Goal: Transaction & Acquisition: Purchase product/service

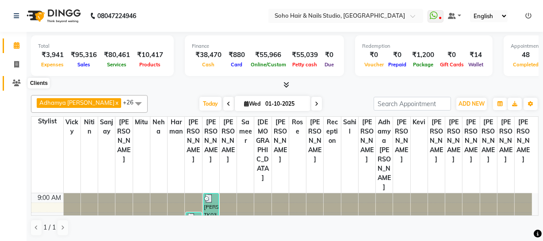
click at [19, 85] on icon at bounding box center [16, 83] width 8 height 7
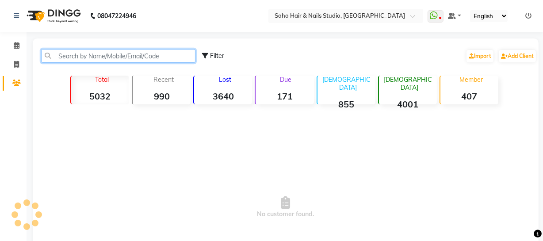
click at [79, 61] on input "text" at bounding box center [118, 56] width 154 height 14
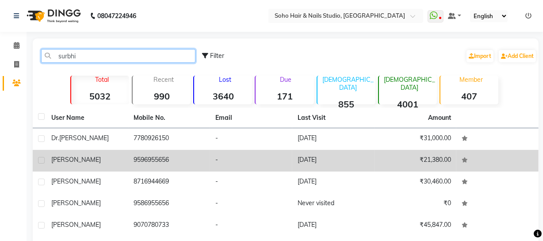
type input "surbhi"
click at [324, 165] on td "29-08-2025" at bounding box center [333, 161] width 82 height 22
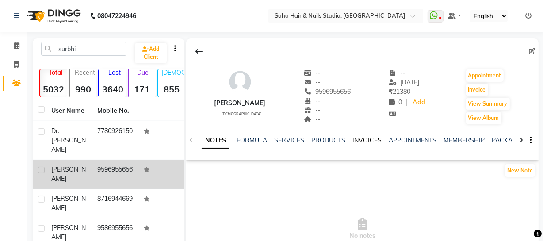
click at [359, 138] on link "INVOICES" at bounding box center [367, 140] width 29 height 8
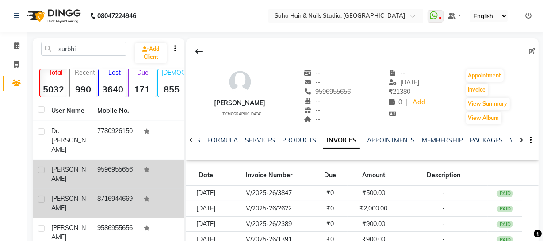
click at [93, 189] on td "8716944669" at bounding box center [115, 203] width 46 height 29
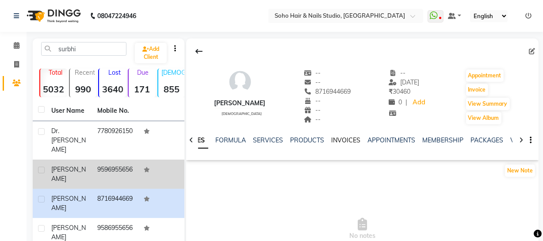
click at [346, 140] on link "INVOICES" at bounding box center [345, 140] width 29 height 8
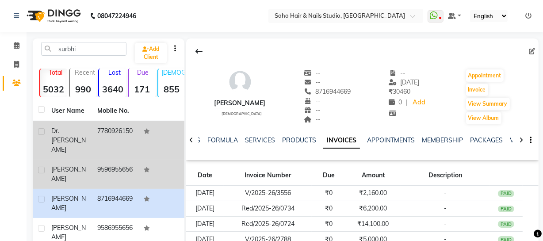
click at [81, 132] on div "Dr.Surbhi" at bounding box center [68, 141] width 35 height 28
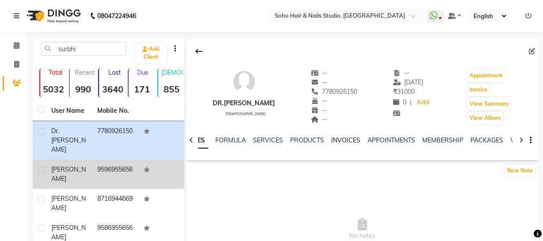
click at [352, 142] on link "INVOICES" at bounding box center [345, 140] width 29 height 8
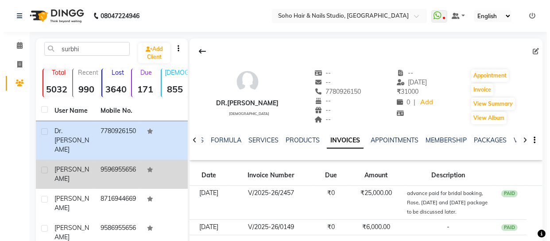
scroll to position [40, 0]
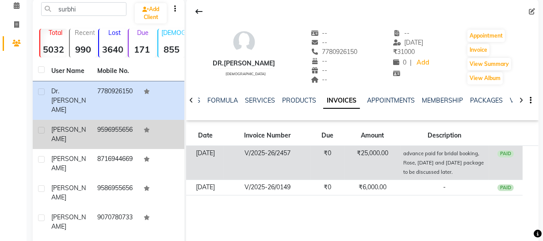
click at [358, 160] on td "₹25,000.00" at bounding box center [373, 163] width 56 height 34
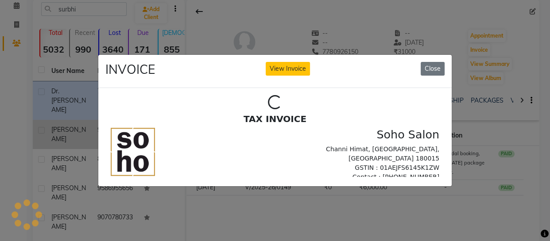
scroll to position [0, 0]
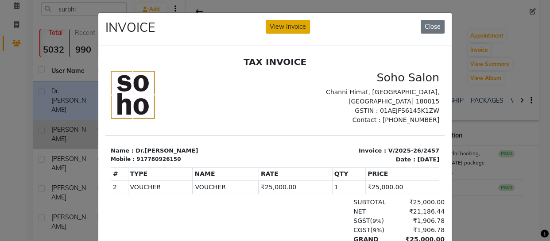
click at [288, 22] on button "View Invoice" at bounding box center [287, 27] width 44 height 14
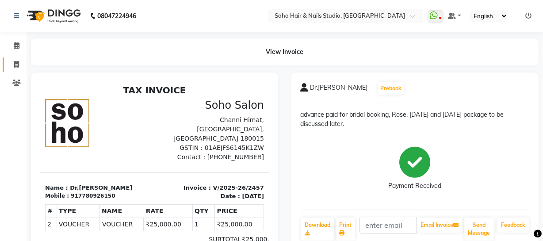
click at [6, 69] on link "Invoice" at bounding box center [13, 65] width 21 height 15
select select "service"
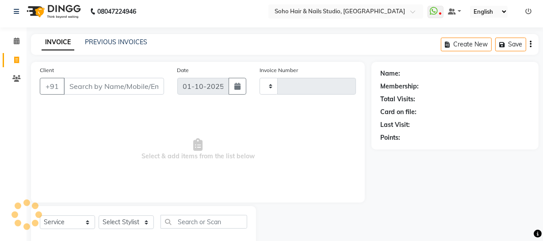
type input "4685"
select select "735"
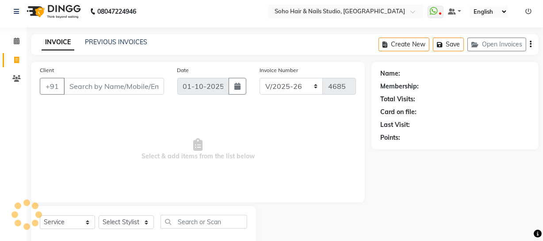
scroll to position [25, 0]
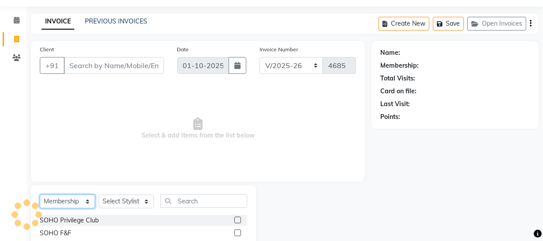
click at [78, 201] on select "Select Service Product Membership Package Voucher Prepaid Gift Card" at bounding box center [67, 202] width 55 height 14
select select "service"
click at [40, 195] on select "Select Service Product Membership Package Voucher Prepaid Gift Card" at bounding box center [67, 202] width 55 height 14
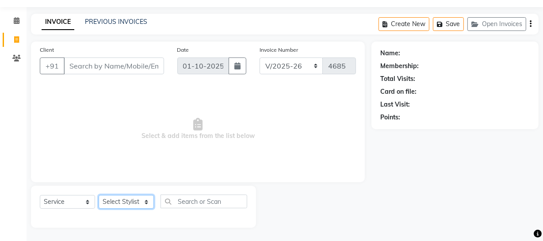
click at [127, 204] on select "Select Stylist Abhishek Kohli Adhamya Bamotra Amit Anita Kumari Arun Sain Aviji…" at bounding box center [126, 202] width 55 height 14
select select "11750"
click at [99, 195] on select "Select Stylist Abhishek Kohli Adhamya Bamotra Amit Anita Kumari Arun Sain Aviji…" at bounding box center [126, 202] width 55 height 14
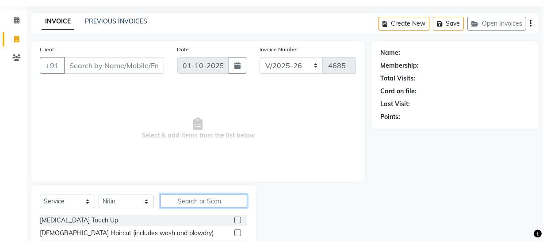
click at [178, 196] on input "text" at bounding box center [204, 201] width 87 height 14
type input "ba"
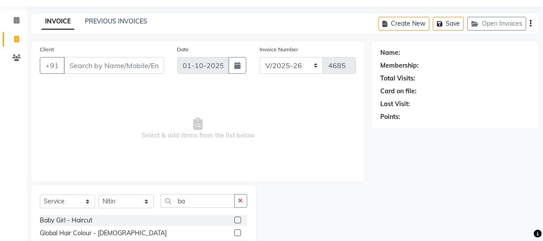
click at [70, 221] on div "Baby Girl - Haircut" at bounding box center [66, 220] width 53 height 9
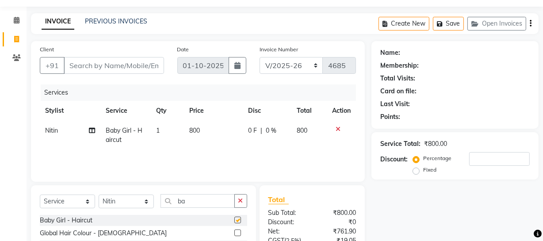
checkbox input "false"
click at [133, 63] on input "Client" at bounding box center [114, 65] width 100 height 17
type input "w"
type input "0"
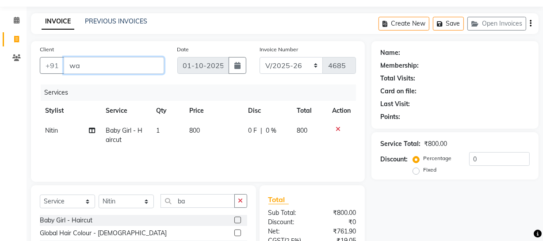
type input "wal"
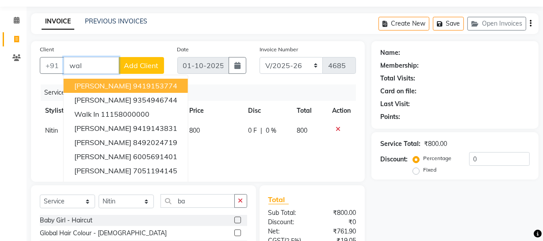
drag, startPoint x: 62, startPoint y: 74, endPoint x: 25, endPoint y: 88, distance: 39.4
click at [54, 76] on div "Client +91 wal Malvi Jamwal 9419153774 Ujjwal rajput 9354946744 Walk In 1115800…" at bounding box center [102, 63] width 138 height 36
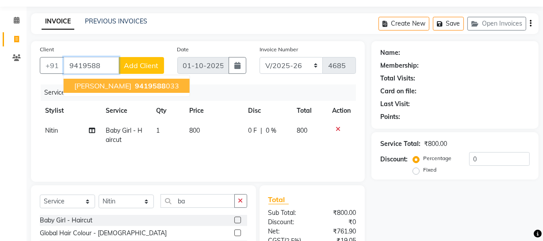
click at [117, 85] on span "Anu Mahajan" at bounding box center [102, 85] width 57 height 9
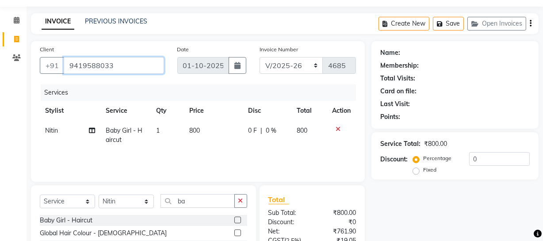
type input "9419588033"
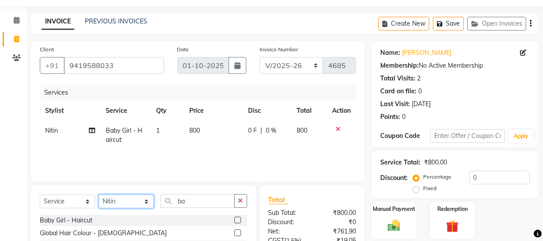
click at [142, 203] on select "Select Stylist Abhishek Kohli Adhamya Bamotra Amit Anita Kumari Arun Sain Aviji…" at bounding box center [126, 202] width 55 height 14
click at [218, 94] on div "Services" at bounding box center [202, 93] width 322 height 16
click at [62, 133] on td "Nitin" at bounding box center [70, 135] width 61 height 29
select select "11750"
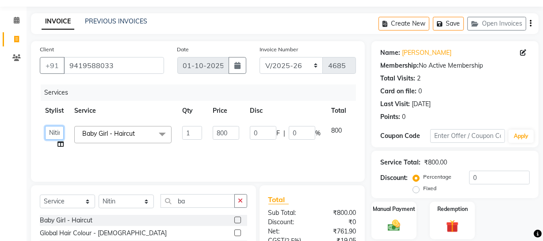
click at [50, 138] on select "Abhishek Kohli Adhamya Bamotra Amit Anita Kumari Arun Sain Avijit Das Bhabesh D…" at bounding box center [54, 133] width 19 height 14
drag, startPoint x: 141, startPoint y: 99, endPoint x: 152, endPoint y: 107, distance: 13.9
click at [142, 99] on div "Services" at bounding box center [202, 93] width 322 height 16
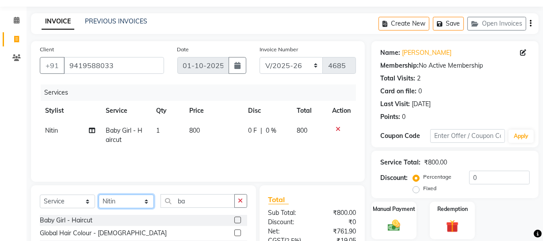
drag, startPoint x: 123, startPoint y: 202, endPoint x: 124, endPoint y: 196, distance: 5.3
click at [123, 202] on select "Select Stylist Abhishek Kohli Adhamya Bamotra Amit Anita Kumari Arun Sain Aviji…" at bounding box center [126, 202] width 55 height 14
select select "21261"
click at [99, 195] on select "Select Stylist Abhishek Kohli Adhamya Bamotra Amit Anita Kumari Arun Sain Aviji…" at bounding box center [126, 202] width 55 height 14
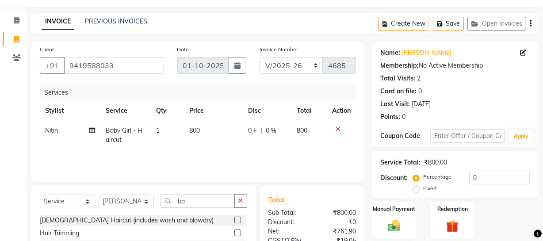
click at [108, 139] on span "Baby Girl - Haircut" at bounding box center [124, 135] width 37 height 17
select select "11750"
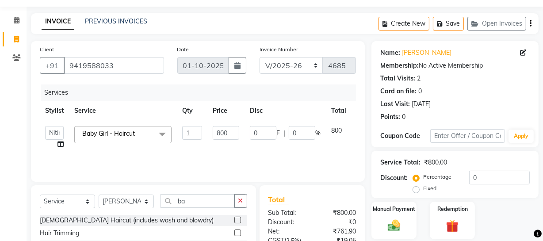
click at [119, 137] on span "Baby Girl - Haircut" at bounding box center [108, 134] width 53 height 8
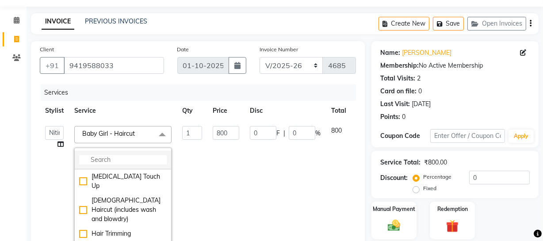
click at [116, 162] on input "multiselect-search" at bounding box center [123, 159] width 88 height 9
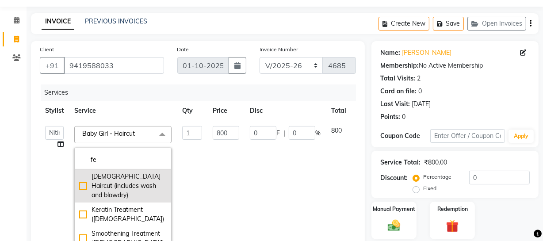
type input "fe"
click at [125, 181] on div "Female Haircut (includes wash and blowdry)" at bounding box center [123, 186] width 88 height 28
checkbox input "true"
type input "1500"
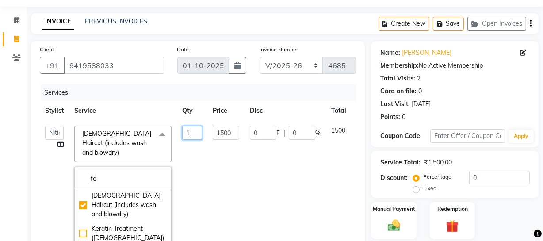
click at [199, 133] on input "1" at bounding box center [192, 133] width 20 height 14
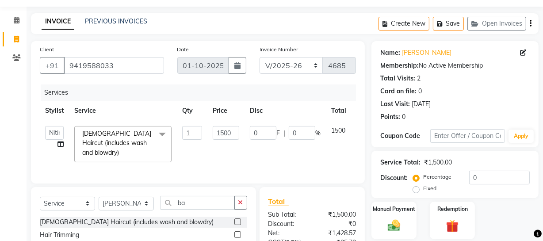
click at [438, 75] on div "Total Visits: 2" at bounding box center [456, 78] width 150 height 9
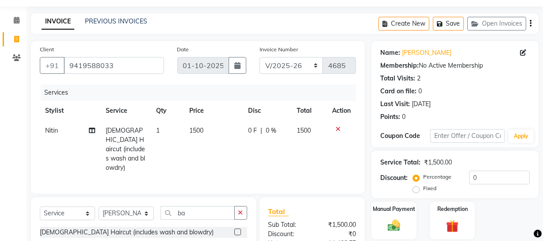
scroll to position [122, 0]
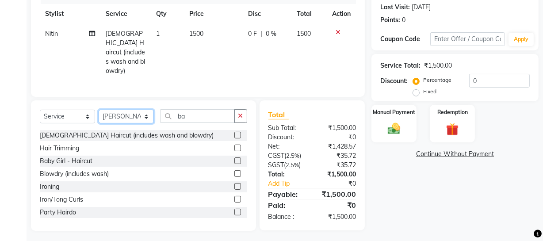
click at [130, 115] on select "Select Stylist Abhishek Kohli Adhamya Bamotra Amit Anita Kumari Arun Sain Aviji…" at bounding box center [126, 117] width 55 height 14
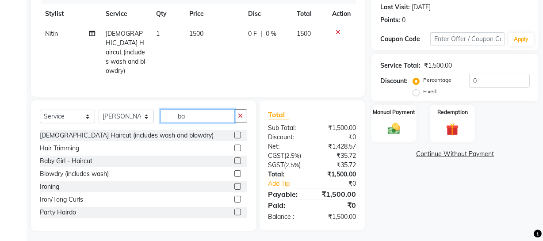
drag, startPoint x: 199, startPoint y: 111, endPoint x: 133, endPoint y: 119, distance: 66.5
click at [133, 119] on div "Select Service Product Membership Package Voucher Prepaid Gift Card Select Styl…" at bounding box center [144, 119] width 208 height 21
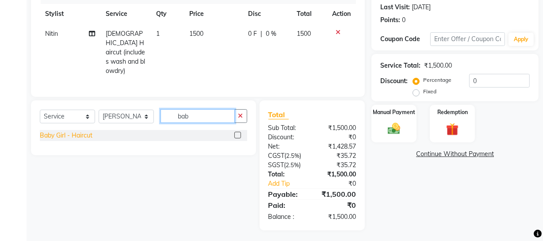
type input "bab"
click at [77, 134] on div "Baby Girl - Haircut" at bounding box center [66, 135] width 53 height 9
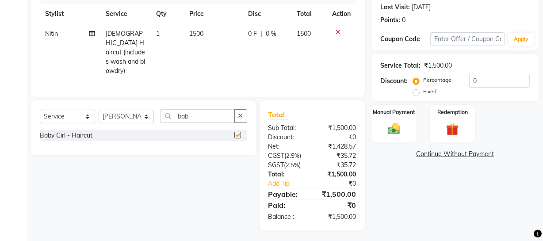
checkbox input "false"
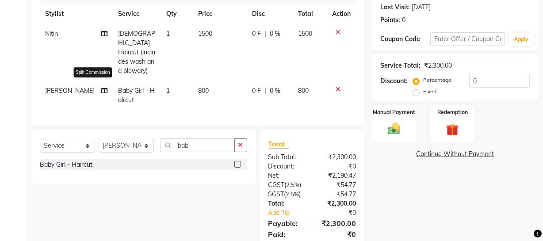
click at [101, 88] on icon at bounding box center [104, 91] width 6 height 6
select select "21261"
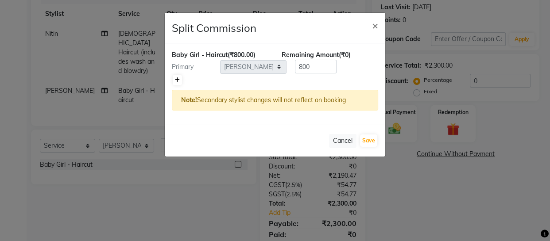
click at [178, 77] on link at bounding box center [177, 80] width 9 height 11
type input "400"
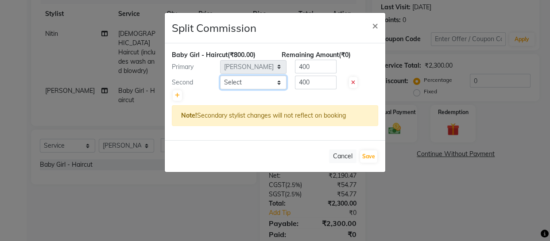
drag, startPoint x: 248, startPoint y: 78, endPoint x: 249, endPoint y: 86, distance: 8.1
click at [248, 78] on select "Select Abhishek Kohli Adhamya Bamotra Amit Anita Kumari Arun Sain Avijit Das Bh…" at bounding box center [253, 83] width 66 height 14
select select "84515"
click at [220, 76] on select "Select Abhishek Kohli Adhamya Bamotra Amit Anita Kumari Arun Sain Avijit Das Bh…" at bounding box center [253, 83] width 66 height 14
click at [371, 155] on button "Save" at bounding box center [368, 156] width 17 height 12
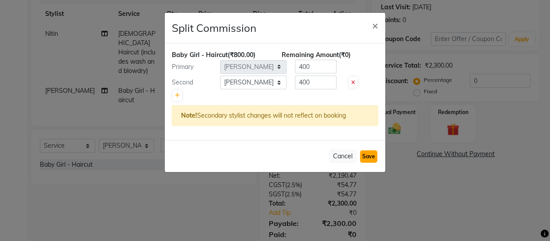
select select "Select"
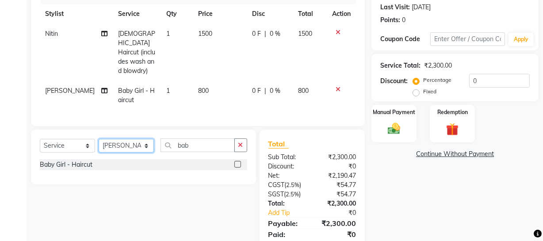
drag, startPoint x: 128, startPoint y: 142, endPoint x: 128, endPoint y: 136, distance: 5.3
click at [128, 142] on select "Select Stylist Abhishek Kohli Adhamya Bamotra Amit Anita Kumari Arun Sain Aviji…" at bounding box center [126, 146] width 55 height 14
select select "19950"
click at [99, 139] on select "Select Stylist Abhishek Kohli Adhamya Bamotra Amit Anita Kumari Arun Sain Aviji…" at bounding box center [126, 146] width 55 height 14
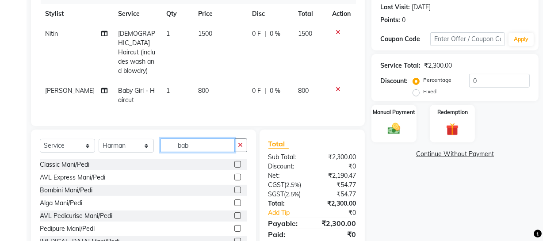
drag, startPoint x: 210, startPoint y: 142, endPoint x: 101, endPoint y: 150, distance: 109.7
click at [102, 150] on div "Select Service Product Membership Package Voucher Prepaid Gift Card Select Styl…" at bounding box center [144, 148] width 208 height 21
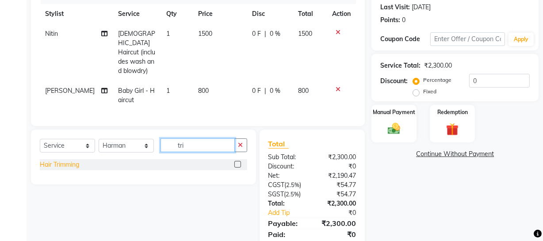
type input "tri"
click at [70, 163] on div "Hair Trimming" at bounding box center [59, 164] width 39 height 9
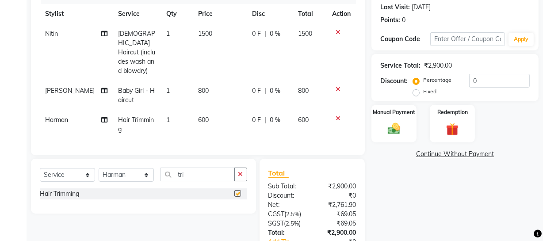
checkbox input "false"
drag, startPoint x: 203, startPoint y: 172, endPoint x: 105, endPoint y: 189, distance: 99.3
click at [106, 189] on div "Select Service Product Membership Package Voucher Prepaid Gift Card Select Styl…" at bounding box center [143, 186] width 225 height 55
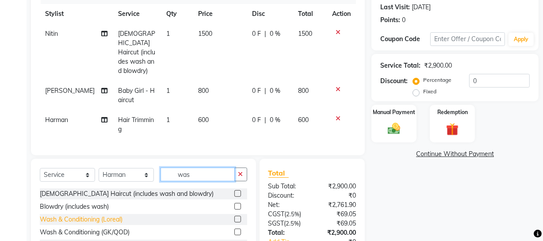
type input "was"
click at [69, 217] on div "Wash & Conditioning (Loreal)" at bounding box center [81, 219] width 83 height 9
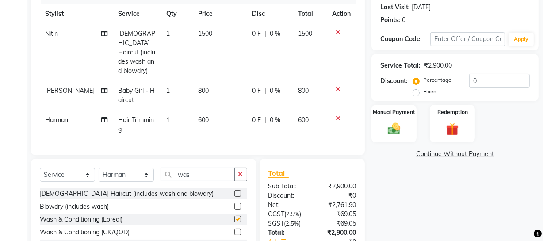
checkbox input "false"
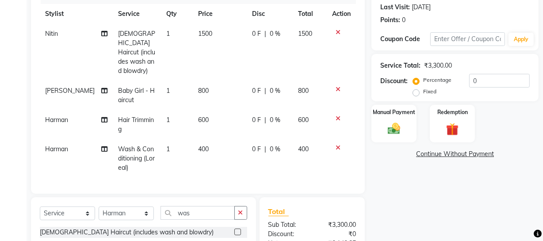
click at [58, 150] on td "Harman" at bounding box center [76, 158] width 73 height 38
select select "19950"
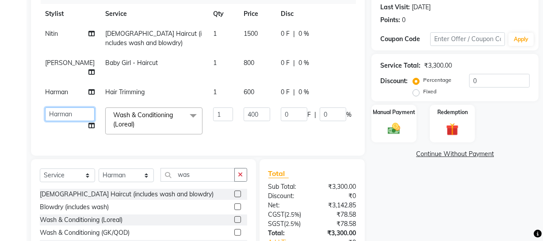
click at [52, 121] on select "Abhishek Kohli Adhamya Bamotra Amit Anita Kumari Arun Sain Avijit Das Bhabesh D…" at bounding box center [70, 115] width 50 height 14
select select "84515"
click at [213, 121] on input "1" at bounding box center [223, 115] width 20 height 14
click at [396, 203] on div "Name: Anu Mahajan Membership: No Active Membership Total Visits: 2 Card on file…" at bounding box center [459, 116] width 174 height 345
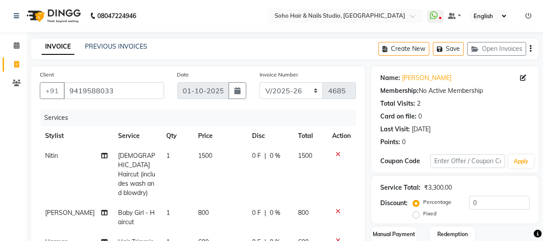
scroll to position [161, 0]
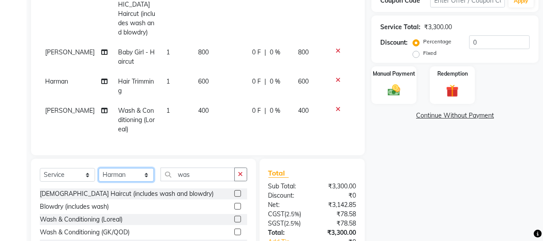
click at [119, 169] on select "Select Stylist Abhishek Kohli Adhamya Bamotra Amit Anita Kumari Arun Sain Aviji…" at bounding box center [126, 175] width 55 height 14
select select "29543"
click at [99, 168] on select "Select Stylist Abhishek Kohli Adhamya Bamotra Amit Anita Kumari Arun Sain Aviji…" at bounding box center [126, 175] width 55 height 14
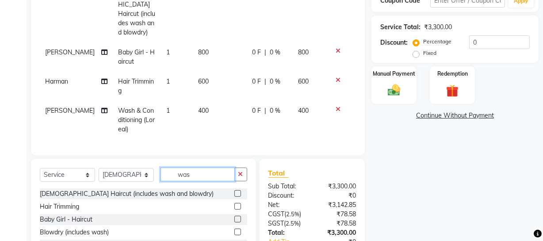
drag, startPoint x: 198, startPoint y: 173, endPoint x: 103, endPoint y: 125, distance: 106.3
click at [128, 168] on div "Select Service Product Membership Package Voucher Prepaid Gift Card Select Styl…" at bounding box center [144, 178] width 208 height 21
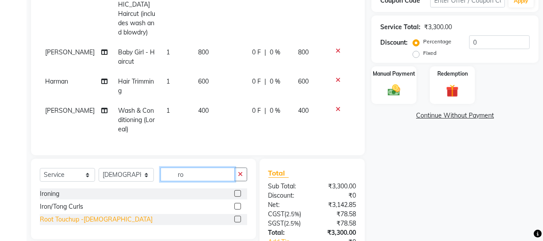
type input "ro"
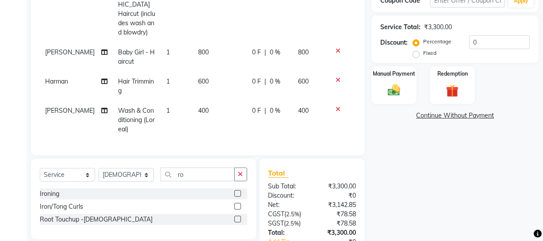
click at [76, 215] on div "Root Touchup -Female" at bounding box center [96, 219] width 113 height 9
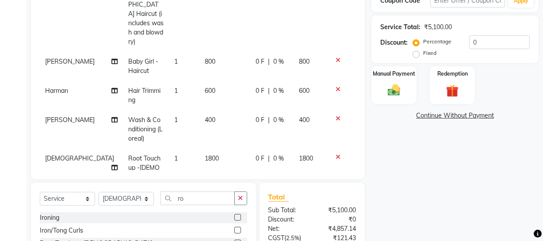
checkbox input "false"
click at [119, 202] on select "Select Stylist Abhishek Kohli Adhamya Bamotra Amit Anita Kumari Arun Sain Aviji…" at bounding box center [126, 199] width 55 height 14
select select "21261"
click at [99, 192] on select "Select Stylist Abhishek Kohli Adhamya Bamotra Amit Anita Kumari Arun Sain Aviji…" at bounding box center [126, 199] width 55 height 14
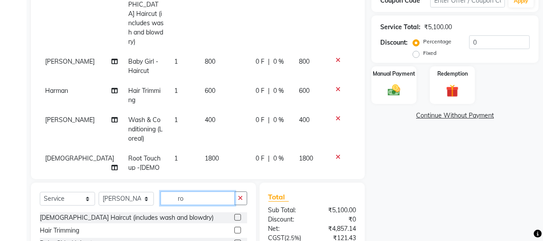
click at [207, 200] on input "ro" at bounding box center [198, 199] width 74 height 14
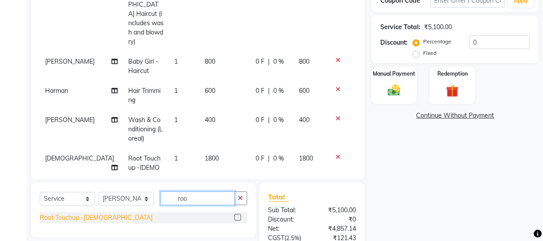
type input "roo"
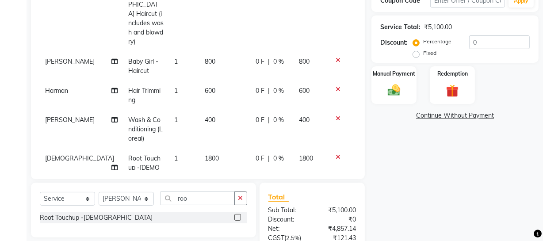
drag, startPoint x: 95, startPoint y: 214, endPoint x: 101, endPoint y: 208, distance: 9.4
click at [95, 215] on div "Root Touchup -Female" at bounding box center [96, 217] width 113 height 9
checkbox input "false"
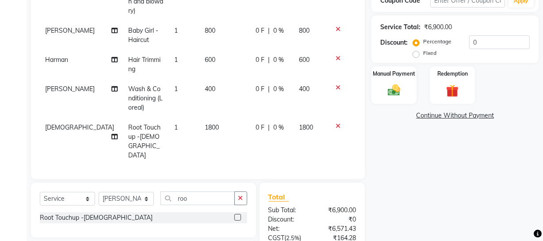
scroll to position [0, 0]
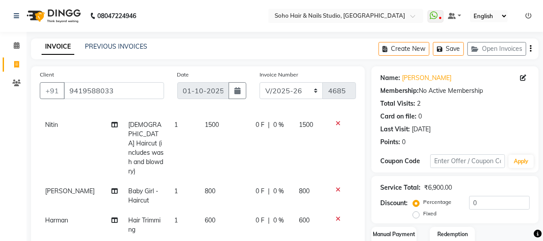
click at [450, 50] on button "Save" at bounding box center [448, 49] width 31 height 14
click at [16, 62] on icon at bounding box center [16, 64] width 5 height 7
select select "service"
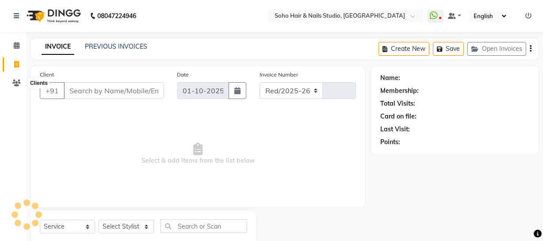
select select "735"
type input "4686"
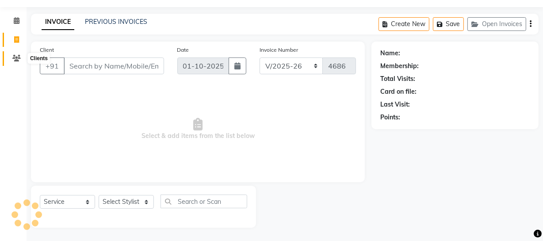
select select "membership"
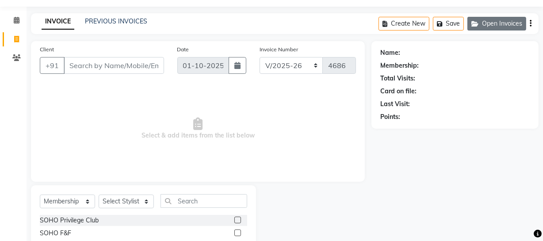
click at [470, 25] on button "Open Invoices" at bounding box center [497, 24] width 59 height 14
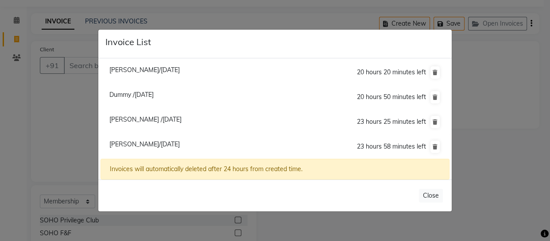
click at [129, 148] on span "Anu Mahajan/01 October 2025" at bounding box center [144, 144] width 70 height 8
type input "9419588033"
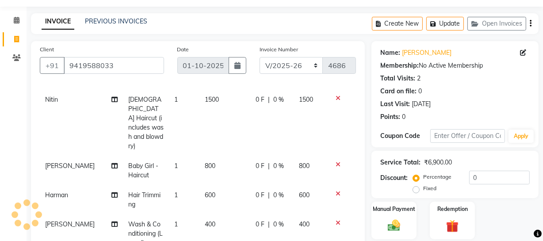
scroll to position [106, 0]
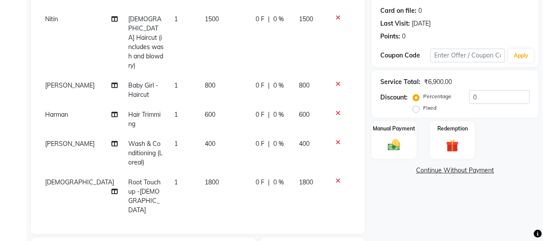
click at [128, 81] on span "Baby Girl - Haircut" at bounding box center [143, 89] width 30 height 17
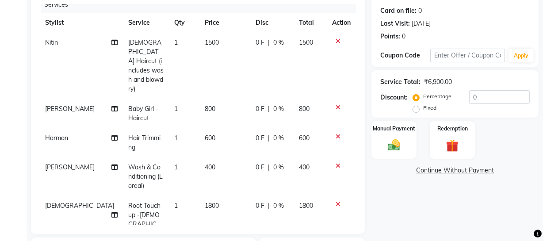
select select "21261"
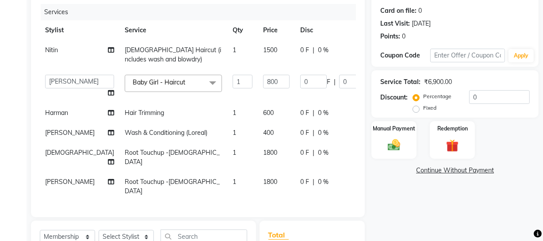
click at [131, 79] on span "Baby Girl - Haircut x" at bounding box center [161, 82] width 61 height 9
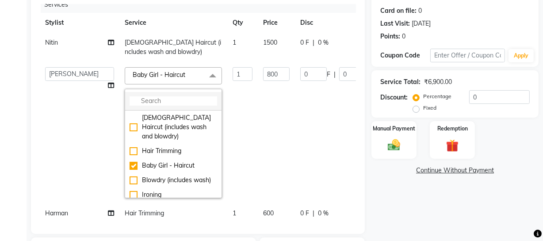
click at [125, 106] on li at bounding box center [173, 101] width 96 height 19
click at [130, 102] on input "multiselect-search" at bounding box center [174, 100] width 88 height 9
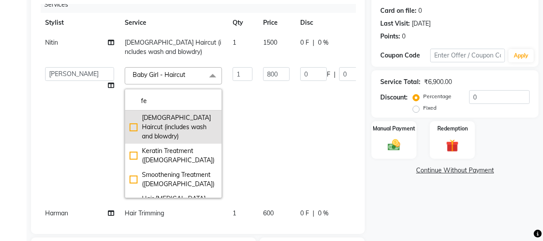
type input "fe"
click at [137, 133] on li "Female Haircut (includes wash and blowdry)" at bounding box center [173, 127] width 96 height 33
checkbox input "true"
type input "1500"
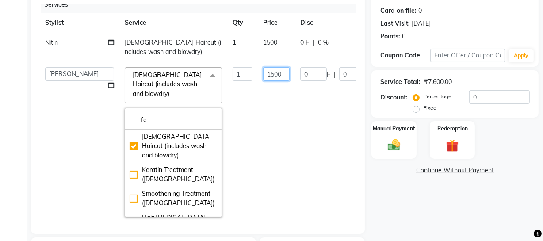
drag, startPoint x: 240, startPoint y: 77, endPoint x: 247, endPoint y: 87, distance: 12.4
click at [263, 80] on input "1500" at bounding box center [276, 74] width 27 height 14
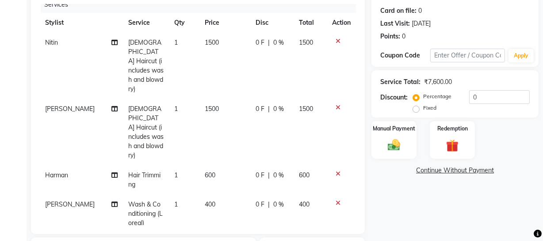
click at [471, 189] on div "Name: Anu Mahajan Membership: No Active Membership Total Visits: 2 Card on file…" at bounding box center [459, 164] width 174 height 407
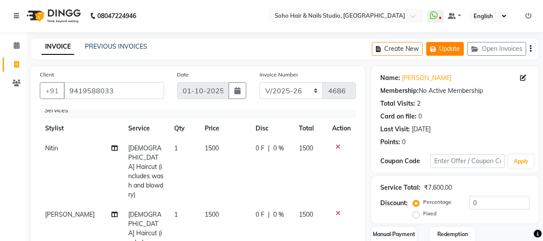
click at [442, 48] on button "Update" at bounding box center [446, 49] width 38 height 14
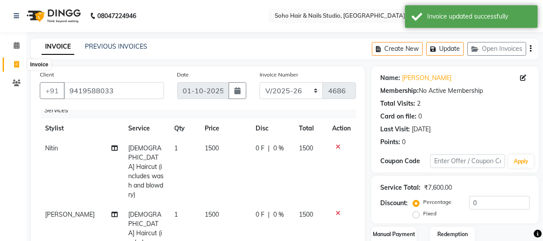
click at [14, 62] on icon at bounding box center [16, 64] width 5 height 7
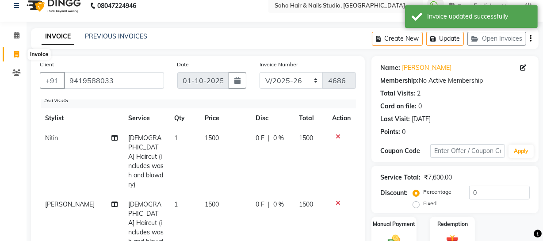
select select "service"
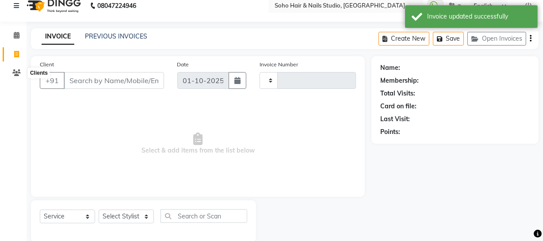
type input "4686"
select select "735"
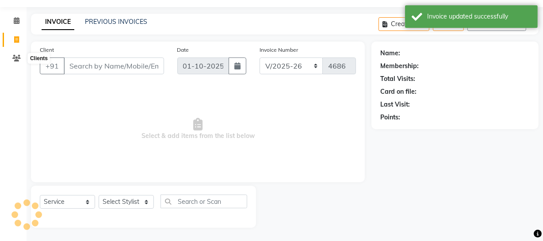
select select "membership"
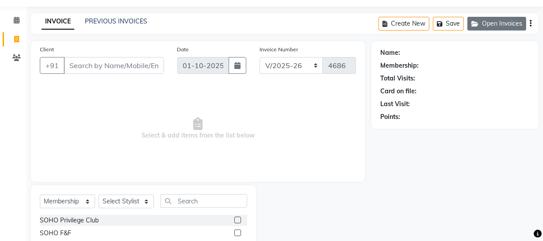
click at [501, 19] on button "Open Invoices" at bounding box center [497, 24] width 59 height 14
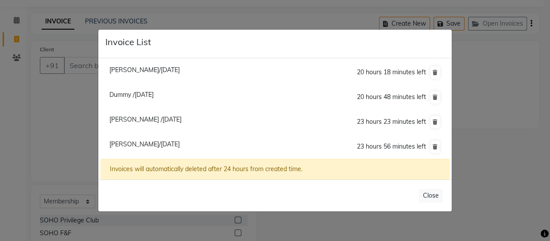
click at [133, 142] on span "Anu Mahajan/01 October 2025" at bounding box center [144, 144] width 70 height 8
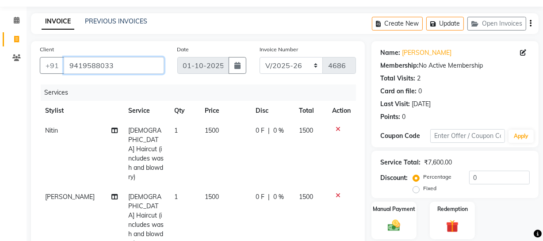
drag, startPoint x: 127, startPoint y: 65, endPoint x: 0, endPoint y: 70, distance: 127.1
click at [0, 70] on app-home "08047224946 Select Location × Soho Hair & Nails Studio, Jammu WhatsApp Status ✕…" at bounding box center [271, 218] width 543 height 487
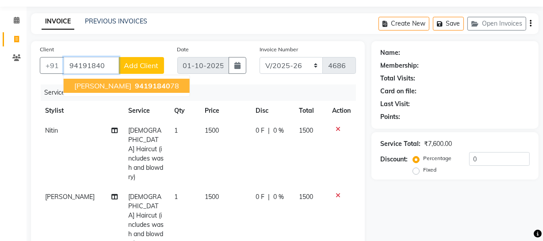
click at [88, 82] on span "Tanu Kapoor" at bounding box center [102, 85] width 57 height 9
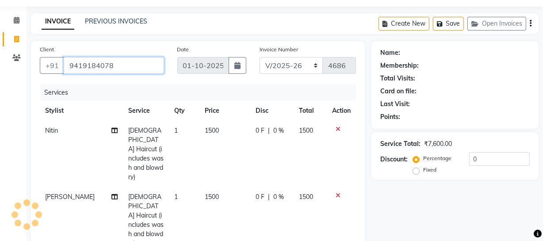
type input "9419184078"
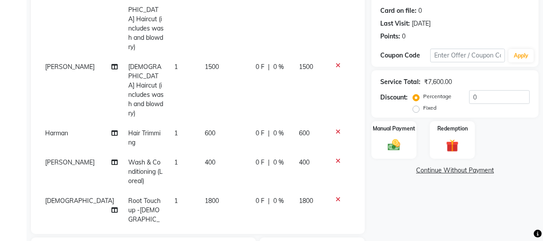
scroll to position [186, 0]
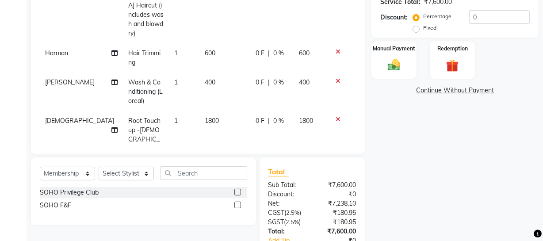
click at [363, 80] on div "Client +91 9419184078 Date 01-10-2025 Invoice Number Red/2025-26 V/2025 V/2025-…" at bounding box center [198, 17] width 334 height 273
click at [392, 70] on img at bounding box center [394, 65] width 21 height 15
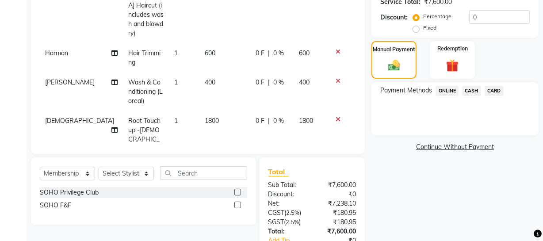
click at [474, 91] on span "CASH" at bounding box center [471, 91] width 19 height 10
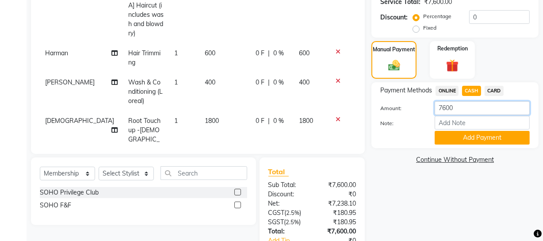
drag, startPoint x: 469, startPoint y: 108, endPoint x: 275, endPoint y: 124, distance: 194.9
click at [300, 119] on div "Client +91 9419184078 Date 01-10-2025 Invoice Number Red/2025-26 V/2025 V/2025-…" at bounding box center [284, 84] width 521 height 407
type input "2800"
click at [458, 138] on button "Add Payment" at bounding box center [482, 138] width 95 height 14
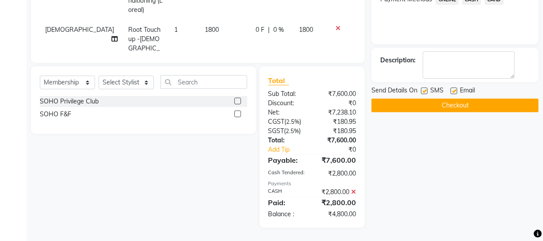
scroll to position [197, 0]
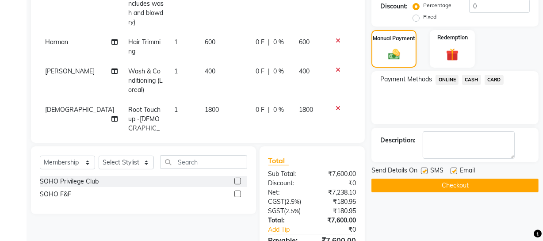
click at [472, 81] on span "CASH" at bounding box center [471, 80] width 19 height 10
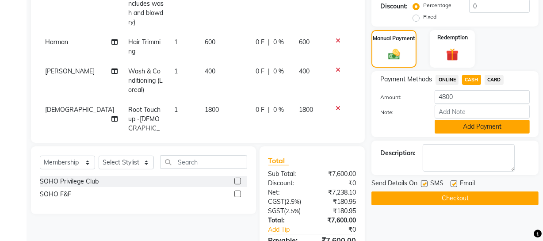
click at [465, 124] on button "Add Payment" at bounding box center [482, 127] width 95 height 14
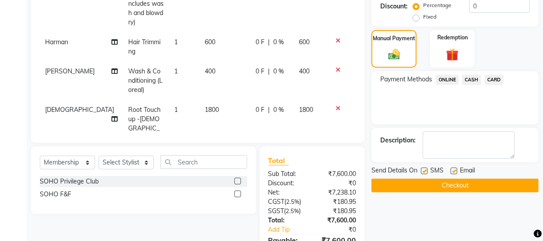
scroll to position [277, 0]
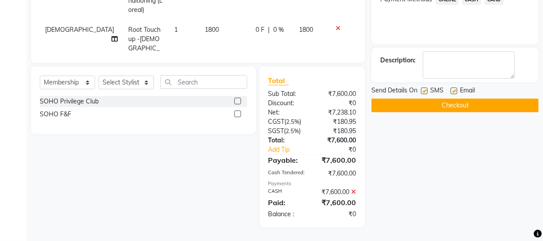
click at [438, 106] on button "Checkout" at bounding box center [455, 106] width 167 height 14
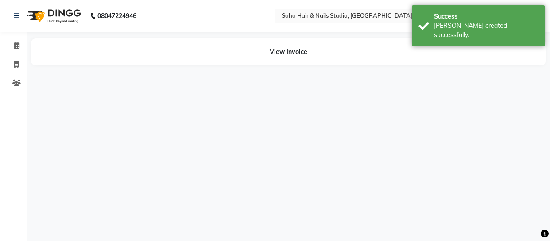
select select "11750"
select select "21261"
select select "84515"
select select "19950"
select select "84515"
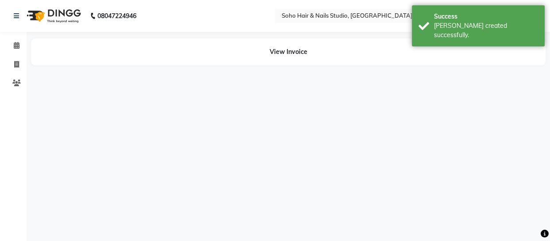
select select "29543"
select select "21261"
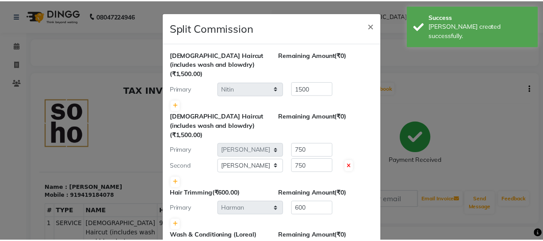
scroll to position [174, 0]
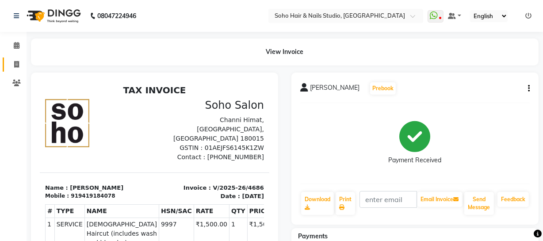
click at [22, 70] on link "Invoice" at bounding box center [13, 65] width 21 height 15
select select "service"
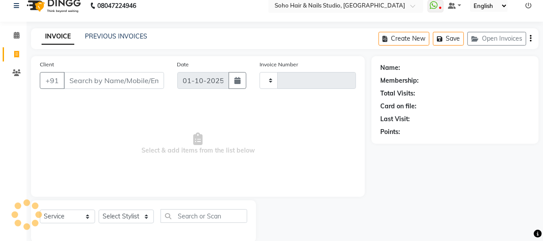
scroll to position [25, 0]
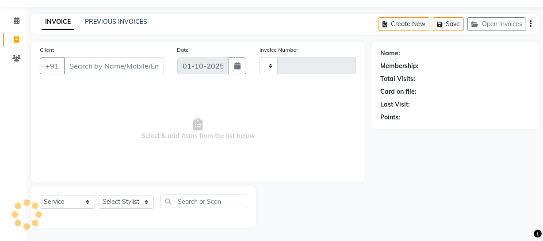
type input "4687"
select select "735"
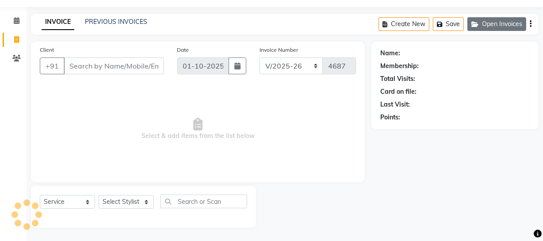
click at [491, 22] on button "Open Invoices" at bounding box center [497, 24] width 59 height 14
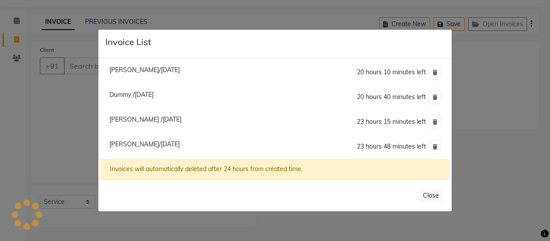
click at [145, 120] on span "Mouli /01 October 2025" at bounding box center [145, 119] width 72 height 8
type input "6006400746"
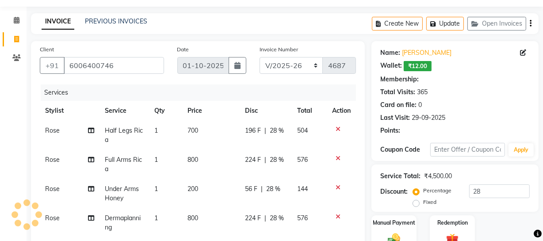
scroll to position [211, 0]
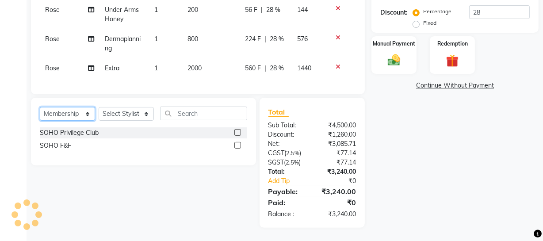
click at [88, 118] on select "Select Service Product Membership Package Voucher Prepaid Gift Card" at bounding box center [67, 114] width 55 height 14
click at [40, 107] on select "Select Service Product Membership Package Voucher Prepaid Gift Card" at bounding box center [67, 114] width 55 height 14
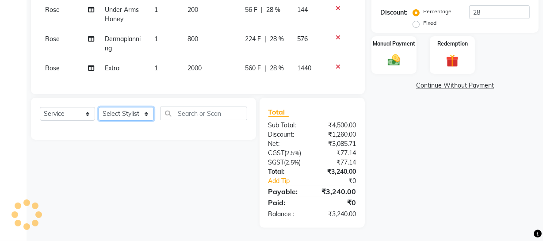
click at [120, 112] on select "Select Stylist Abhishek Kohli Adhamya Bamotra Amit Anita Kumari Arun Sain Aviji…" at bounding box center [126, 114] width 55 height 14
select select "membership"
type input "0"
select select "1: Object"
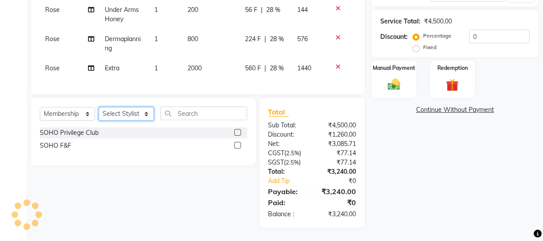
type input "28"
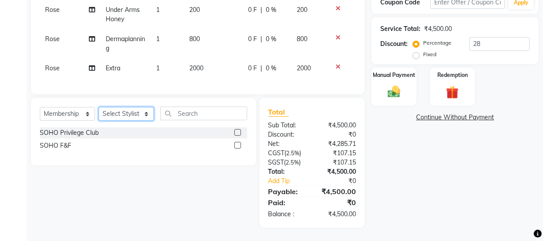
select select "11750"
click at [99, 107] on select "Select Stylist Abhishek Kohli Adhamya Bamotra Amit Anita Kumari Arun Sain Aviji…" at bounding box center [126, 114] width 55 height 14
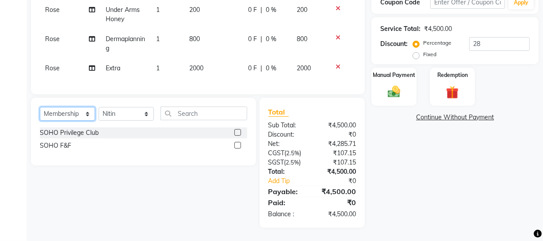
click at [84, 109] on select "Select Service Product Membership Package Voucher Prepaid Gift Card" at bounding box center [67, 114] width 55 height 14
select select "service"
click at [40, 107] on select "Select Service Product Membership Package Voucher Prepaid Gift Card" at bounding box center [67, 114] width 55 height 14
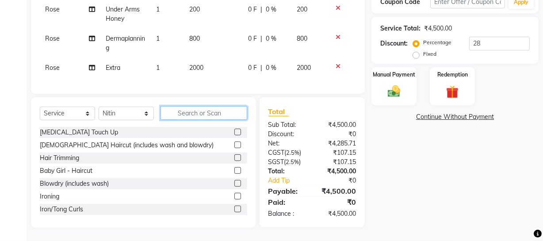
click at [183, 115] on input "text" at bounding box center [204, 113] width 87 height 14
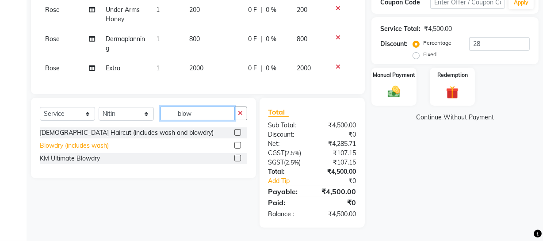
type input "blow"
click at [87, 146] on div "Blowdry (includes wash)" at bounding box center [74, 145] width 69 height 9
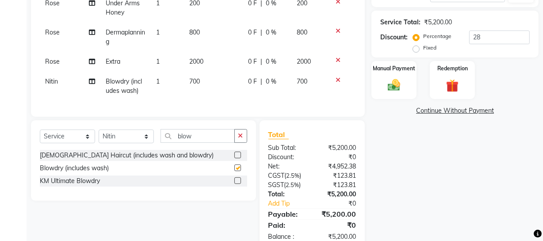
checkbox input "false"
click at [227, 79] on td "700" at bounding box center [214, 86] width 59 height 29
select select "11750"
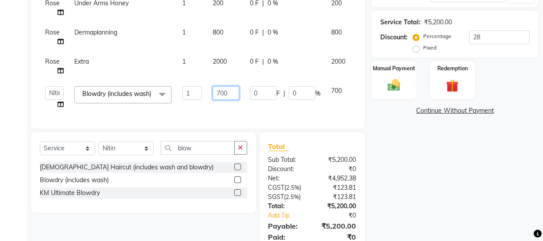
drag, startPoint x: 231, startPoint y: 93, endPoint x: 161, endPoint y: 89, distance: 70.0
click at [212, 93] on td "700" at bounding box center [226, 98] width 37 height 34
type input "800"
click at [478, 184] on div "Name: Mouli Wallet: ₹12.00 Membership: end on 21-02-2124 Total Visits: 365 Card…" at bounding box center [459, 58] width 174 height 407
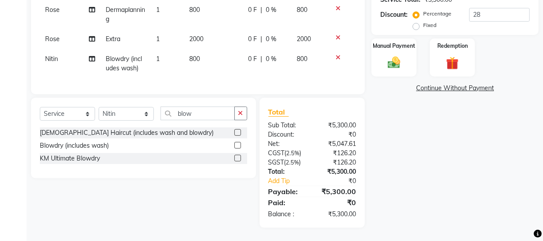
scroll to position [79, 0]
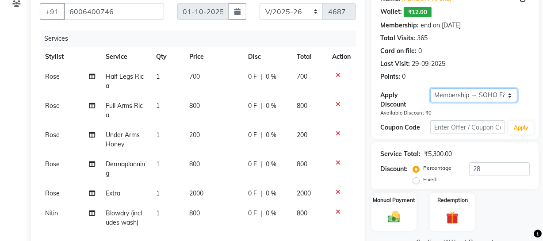
drag, startPoint x: 458, startPoint y: 98, endPoint x: 451, endPoint y: 101, distance: 7.1
click at [457, 99] on select "Select Membership → SOHO F&F" at bounding box center [474, 95] width 87 height 14
select select "0:"
click at [431, 88] on select "Select Membership → SOHO F&F" at bounding box center [474, 95] width 87 height 14
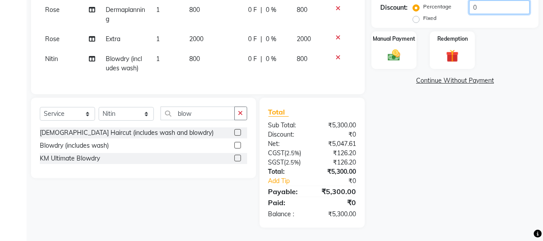
drag, startPoint x: 492, startPoint y: 2, endPoint x: 379, endPoint y: 12, distance: 113.7
click at [384, 12] on div "Discount: Percentage Fixed 0" at bounding box center [456, 12] width 150 height 24
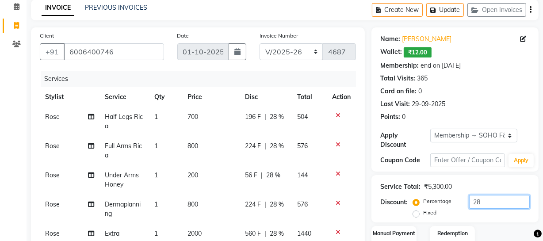
scroll to position [240, 0]
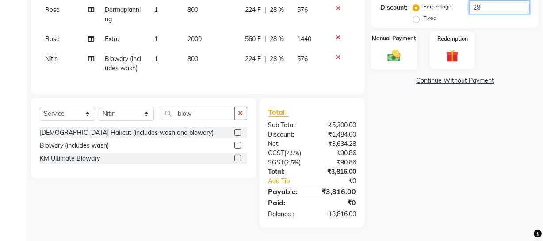
type input "28"
click at [380, 34] on label "Manual Payment" at bounding box center [394, 38] width 44 height 8
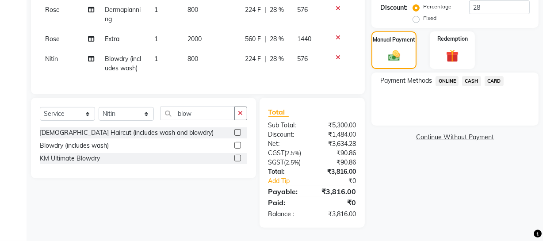
click at [473, 76] on span "CASH" at bounding box center [471, 81] width 19 height 10
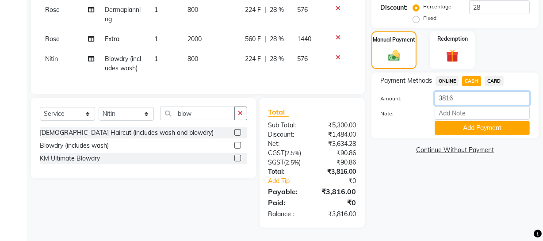
drag, startPoint x: 469, startPoint y: 95, endPoint x: 201, endPoint y: 55, distance: 270.7
click at [274, 80] on div "Client +91 6006400746 Date 01-10-2025 Invoice Number Red/2025-26 V/2025 V/2025-…" at bounding box center [284, 30] width 521 height 395
type input "3000"
click at [446, 121] on button "Add Payment" at bounding box center [482, 128] width 95 height 14
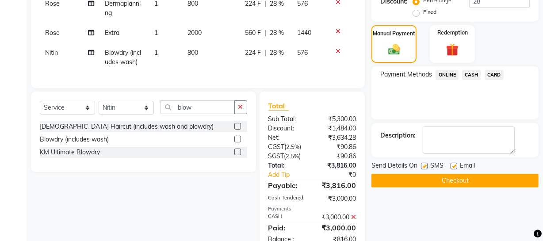
scroll to position [271, 0]
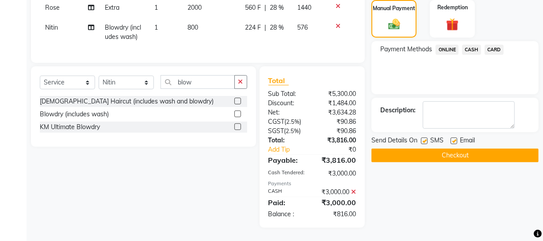
click at [435, 149] on button "Checkout" at bounding box center [455, 156] width 167 height 14
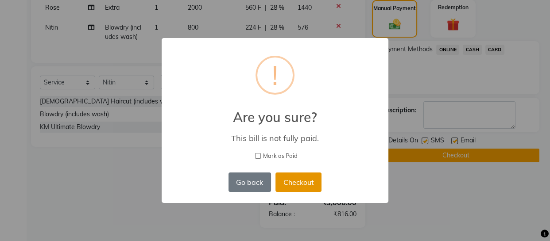
click at [304, 179] on button "Checkout" at bounding box center [298, 182] width 46 height 19
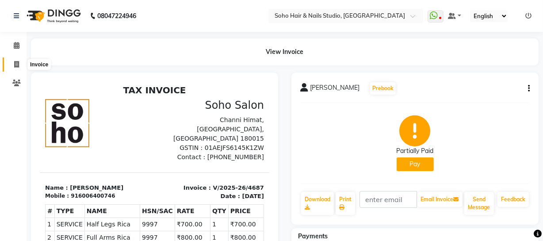
click at [14, 65] on icon at bounding box center [16, 64] width 5 height 7
select select "service"
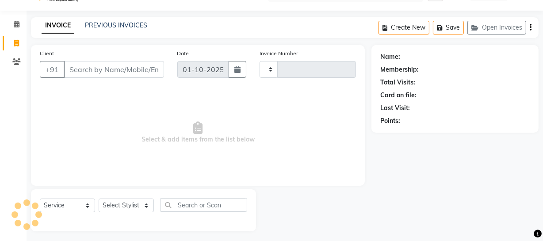
scroll to position [25, 0]
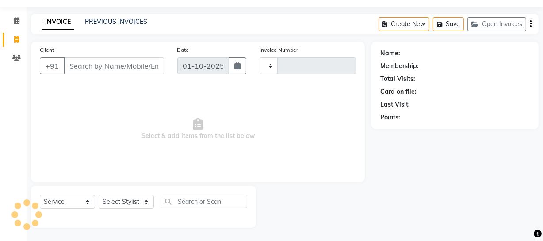
type input "4688"
select select "735"
select select "membership"
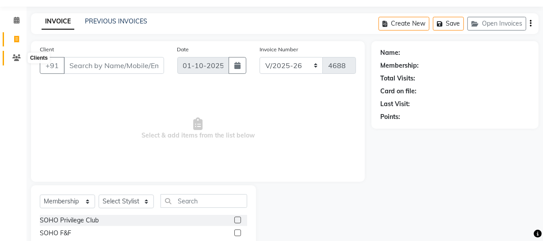
click at [15, 56] on icon at bounding box center [16, 57] width 8 height 7
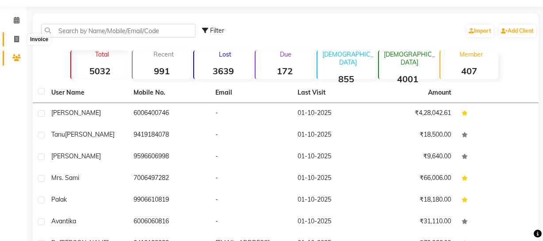
click at [14, 38] on icon at bounding box center [16, 39] width 5 height 7
select select "735"
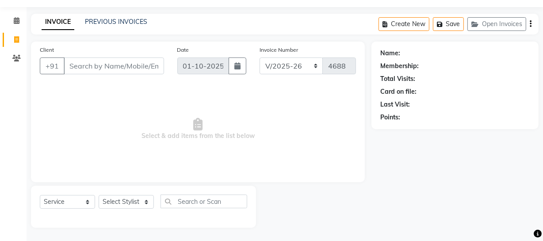
select select "membership"
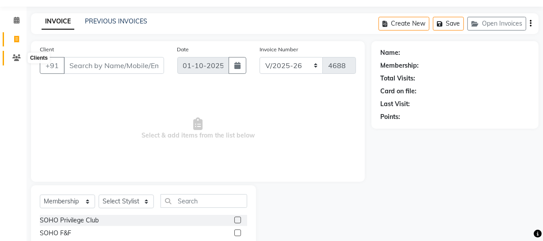
click at [17, 53] on span at bounding box center [16, 58] width 15 height 10
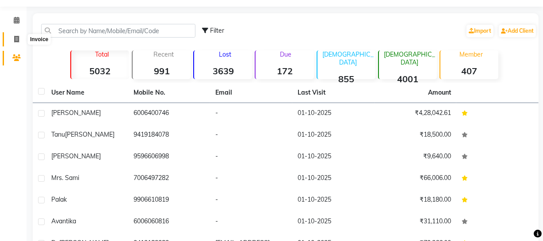
click at [16, 40] on icon at bounding box center [16, 39] width 5 height 7
select select "735"
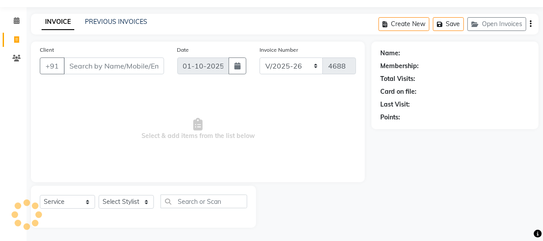
select select "membership"
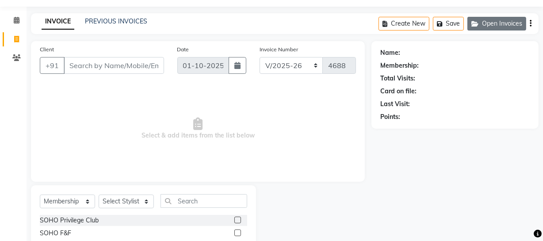
click at [486, 25] on button "Open Invoices" at bounding box center [497, 24] width 59 height 14
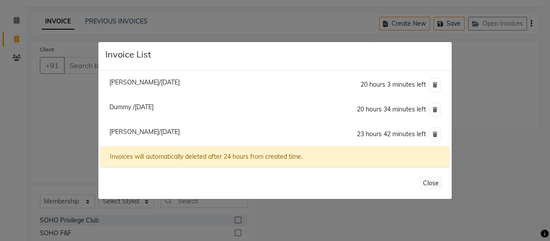
click at [154, 111] on span "Dummy /01 October 2025" at bounding box center [131, 107] width 44 height 8
type input "000000000"
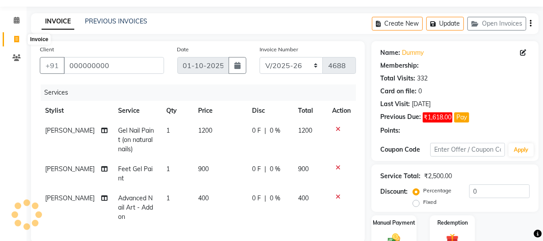
click at [17, 40] on icon at bounding box center [16, 39] width 5 height 7
select select "735"
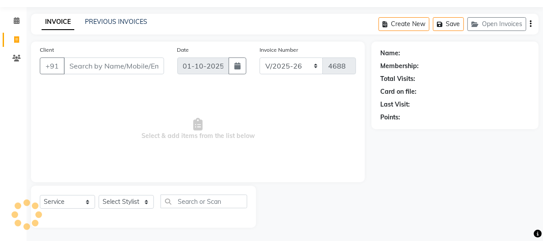
select select "membership"
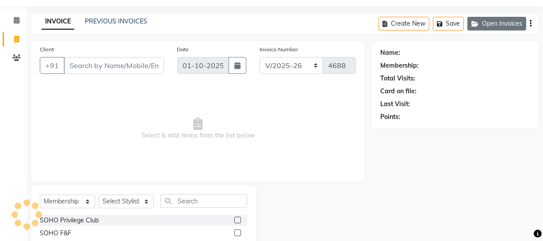
click at [499, 24] on button "Open Invoices" at bounding box center [497, 24] width 59 height 14
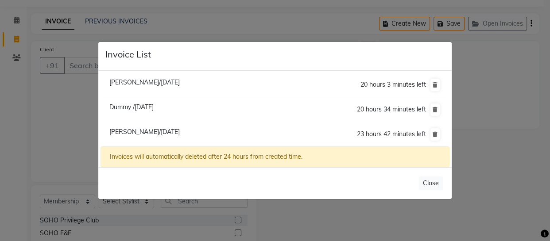
click at [0, 155] on ngb-modal-window "Invoice List Bhavna Kaushal/01 October 2025 20 hours 3 minutes left Dummy /01 O…" at bounding box center [275, 120] width 550 height 241
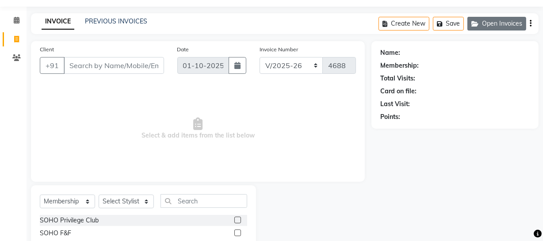
click at [506, 26] on button "Open Invoices" at bounding box center [497, 24] width 59 height 14
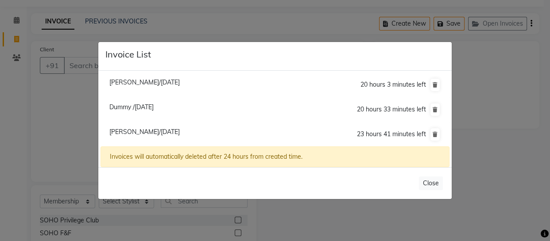
click at [122, 107] on span "Dummy /01 October 2025" at bounding box center [131, 107] width 44 height 8
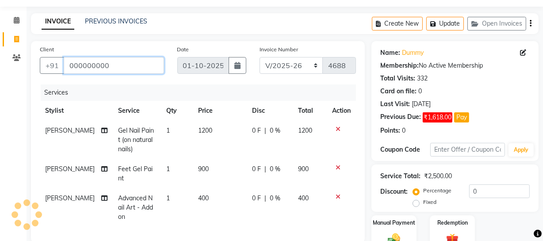
drag, startPoint x: 106, startPoint y: 60, endPoint x: 0, endPoint y: 44, distance: 106.9
click at [0, 48] on app-home "08047224946 Select Location × Soho Hair & Nails Studio, Jammu WhatsApp Status ✕…" at bounding box center [271, 182] width 543 height 415
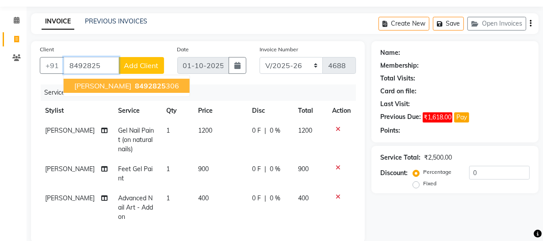
click at [137, 85] on ngb-highlight "8492825 306" at bounding box center [156, 85] width 46 height 9
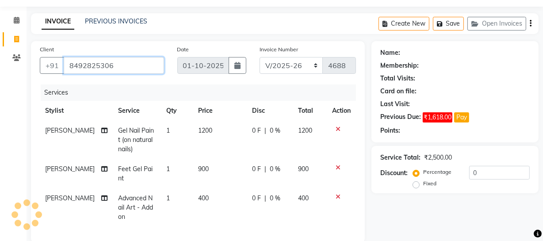
type input "8492825306"
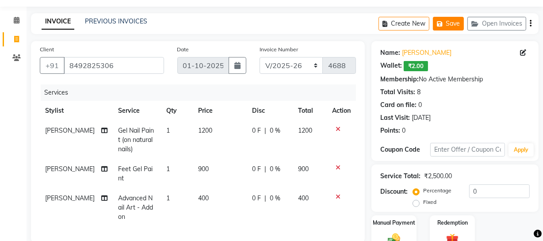
click at [446, 23] on button "Save" at bounding box center [448, 24] width 31 height 14
click at [20, 39] on span at bounding box center [16, 40] width 15 height 10
select select "service"
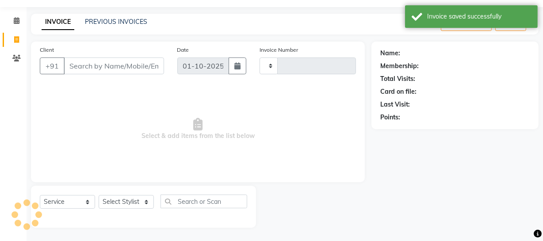
type input "4688"
select select "735"
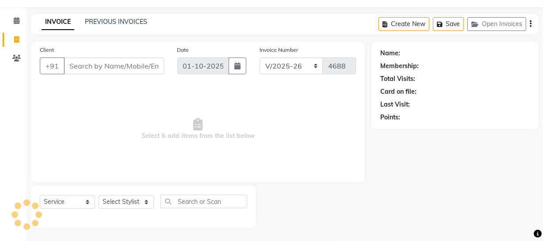
select select "membership"
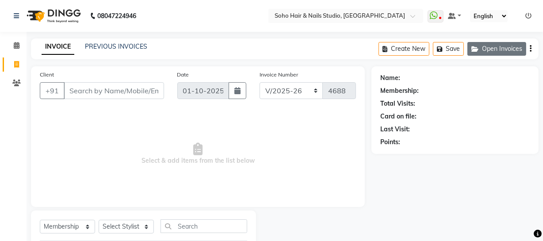
click at [516, 46] on button "Open Invoices" at bounding box center [497, 49] width 59 height 14
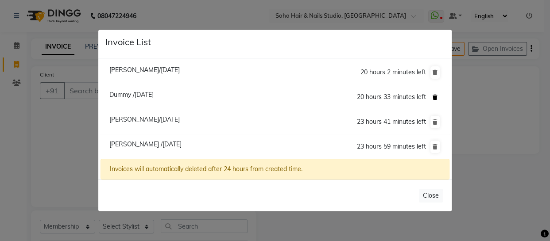
click at [439, 96] on button at bounding box center [434, 97] width 9 height 12
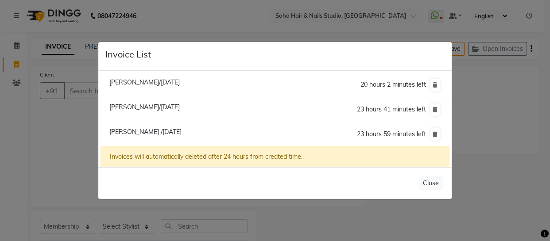
click at [496, 99] on ngb-modal-window "Invoice List Bhavna Kaushal/01 October 2025 20 hours 2 minutes left Anu Mahajan…" at bounding box center [275, 120] width 550 height 241
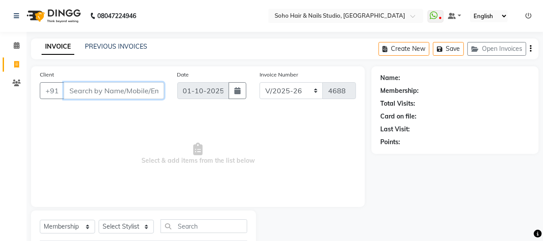
click at [73, 92] on input "Client" at bounding box center [114, 90] width 100 height 17
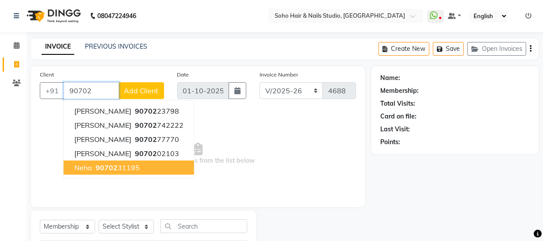
click at [115, 171] on span "90702" at bounding box center [107, 167] width 22 height 9
type input "9070231195"
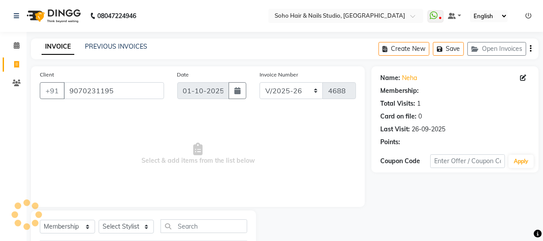
select select "1: Object"
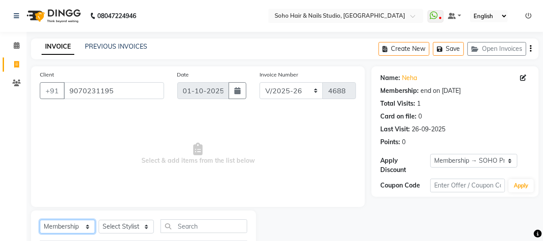
click at [52, 227] on select "Select Service Product Membership Package Voucher Prepaid Gift Card" at bounding box center [67, 227] width 55 height 14
select select "service"
click at [40, 220] on select "Select Service Product Membership Package Voucher Prepaid Gift Card" at bounding box center [67, 227] width 55 height 14
click at [111, 235] on div "Select Service Product Membership Package Voucher Prepaid Gift Card Select Styl…" at bounding box center [144, 229] width 208 height 21
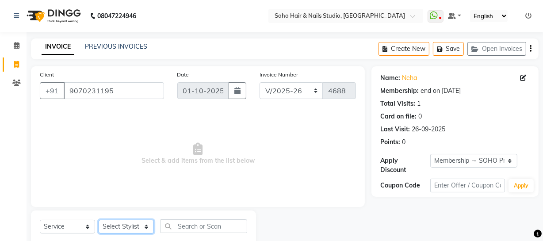
click at [119, 232] on select "Select Stylist Abhishek Kohli Adhamya Bamotra Amit Anita Kumari Arun Sain Aviji…" at bounding box center [126, 227] width 55 height 14
select select "11755"
click at [99, 220] on select "Select Stylist Abhishek Kohli Adhamya Bamotra Amit Anita Kumari Arun Sain Aviji…" at bounding box center [126, 227] width 55 height 14
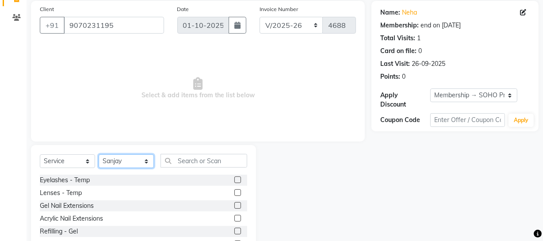
scroll to position [114, 0]
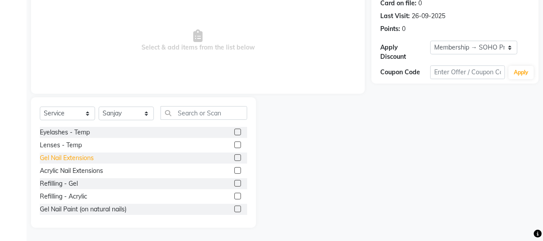
click at [58, 160] on div "Gel Nail Extensions" at bounding box center [67, 158] width 54 height 9
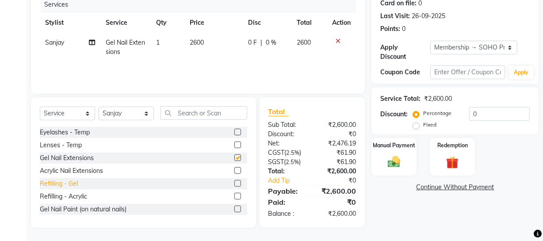
checkbox input "false"
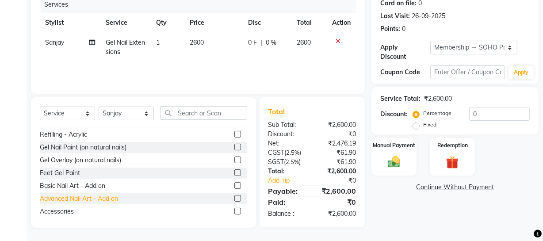
scroll to position [80, 0]
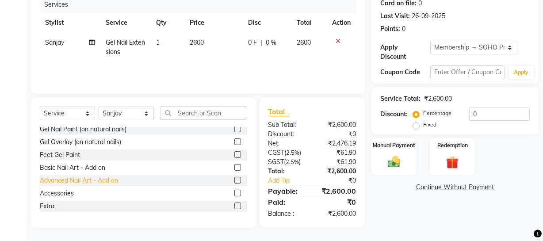
click at [75, 182] on div "Advanced Nail Art - Add on" at bounding box center [79, 180] width 78 height 9
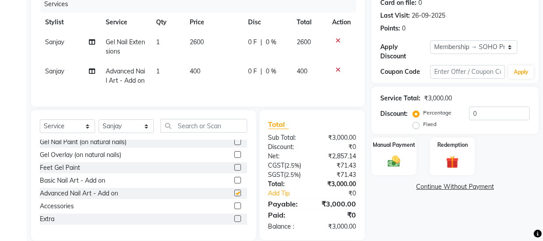
checkbox input "false"
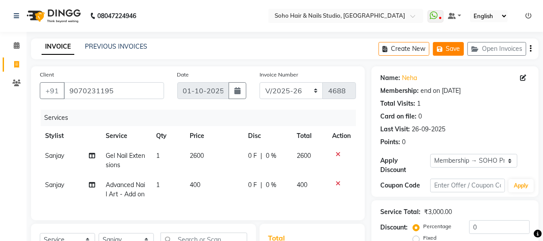
click at [450, 49] on button "Save" at bounding box center [448, 49] width 31 height 14
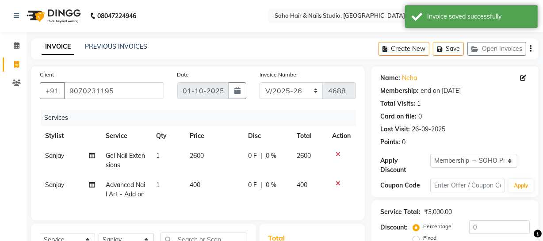
click at [10, 63] on span at bounding box center [16, 65] width 15 height 10
select select "service"
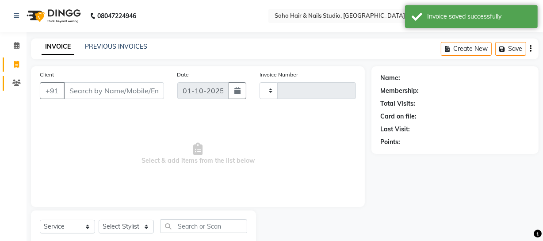
type input "4688"
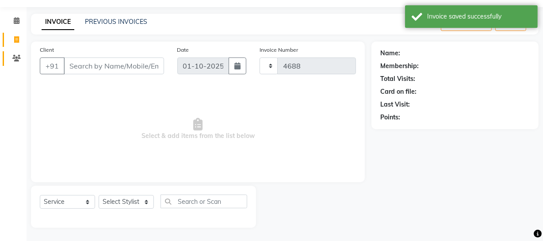
select select "735"
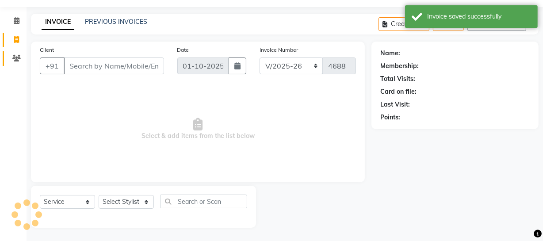
select select "membership"
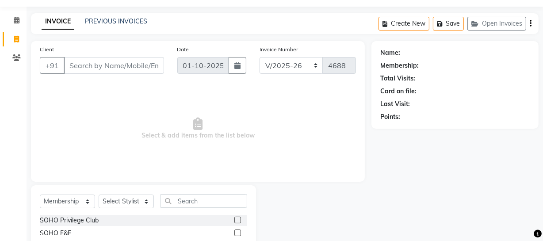
click at [13, 46] on li "Invoice" at bounding box center [13, 39] width 27 height 19
click at [14, 52] on link "Clients" at bounding box center [13, 58] width 21 height 15
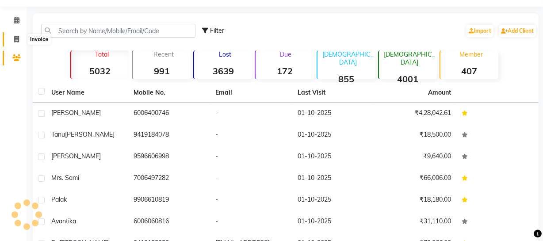
click at [16, 42] on icon at bounding box center [16, 39] width 5 height 7
select select "service"
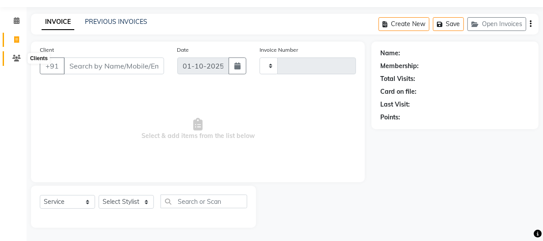
type input "4688"
select select "735"
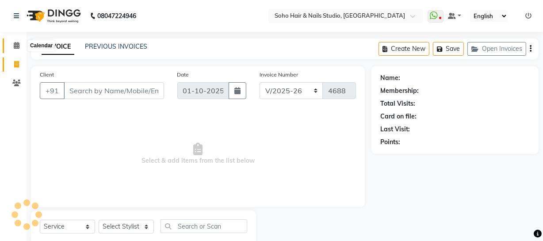
click at [16, 49] on span at bounding box center [16, 46] width 15 height 10
click at [18, 67] on icon at bounding box center [16, 64] width 5 height 7
select select "service"
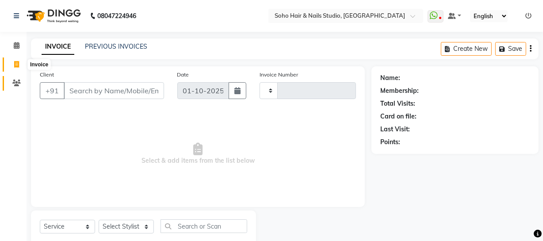
click at [20, 80] on icon at bounding box center [16, 83] width 8 height 7
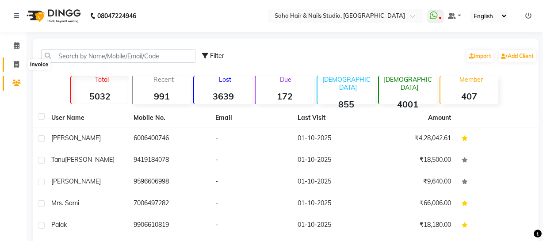
click at [16, 67] on icon at bounding box center [16, 64] width 5 height 7
select select "735"
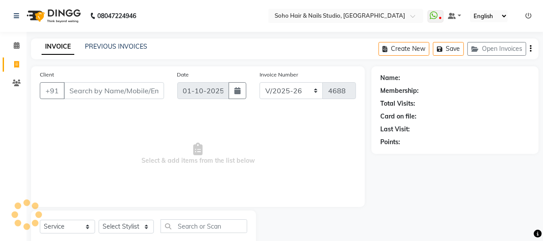
scroll to position [25, 0]
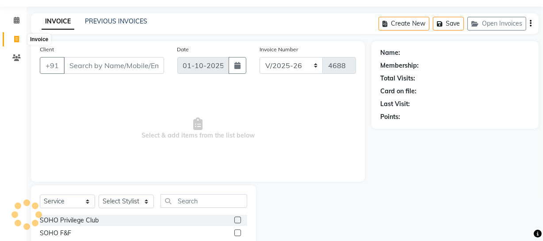
select select "membership"
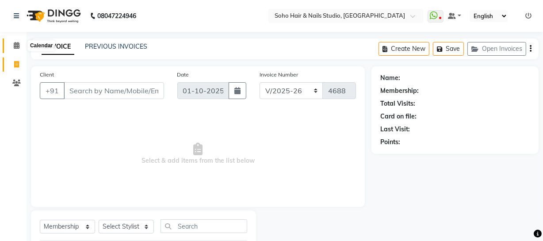
click at [16, 48] on icon at bounding box center [17, 45] width 6 height 7
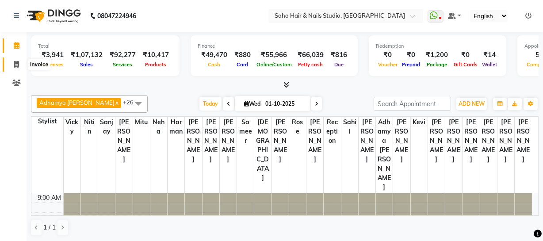
click at [18, 64] on icon at bounding box center [16, 64] width 5 height 7
select select "service"
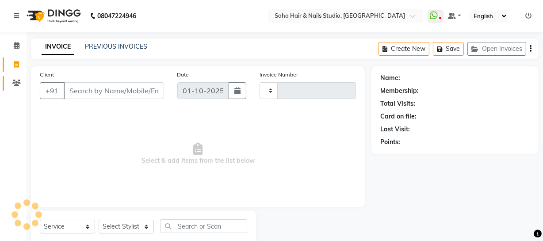
click at [16, 77] on link "Clients" at bounding box center [13, 83] width 21 height 15
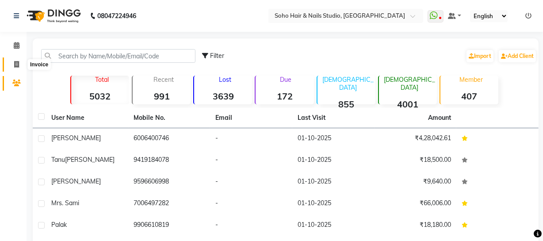
click at [16, 68] on span at bounding box center [16, 65] width 15 height 10
select select "service"
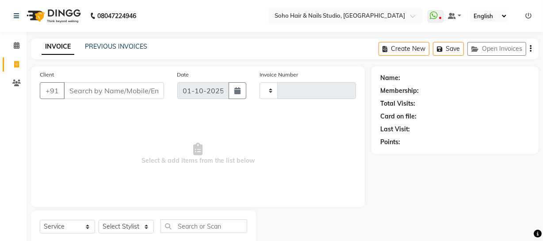
type input "4688"
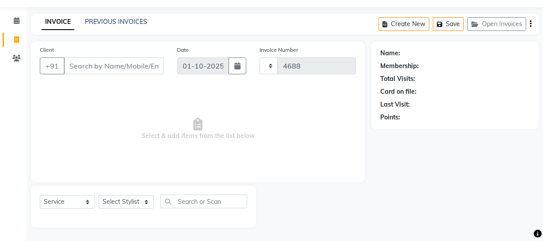
select select "735"
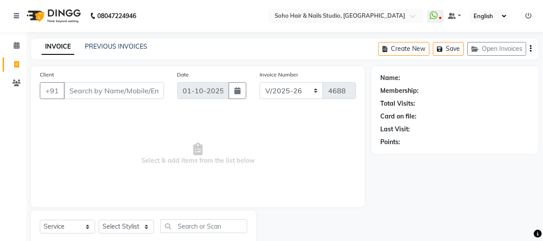
select select "membership"
click at [12, 43] on span at bounding box center [16, 46] width 15 height 10
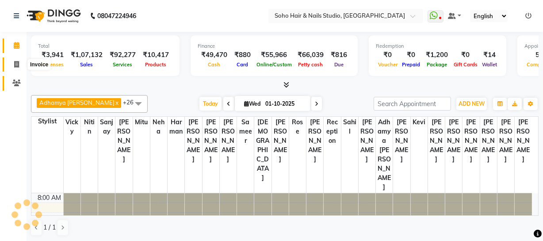
click at [14, 62] on icon at bounding box center [16, 64] width 5 height 7
select select "service"
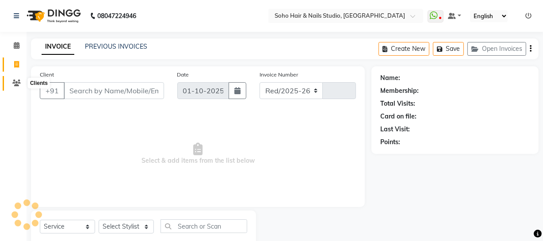
select select "735"
type input "4688"
click at [12, 80] on icon at bounding box center [16, 83] width 8 height 7
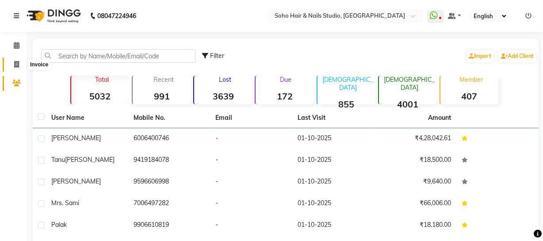
click at [14, 67] on icon at bounding box center [16, 64] width 5 height 7
select select "service"
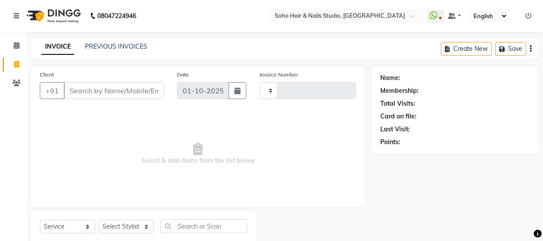
type input "4688"
select select "735"
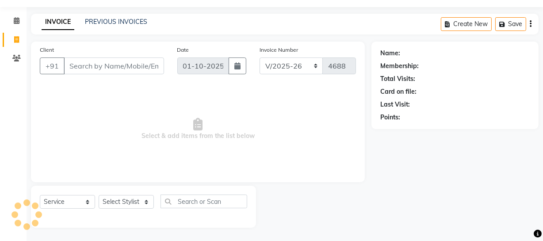
select select "membership"
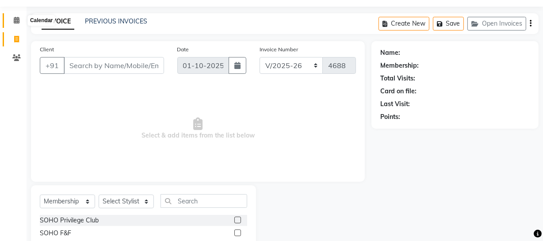
scroll to position [0, 0]
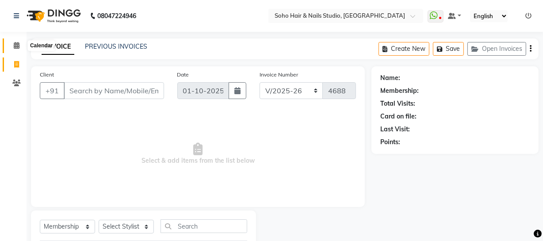
click at [15, 45] on icon at bounding box center [17, 45] width 6 height 7
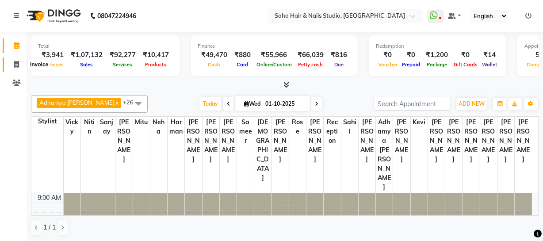
click at [15, 60] on span at bounding box center [16, 65] width 15 height 10
select select "service"
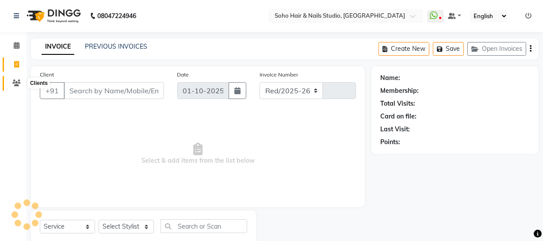
select select "735"
type input "4688"
click at [13, 81] on icon at bounding box center [16, 83] width 8 height 7
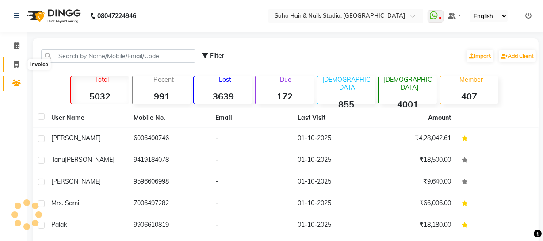
click at [14, 65] on icon at bounding box center [16, 64] width 5 height 7
select select "735"
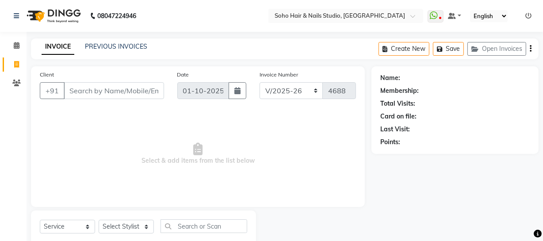
scroll to position [25, 0]
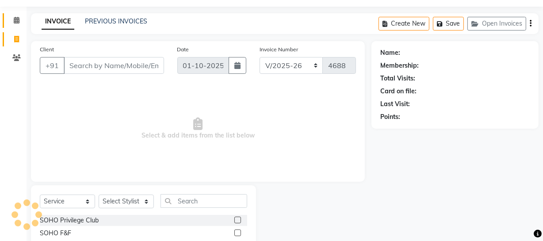
select select "membership"
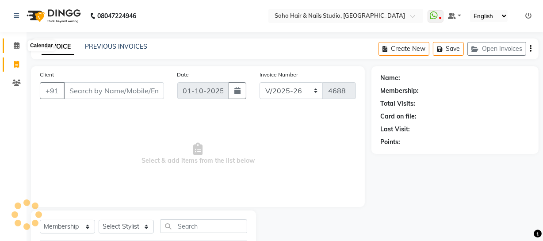
click at [17, 44] on icon at bounding box center [17, 45] width 6 height 7
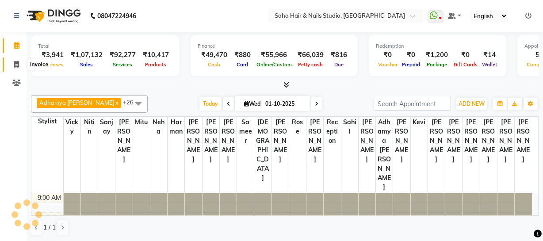
click at [17, 64] on icon at bounding box center [16, 64] width 5 height 7
select select "service"
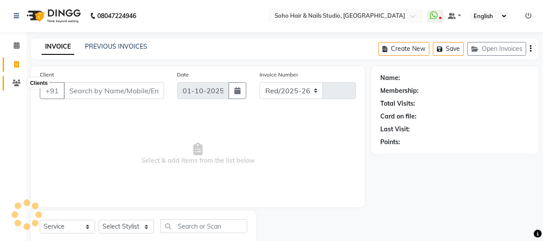
select select "735"
type input "4688"
click at [17, 78] on span at bounding box center [16, 83] width 15 height 10
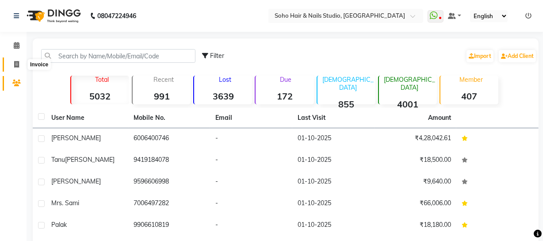
click at [17, 68] on span at bounding box center [16, 65] width 15 height 10
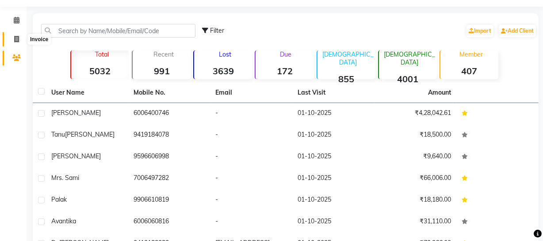
select select "735"
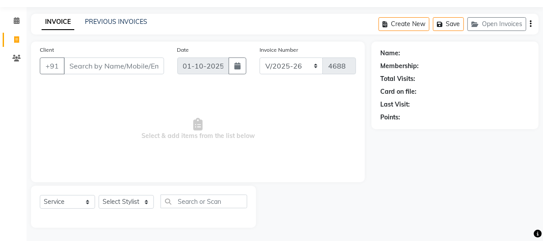
select select "membership"
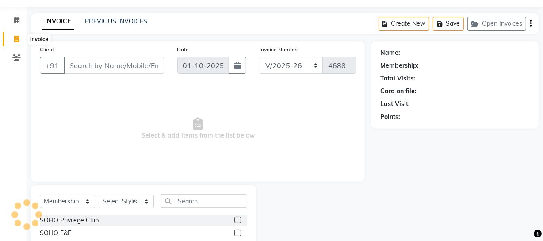
scroll to position [0, 0]
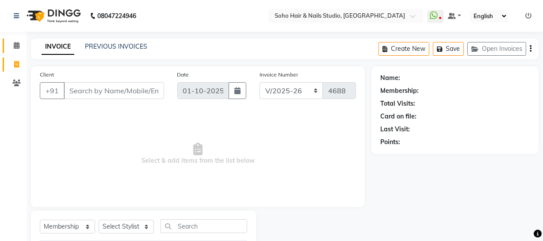
click at [21, 49] on span at bounding box center [16, 46] width 15 height 10
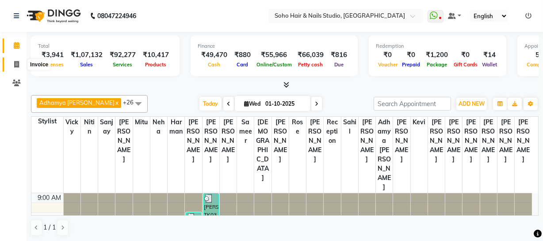
click at [19, 66] on span at bounding box center [16, 65] width 15 height 10
select select "735"
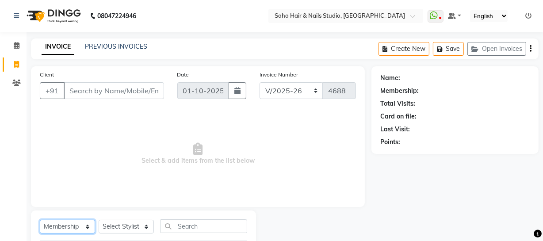
click at [46, 227] on select "Select Service Product Membership Package Voucher Prepaid Gift Card" at bounding box center [67, 227] width 55 height 14
select select "service"
click at [40, 220] on select "Select Service Product Membership Package Voucher Prepaid Gift Card" at bounding box center [67, 227] width 55 height 14
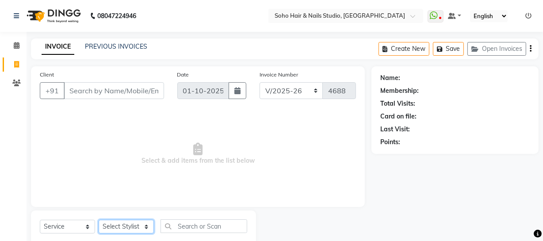
click at [119, 226] on select "Select Stylist Abhishek Kohli Adhamya Bamotra Amit Anita Kumari Arun Sain Aviji…" at bounding box center [126, 227] width 55 height 14
select select "81211"
click at [99, 220] on select "Select Stylist Abhishek Kohli Adhamya Bamotra Amit Anita Kumari Arun Sain Aviji…" at bounding box center [126, 227] width 55 height 14
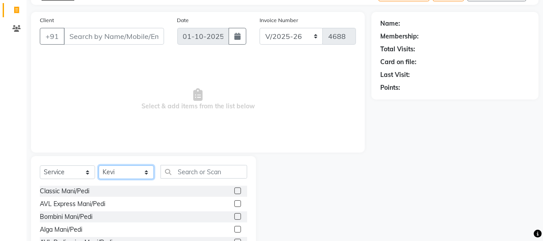
scroll to position [114, 0]
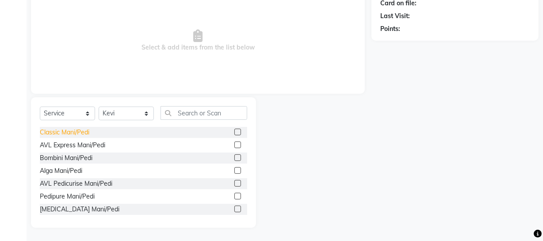
click at [65, 132] on div "Classic Mani/Pedi" at bounding box center [65, 132] width 50 height 9
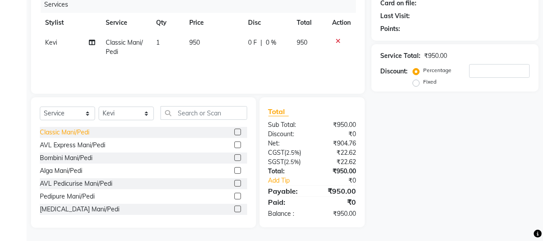
click at [67, 135] on div "Classic Mani/Pedi" at bounding box center [65, 132] width 50 height 9
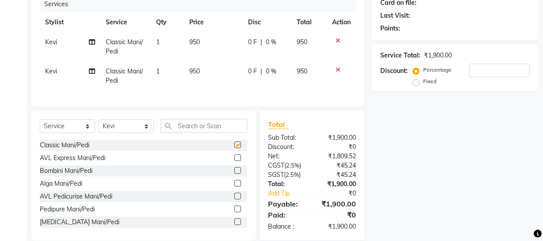
checkbox input "false"
click at [50, 80] on td "Kevi" at bounding box center [70, 76] width 61 height 29
select select "81211"
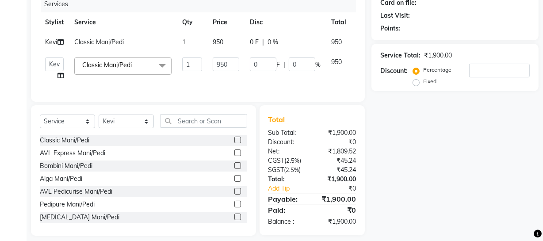
click at [52, 71] on td "Abhishek Kohli Adhamya Bamotra Amit Anita Kumari Arun Sain Avijit Das Bhabesh D…" at bounding box center [54, 69] width 29 height 34
click at [53, 70] on select "Abhishek Kohli Adhamya Bamotra Amit Anita Kumari Arun Sain Avijit Das Bhabesh D…" at bounding box center [54, 65] width 19 height 14
select select "86261"
click at [192, 67] on input "1" at bounding box center [192, 65] width 20 height 14
click at [429, 119] on div "Name: Membership: Total Visits: Card on file: Last Visit: Points: Service Total…" at bounding box center [459, 94] width 174 height 283
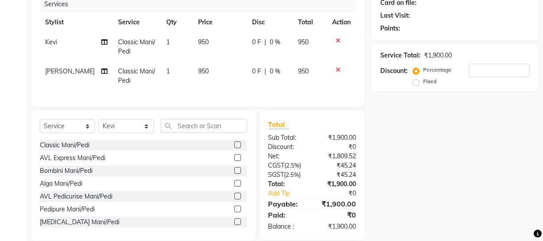
scroll to position [33, 0]
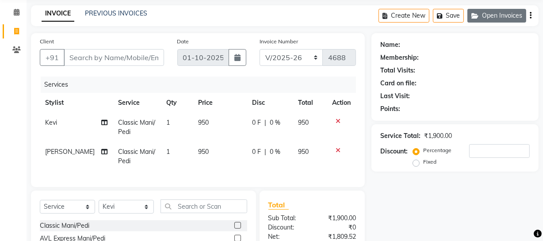
click at [491, 15] on button "Open Invoices" at bounding box center [497, 16] width 59 height 14
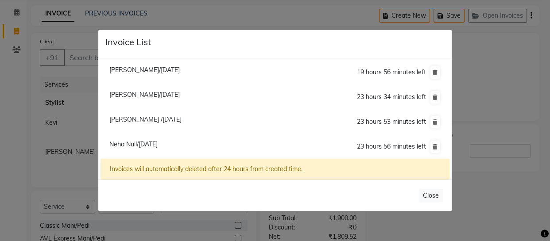
click at [500, 56] on ngb-modal-window "Invoice List Bhavna Kaushal/01 October 2025 19 hours 56 minutes left Anu Mahaja…" at bounding box center [275, 120] width 550 height 241
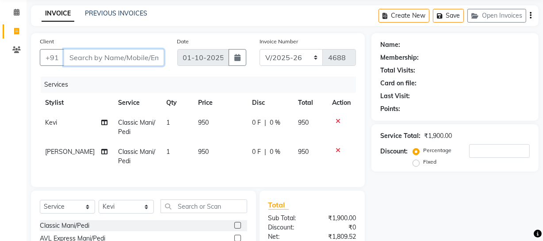
click at [102, 50] on input "Client" at bounding box center [114, 57] width 100 height 17
type input "0"
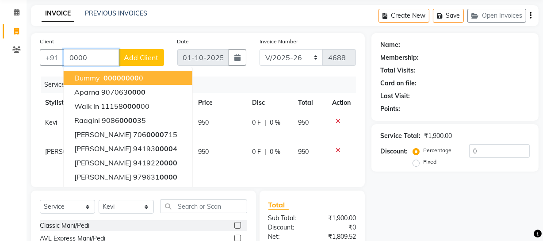
drag, startPoint x: 108, startPoint y: 80, endPoint x: 121, endPoint y: 75, distance: 14.1
click at [108, 80] on span "0000" at bounding box center [113, 77] width 18 height 9
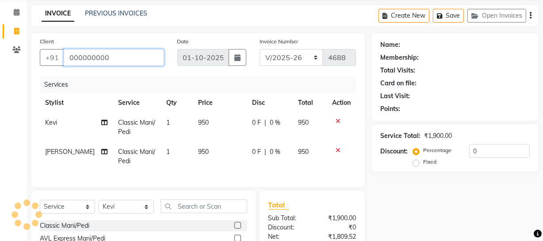
type input "000000000"
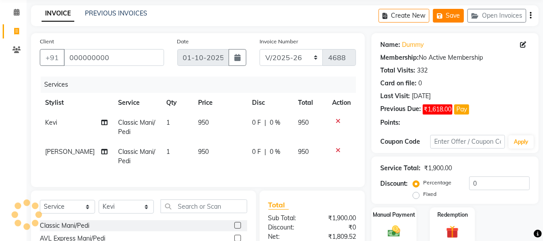
click at [447, 14] on button "Save" at bounding box center [448, 16] width 31 height 14
drag, startPoint x: 18, startPoint y: 31, endPoint x: 80, endPoint y: 3, distance: 67.8
click at [18, 31] on icon at bounding box center [16, 31] width 5 height 7
select select "735"
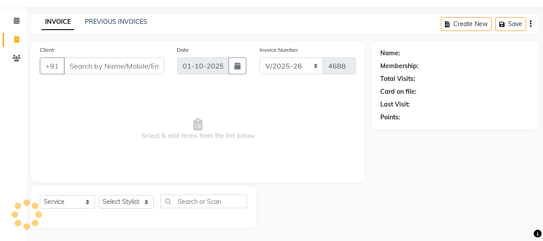
select select "membership"
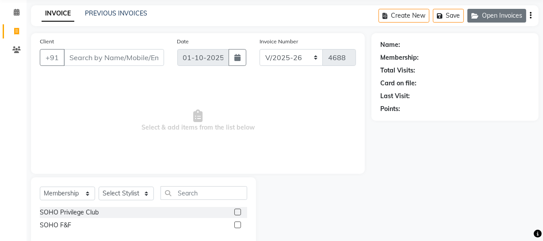
click at [512, 14] on button "Open Invoices" at bounding box center [497, 16] width 59 height 14
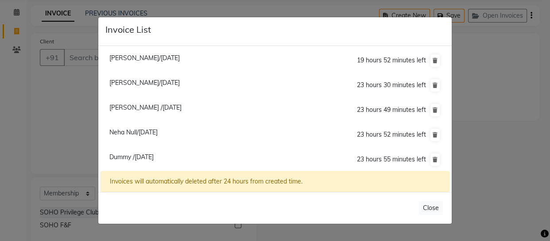
click at [133, 130] on span "Neha Null/01 October 2025" at bounding box center [133, 132] width 48 height 8
type input "9070231195"
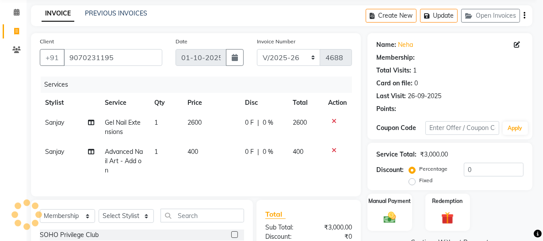
select select "1: Object"
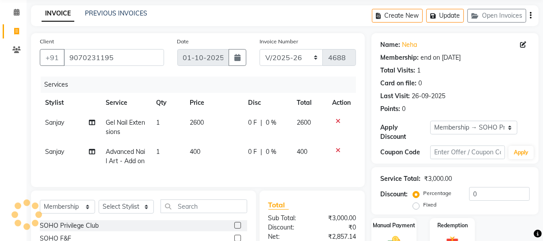
scroll to position [73, 0]
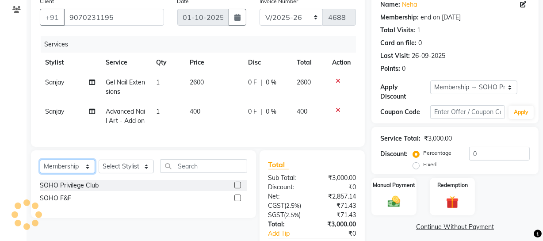
click at [73, 173] on select "Select Service Product Membership Package Voucher Prepaid Gift Card" at bounding box center [67, 167] width 55 height 14
click at [40, 173] on select "Select Service Product Membership Package Voucher Prepaid Gift Card" at bounding box center [67, 167] width 55 height 14
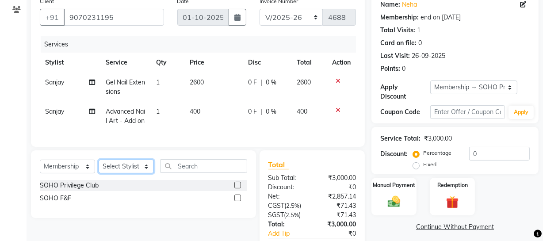
click at [125, 173] on select "Select Stylist Abhishek Kohli Adhamya Bamotra Amit Anita Kumari Arun Sain Aviji…" at bounding box center [126, 167] width 55 height 14
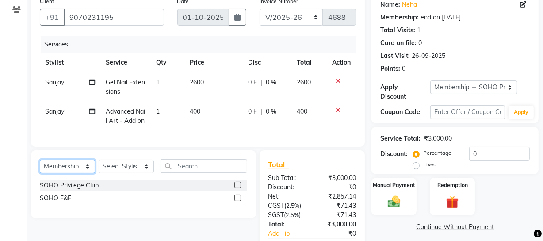
click at [81, 173] on select "Select Service Product Membership Package Voucher Prepaid Gift Card" at bounding box center [67, 167] width 55 height 14
select select "service"
click at [40, 173] on select "Select Service Product Membership Package Voucher Prepaid Gift Card" at bounding box center [67, 167] width 55 height 14
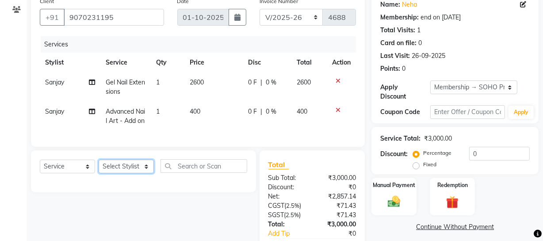
click at [118, 173] on select "Select Stylist Abhishek Kohli Adhamya Bamotra Amit Anita Kumari Arun Sain Aviji…" at bounding box center [126, 167] width 55 height 14
select select "86892"
click at [99, 173] on select "Select Stylist Abhishek Kohli Adhamya Bamotra Amit Anita Kumari Arun Sain Aviji…" at bounding box center [126, 167] width 55 height 14
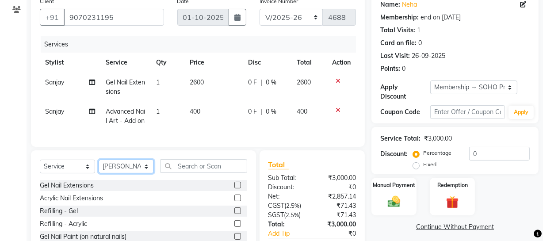
scroll to position [114, 0]
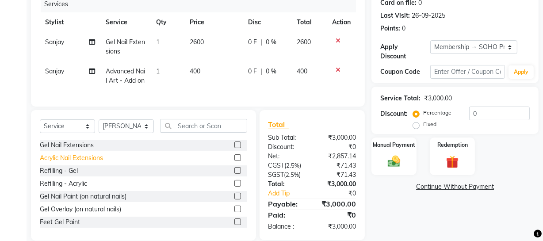
click at [93, 163] on div "Acrylic Nail Extensions" at bounding box center [71, 158] width 63 height 9
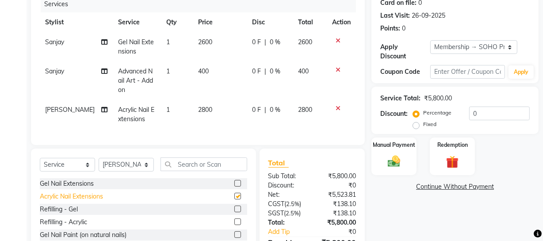
checkbox input "false"
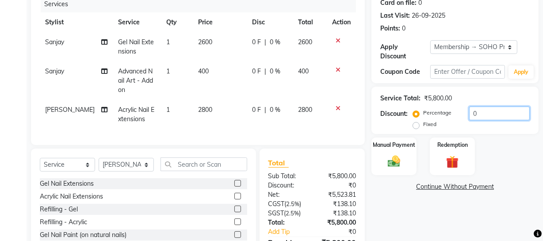
drag, startPoint x: 489, startPoint y: 114, endPoint x: 336, endPoint y: 112, distance: 153.1
click at [390, 116] on div "Discount: Percentage Fixed 0" at bounding box center [456, 119] width 150 height 24
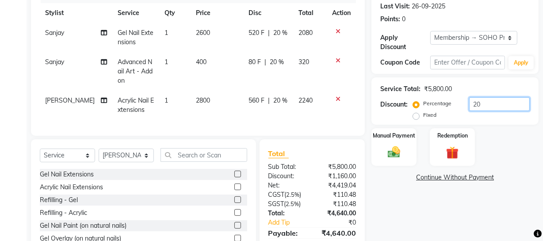
scroll to position [171, 0]
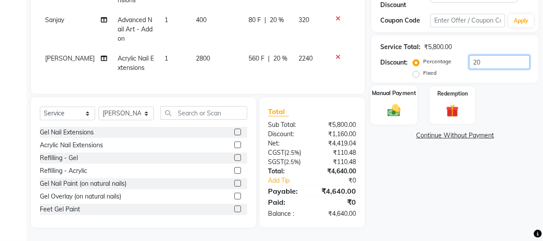
type input "20"
click at [389, 91] on div "Manual Payment" at bounding box center [394, 104] width 47 height 39
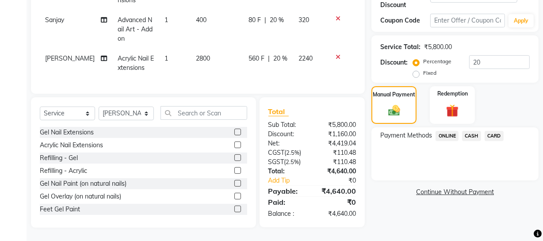
click at [443, 131] on span "ONLINE" at bounding box center [447, 136] width 23 height 10
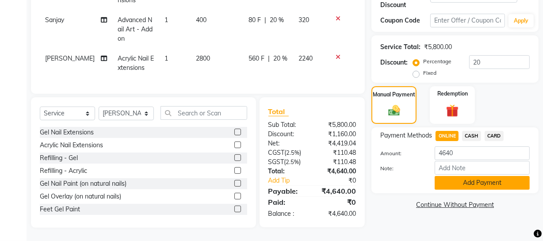
click at [460, 179] on button "Add Payment" at bounding box center [482, 183] width 95 height 14
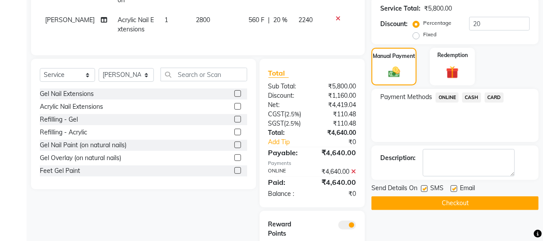
scroll to position [252, 0]
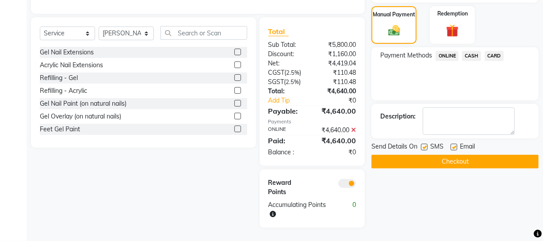
click at [451, 159] on button "Checkout" at bounding box center [455, 162] width 167 height 14
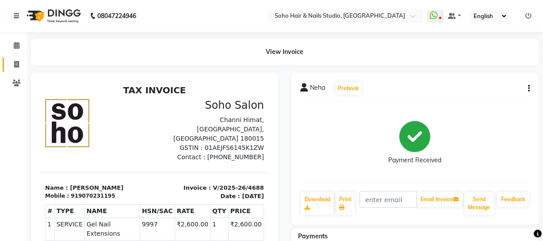
click at [15, 62] on icon at bounding box center [16, 64] width 5 height 7
select select "service"
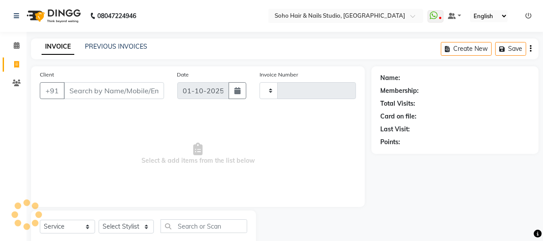
scroll to position [25, 0]
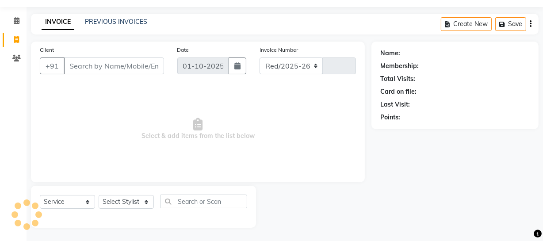
select select "735"
type input "4689"
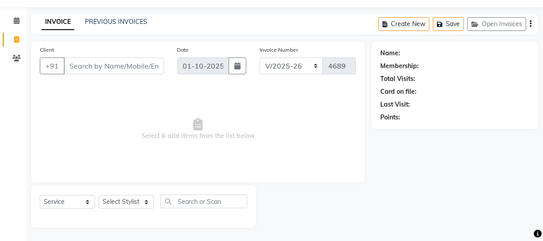
click at [505, 22] on button "Open Invoices" at bounding box center [497, 24] width 59 height 14
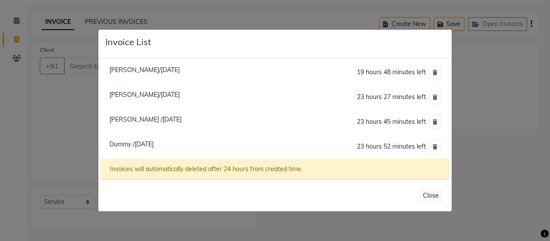
select select "membership"
click at [159, 69] on span "Bhavna Kaushal/01 October 2025" at bounding box center [144, 70] width 70 height 8
type input "9419108395"
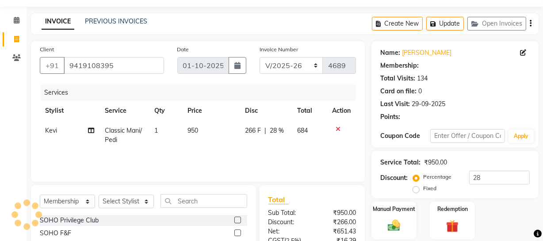
type input "0"
select select "1: Object"
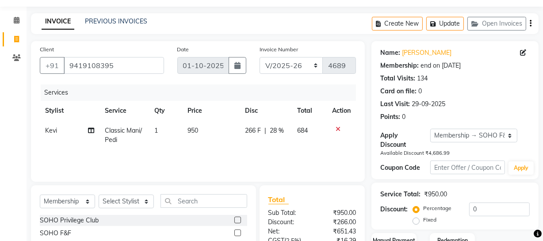
type input "28"
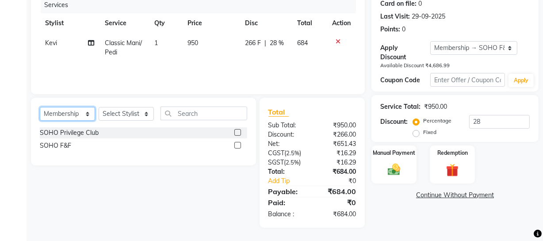
click at [73, 116] on select "Select Service Product Membership Package Voucher Prepaid Gift Card" at bounding box center [67, 114] width 55 height 14
select select "service"
click at [40, 107] on select "Select Service Product Membership Package Voucher Prepaid Gift Card" at bounding box center [67, 114] width 55 height 14
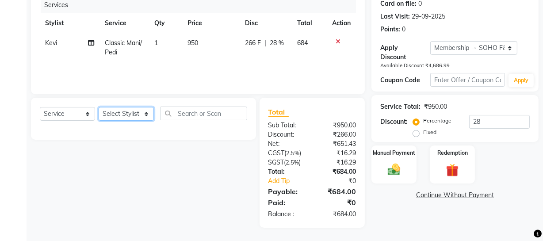
drag, startPoint x: 113, startPoint y: 115, endPoint x: 115, endPoint y: 108, distance: 7.7
click at [113, 115] on select "Select Stylist Abhishek Kohli Adhamya Bamotra Amit Anita Kumari Arun Sain Aviji…" at bounding box center [126, 114] width 55 height 14
select select "62579"
click at [99, 107] on select "Select Stylist Abhishek Kohli Adhamya Bamotra Amit Anita Kumari Arun Sain Aviji…" at bounding box center [126, 114] width 55 height 14
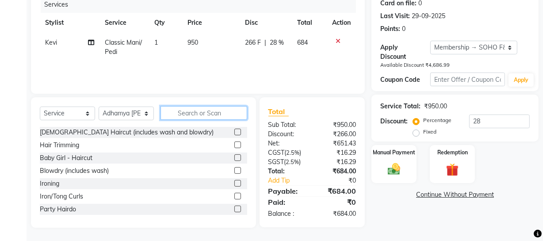
click at [189, 115] on input "text" at bounding box center [204, 113] width 87 height 14
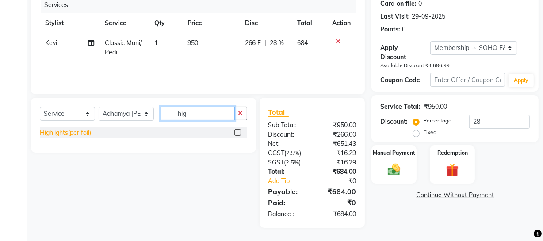
type input "hig"
click at [85, 134] on div "Highlights(per foil)" at bounding box center [65, 132] width 51 height 9
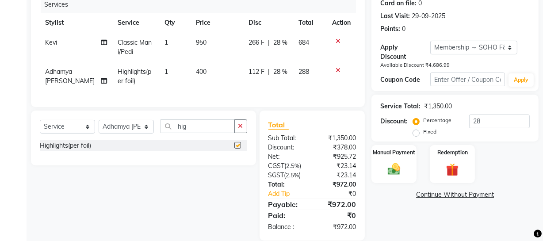
checkbox input "false"
click at [174, 72] on td "1" at bounding box center [174, 76] width 31 height 29
select select "62579"
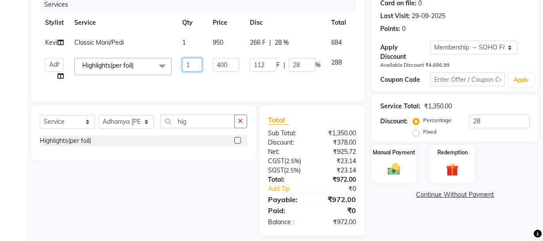
drag, startPoint x: 196, startPoint y: 65, endPoint x: 174, endPoint y: 68, distance: 22.2
click at [174, 68] on tr "Abhishek Kohli Adhamya Bamotra Amit Anita Kumari Arun Sain Avijit Das Bhabesh D…" at bounding box center [210, 70] width 341 height 34
type input "35"
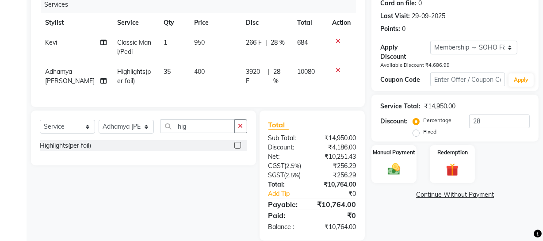
click at [486, 13] on div "Last Visit: 29-09-2025" at bounding box center [456, 16] width 150 height 9
click at [287, 71] on td "3920 F | 28 %" at bounding box center [266, 76] width 51 height 29
select select "62579"
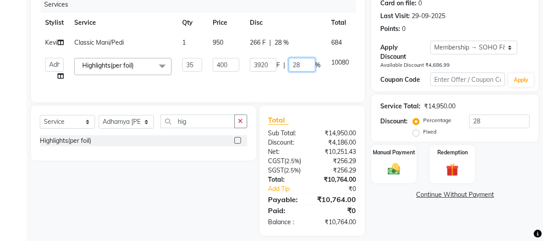
drag, startPoint x: 306, startPoint y: 62, endPoint x: 212, endPoint y: 60, distance: 93.4
click at [225, 62] on tr "Abhishek Kohli Adhamya Bamotra Amit Anita Kumari Arun Sain Avijit Das Bhabesh D…" at bounding box center [212, 70] width 344 height 34
drag, startPoint x: 465, startPoint y: 20, endPoint x: 443, endPoint y: 25, distance: 23.0
click at [468, 20] on div "Last Visit: 29-09-2025" at bounding box center [456, 16] width 150 height 9
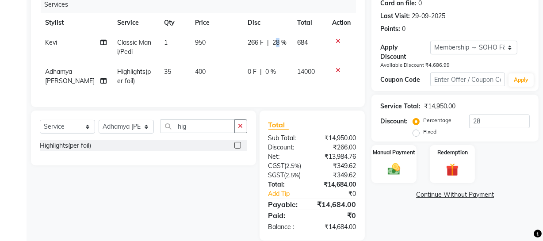
click at [274, 44] on span "28 %" at bounding box center [280, 42] width 14 height 9
select select "81211"
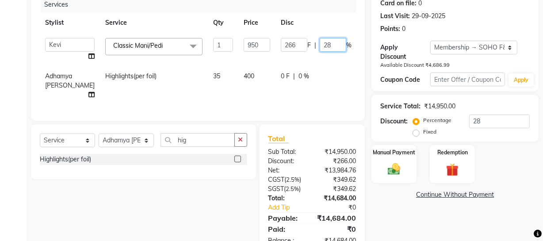
drag, startPoint x: 309, startPoint y: 42, endPoint x: 258, endPoint y: 55, distance: 52.5
click at [276, 53] on td "266 F | 28 %" at bounding box center [316, 50] width 81 height 34
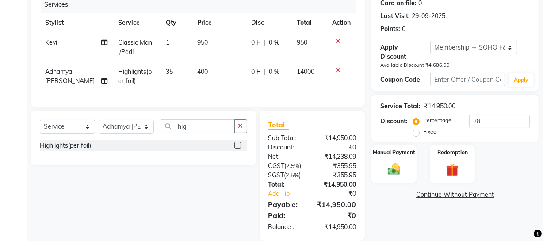
click at [482, 18] on div "Last Visit: 29-09-2025" at bounding box center [456, 16] width 150 height 9
click at [192, 75] on td "400" at bounding box center [219, 76] width 54 height 29
select select "62579"
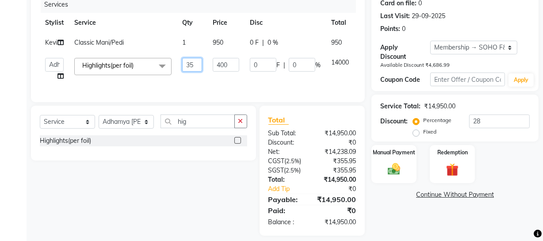
drag, startPoint x: 193, startPoint y: 65, endPoint x: 147, endPoint y: 69, distance: 46.6
click at [147, 69] on tr "Abhishek Kohli Adhamya Bamotra Amit Anita Kumari Arun Sain Avijit Das Bhabesh D…" at bounding box center [212, 70] width 344 height 34
type input "1"
type input "40"
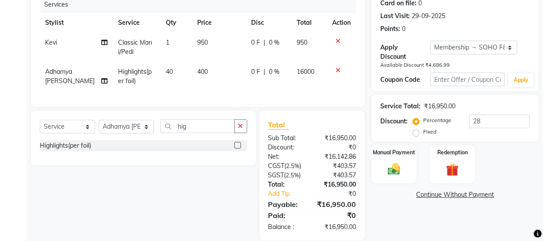
click at [516, 18] on div "Last Visit: 29-09-2025" at bounding box center [456, 16] width 150 height 9
drag, startPoint x: 192, startPoint y: 133, endPoint x: 156, endPoint y: 138, distance: 35.7
click at [156, 138] on div "Select Service Product Membership Package Voucher Prepaid Gift Card Select Styl…" at bounding box center [144, 129] width 208 height 21
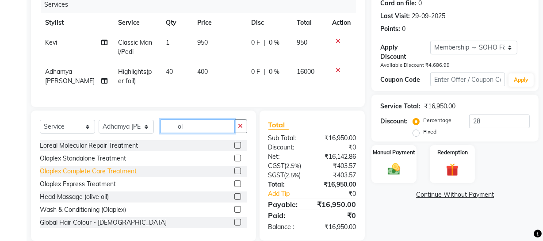
type input "ol"
click at [118, 176] on div "Olaplex Complete Care Treatment" at bounding box center [88, 171] width 97 height 9
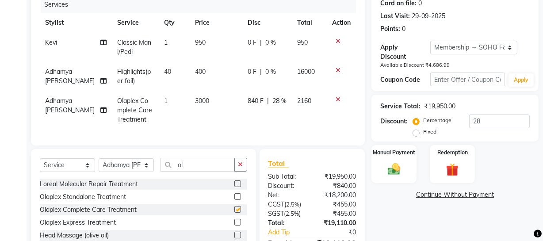
checkbox input "false"
click at [222, 108] on td "3000" at bounding box center [216, 110] width 52 height 38
select select "62579"
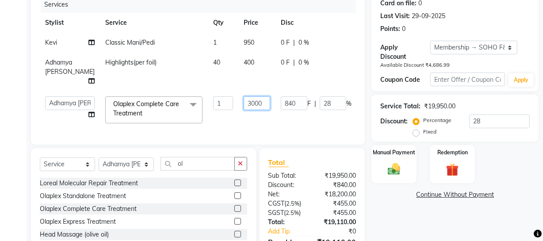
drag, startPoint x: 241, startPoint y: 103, endPoint x: 198, endPoint y: 107, distance: 43.1
click at [199, 107] on tr "Abhishek Kohli Adhamya Bamotra Amit Anita Kumari Arun Sain Avijit Das Bhabesh D…" at bounding box center [227, 110] width 375 height 38
type input "3500"
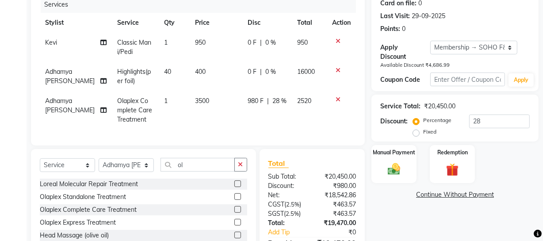
click at [415, 214] on div "Name: Bhavna Kaushal Membership: end on 19-06-2124 Total Visits: 134 Card on fi…" at bounding box center [459, 116] width 174 height 327
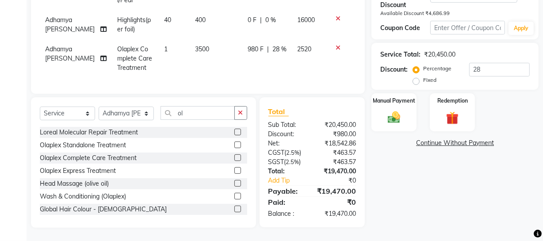
scroll to position [91, 0]
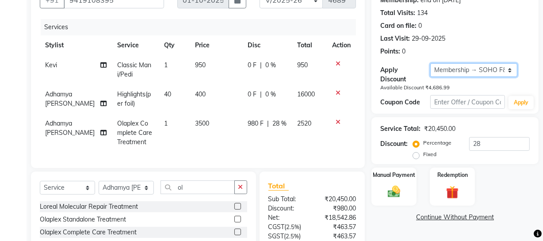
drag, startPoint x: 473, startPoint y: 70, endPoint x: 472, endPoint y: 76, distance: 6.4
click at [473, 70] on select "Select Membership → SOHO F&F" at bounding box center [474, 70] width 87 height 14
select select "0:"
click at [431, 63] on select "Select Membership → SOHO F&F" at bounding box center [474, 70] width 87 height 14
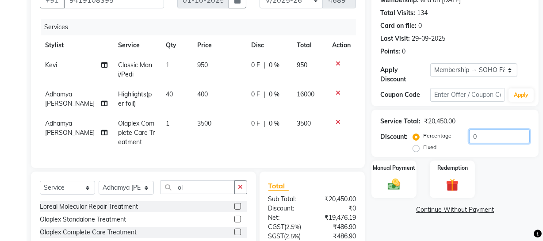
drag, startPoint x: 487, startPoint y: 136, endPoint x: 343, endPoint y: 164, distance: 146.5
click at [372, 164] on div "Name: Bhavna Kaushal Membership: end on 19-06-2124 Total Visits: 134 Card on fi…" at bounding box center [459, 139] width 174 height 327
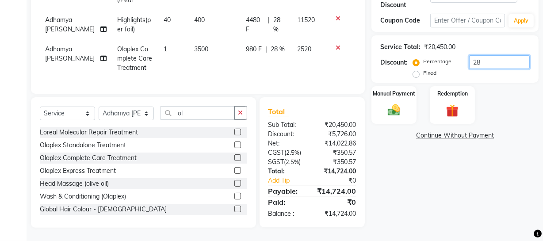
scroll to position [0, 0]
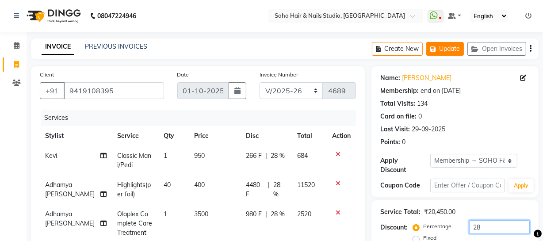
type input "28"
click at [446, 47] on button "Update" at bounding box center [446, 49] width 38 height 14
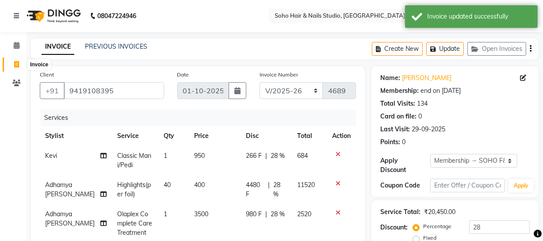
click at [18, 62] on icon at bounding box center [16, 64] width 5 height 7
select select "735"
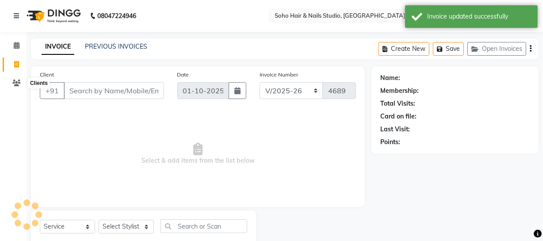
scroll to position [25, 0]
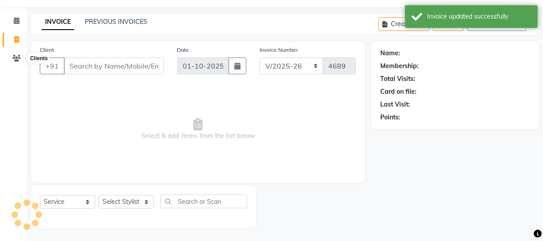
select select "membership"
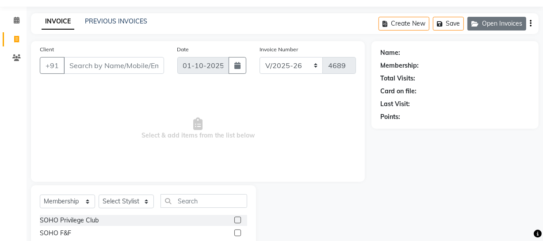
click at [523, 22] on button "Open Invoices" at bounding box center [497, 24] width 59 height 14
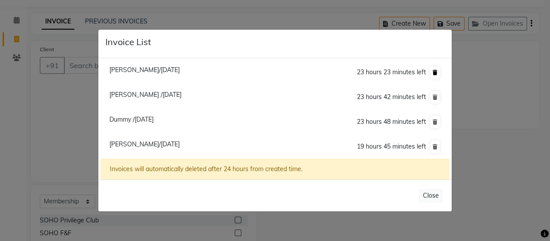
click at [438, 70] on button at bounding box center [434, 72] width 9 height 12
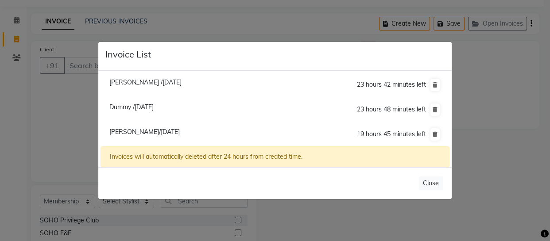
drag, startPoint x: 6, startPoint y: 133, endPoint x: 0, endPoint y: 123, distance: 11.3
click at [4, 131] on ngb-modal-window "Invoice List Sohail /01 October 2025 23 hours 42 minutes left Dummy /01 October…" at bounding box center [275, 120] width 550 height 241
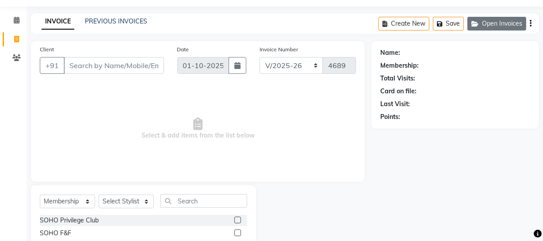
click at [512, 19] on button "Open Invoices" at bounding box center [497, 24] width 59 height 14
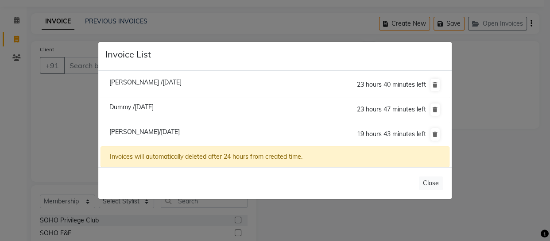
click at [142, 109] on span "Dummy /01 October 2025" at bounding box center [131, 107] width 44 height 8
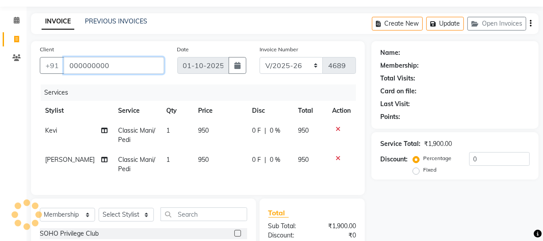
drag, startPoint x: 129, startPoint y: 66, endPoint x: 0, endPoint y: 60, distance: 128.9
click at [0, 75] on app-home "08047224946 Select Location × Soho Hair & Nails Studio, Jammu WhatsApp Status ✕…" at bounding box center [271, 158] width 543 height 367
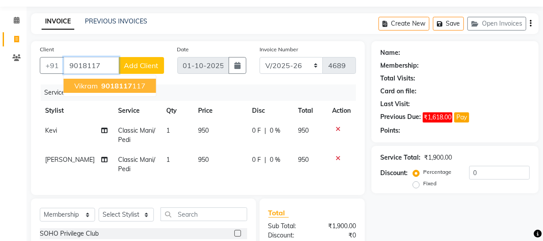
click at [119, 85] on span "9018117" at bounding box center [116, 85] width 31 height 9
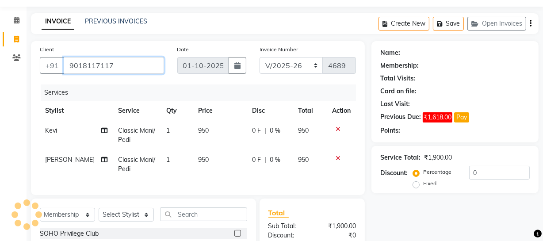
type input "9018117117"
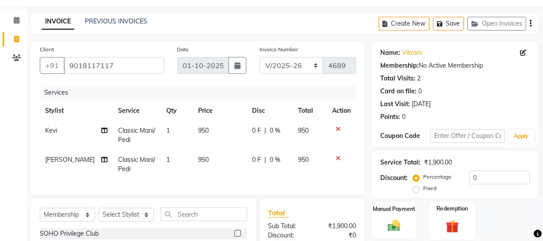
scroll to position [133, 0]
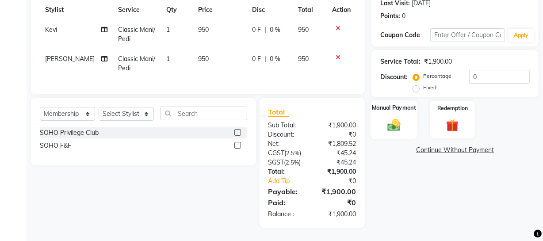
click at [395, 117] on img at bounding box center [394, 124] width 21 height 15
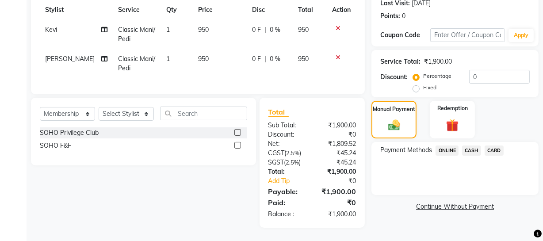
click at [498, 146] on span "CARD" at bounding box center [494, 151] width 19 height 10
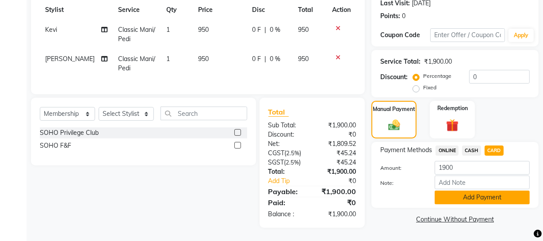
click at [470, 194] on button "Add Payment" at bounding box center [482, 198] width 95 height 14
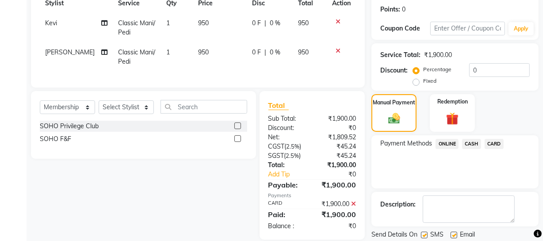
scroll to position [161, 0]
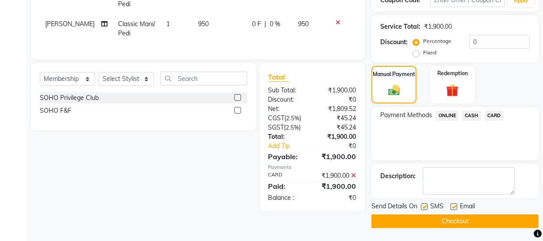
click at [435, 221] on button "Checkout" at bounding box center [455, 222] width 167 height 14
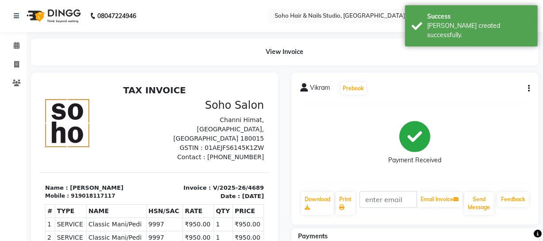
click at [24, 88] on div at bounding box center [154, 217] width 261 height 288
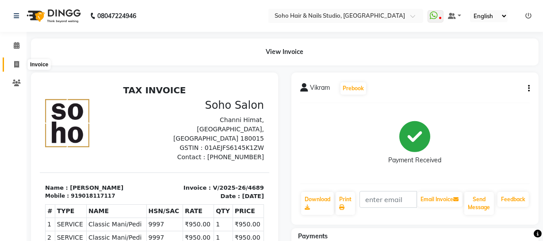
click at [13, 66] on span at bounding box center [16, 65] width 15 height 10
select select "service"
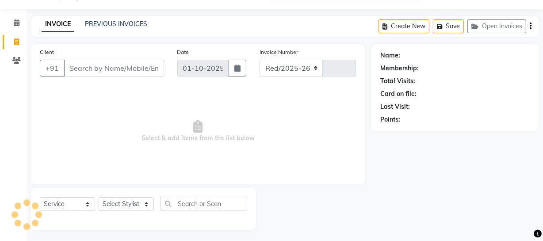
select select "735"
type input "4690"
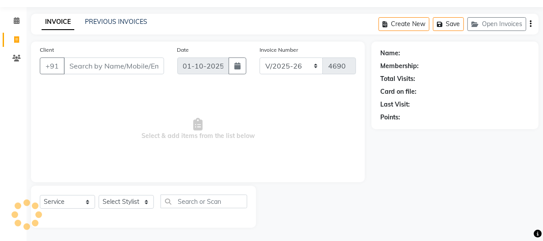
type input "7"
select select "membership"
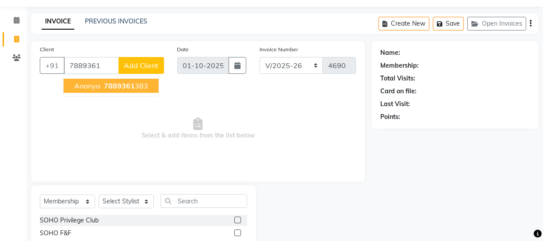
click at [105, 88] on span "7889361" at bounding box center [119, 85] width 31 height 9
type input "7889361383"
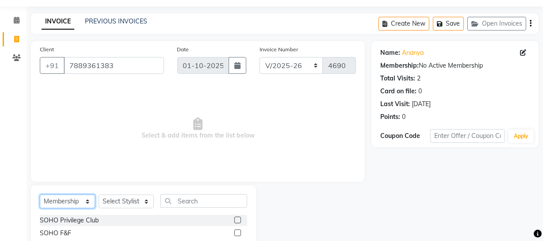
drag, startPoint x: 86, startPoint y: 201, endPoint x: 85, endPoint y: 195, distance: 6.4
click at [86, 201] on select "Select Service Product Membership Package Voucher Prepaid Gift Card" at bounding box center [67, 202] width 55 height 14
select select "service"
click at [40, 195] on select "Select Service Product Membership Package Voucher Prepaid Gift Card" at bounding box center [67, 202] width 55 height 14
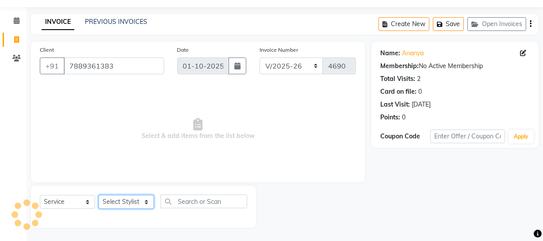
click at [116, 199] on select "Select Stylist Abhishek Kohli Adhamya Bamotra Amit Anita Kumari Arun Sain Aviji…" at bounding box center [126, 202] width 55 height 14
select select "21261"
click at [99, 195] on select "Select Stylist Abhishek Kohli Adhamya Bamotra Amit Anita Kumari Arun Sain Aviji…" at bounding box center [126, 202] width 55 height 14
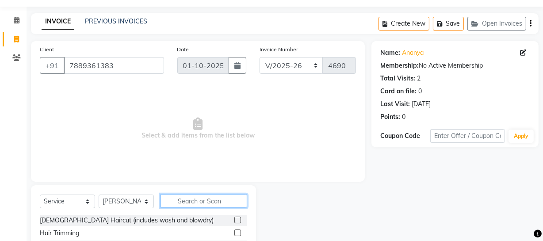
click at [194, 203] on input "text" at bounding box center [204, 201] width 87 height 14
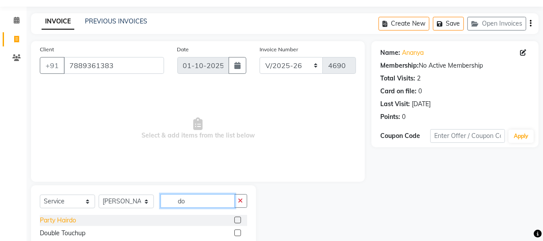
type input "do"
click at [49, 217] on div "Party Hairdo" at bounding box center [58, 220] width 36 height 9
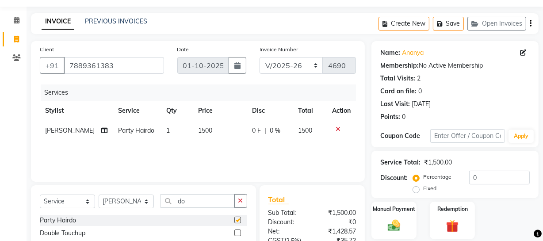
checkbox input "false"
click at [206, 130] on td "1500" at bounding box center [220, 131] width 54 height 20
select select "21261"
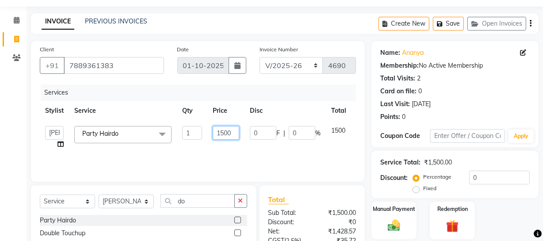
drag, startPoint x: 226, startPoint y: 133, endPoint x: 184, endPoint y: 137, distance: 42.3
click at [184, 137] on tr "Abhishek Kohli Adhamya Bamotra Amit Anita Kumari Arun Sain Avijit Das Bhabesh D…" at bounding box center [210, 138] width 341 height 34
type input "2200"
click at [292, 104] on tr "Stylist Service Qty Price Disc Total Action" at bounding box center [210, 111] width 341 height 20
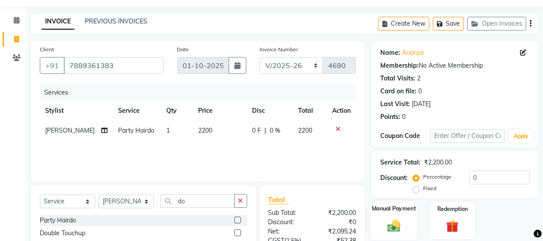
scroll to position [113, 0]
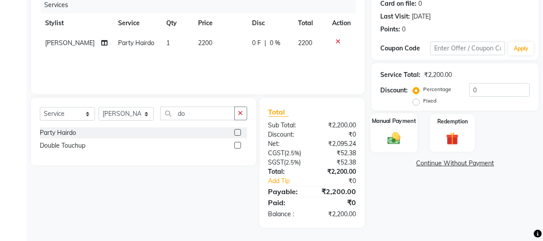
click at [401, 141] on img at bounding box center [394, 138] width 21 height 15
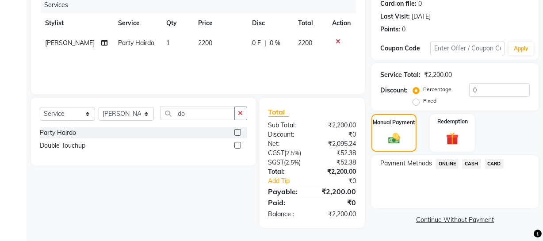
click at [473, 167] on span "CASH" at bounding box center [471, 164] width 19 height 10
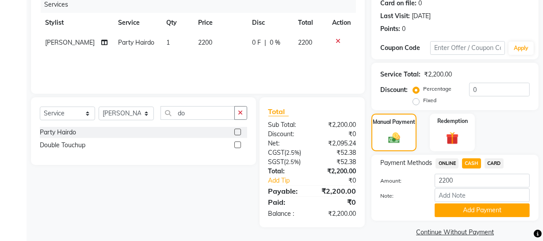
click at [467, 205] on button "Add Payment" at bounding box center [482, 211] width 95 height 14
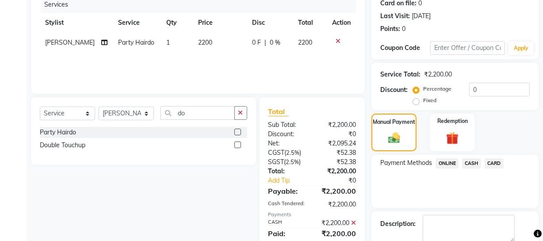
scroll to position [161, 0]
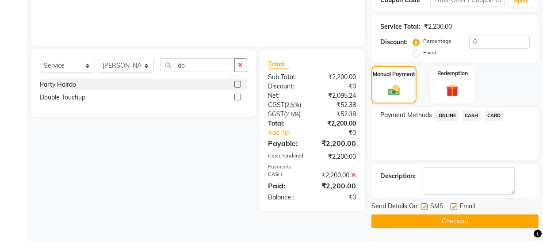
click at [463, 216] on button "Checkout" at bounding box center [455, 222] width 167 height 14
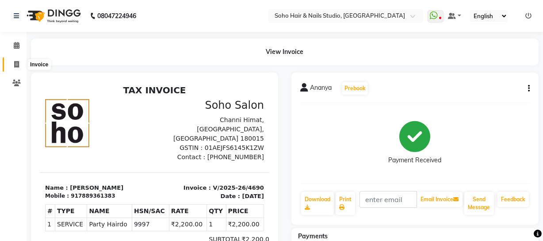
click at [15, 65] on icon at bounding box center [16, 64] width 5 height 7
select select "735"
select select "service"
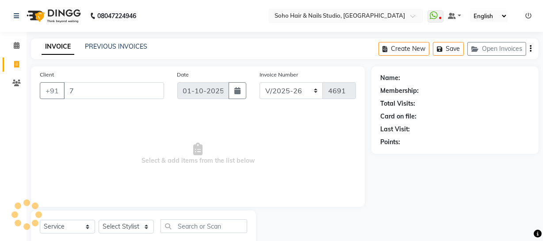
scroll to position [25, 0]
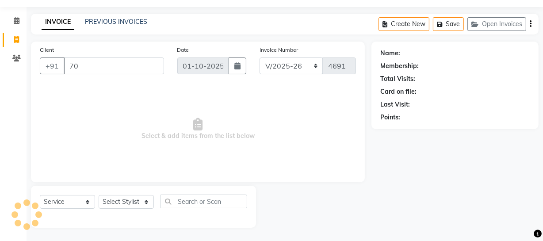
type input "700"
select select "membership"
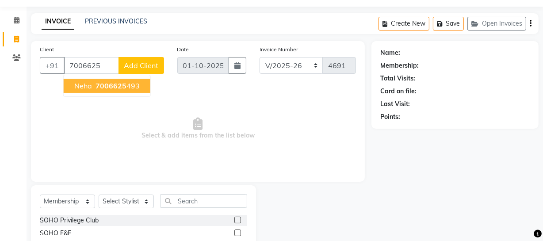
click at [92, 88] on button "Neha 7006625 493" at bounding box center [107, 86] width 87 height 14
type input "7006625493"
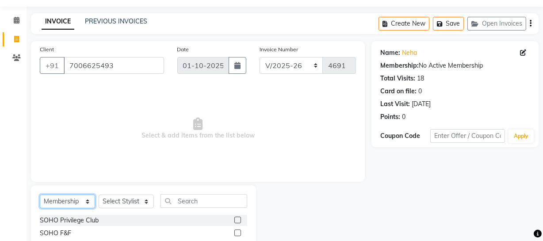
click at [65, 196] on select "Select Service Product Membership Package Voucher Prepaid Gift Card" at bounding box center [67, 202] width 55 height 14
select select "service"
click at [40, 195] on select "Select Service Product Membership Package Voucher Prepaid Gift Card" at bounding box center [67, 202] width 55 height 14
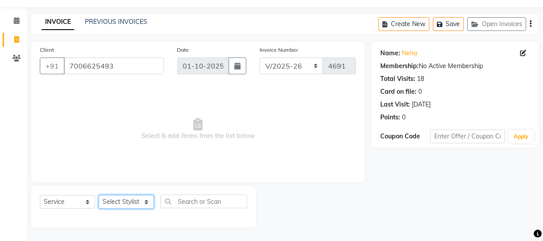
click at [131, 200] on select "Select Stylist Abhishek Kohli Adhamya Bamotra Amit Anita Kumari Arun Sain Aviji…" at bounding box center [126, 202] width 55 height 14
select select "11749"
click at [99, 195] on select "Select Stylist Abhishek Kohli Adhamya Bamotra Amit Anita Kumari Arun Sain Aviji…" at bounding box center [126, 202] width 55 height 14
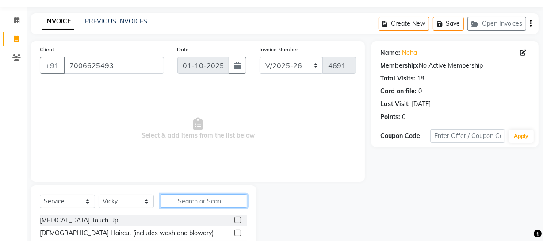
click at [182, 200] on input "text" at bounding box center [204, 201] width 87 height 14
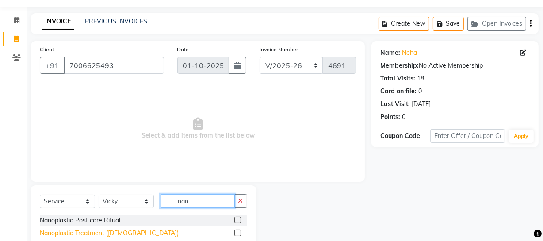
type input "nan"
click at [126, 235] on div "Nanoplastia Treatment (Female)" at bounding box center [109, 233] width 139 height 9
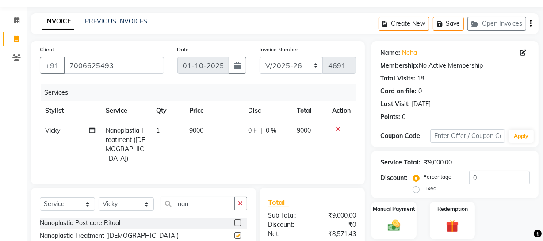
checkbox input "false"
click at [216, 131] on td "9000" at bounding box center [214, 145] width 59 height 48
select select "11749"
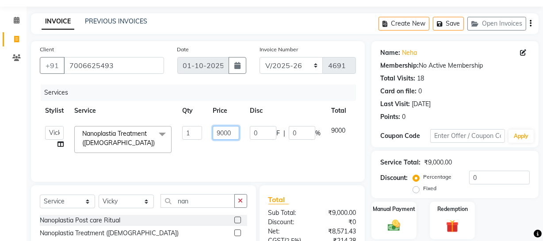
drag, startPoint x: 235, startPoint y: 133, endPoint x: 181, endPoint y: 136, distance: 53.2
click at [186, 136] on tr "Abhishek Kohli Adhamya Bamotra Amit Anita Kumari Arun Sain Avijit Das Bhabesh D…" at bounding box center [210, 140] width 341 height 38
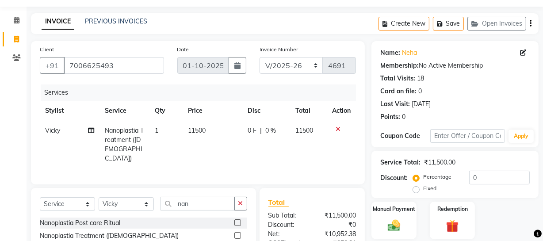
scroll to position [113, 0]
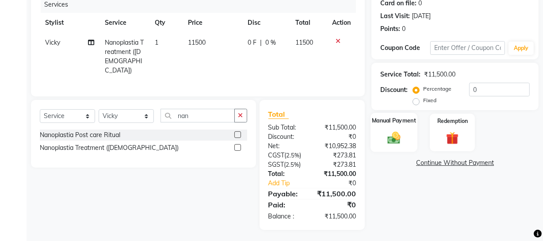
click at [385, 145] on img at bounding box center [394, 137] width 21 height 15
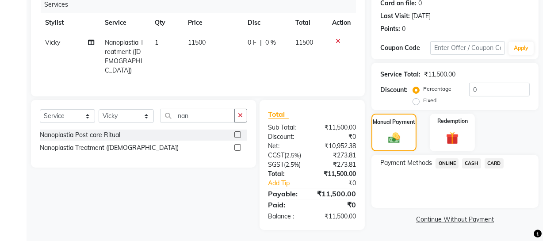
click at [487, 167] on span "CARD" at bounding box center [494, 163] width 19 height 10
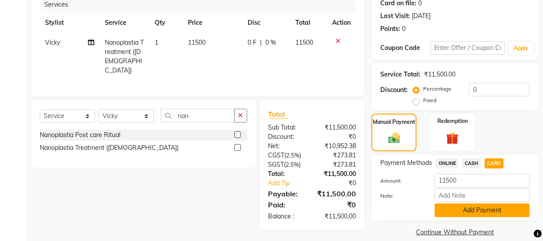
click at [477, 209] on button "Add Payment" at bounding box center [482, 211] width 95 height 14
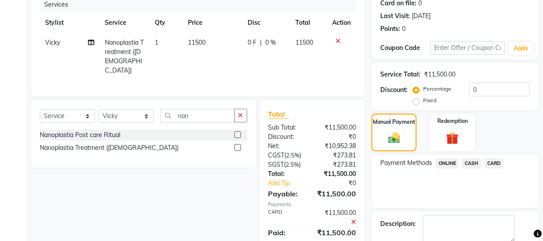
scroll to position [161, 0]
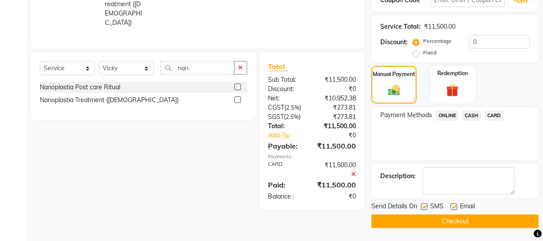
click at [461, 221] on button "Checkout" at bounding box center [455, 222] width 167 height 14
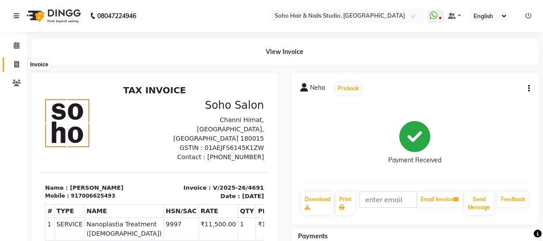
click at [21, 68] on link "Invoice" at bounding box center [13, 65] width 21 height 15
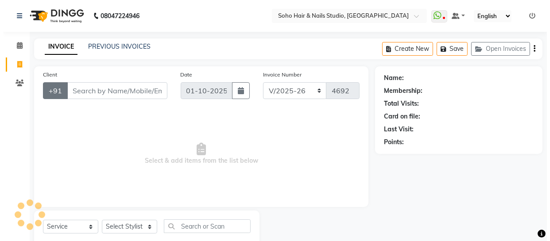
scroll to position [25, 0]
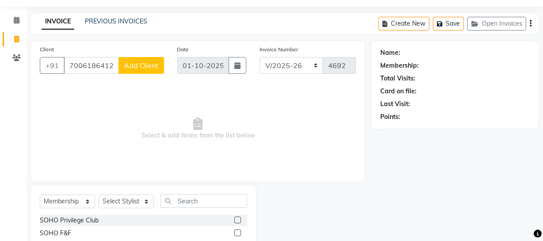
click at [149, 69] on span "Add Client" at bounding box center [141, 65] width 35 height 9
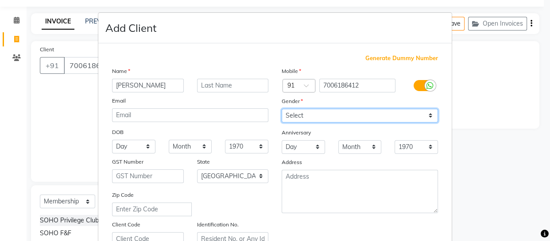
click at [343, 119] on select "Select Male Female Other Prefer Not To Say" at bounding box center [359, 116] width 156 height 14
click at [281, 109] on select "Select Male Female Other Prefer Not To Say" at bounding box center [359, 116] width 156 height 14
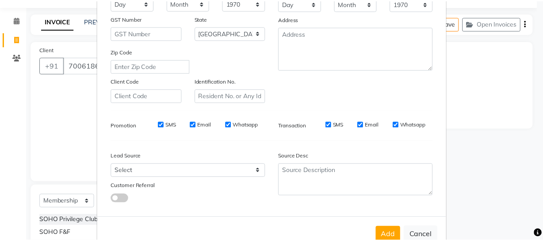
scroll to position [170, 0]
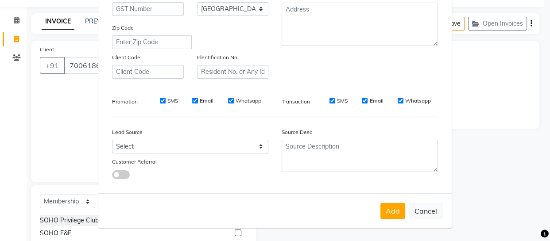
drag, startPoint x: 385, startPoint y: 213, endPoint x: 348, endPoint y: 210, distance: 37.7
click at [385, 213] on button "Add" at bounding box center [392, 211] width 25 height 16
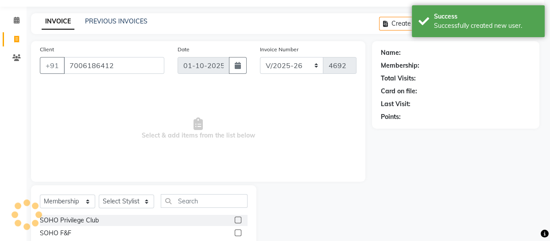
click at [80, 203] on ngb-modal-window "Add Client Generate Dummy Number Name Email DOB Day 01 02 03 04 05 06 07 08 09 …" at bounding box center [275, 120] width 550 height 241
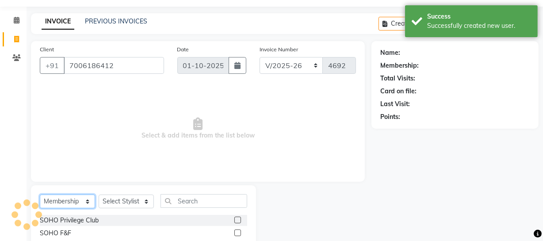
click at [80, 203] on select "Select Service Product Membership Package Voucher Prepaid Gift Card" at bounding box center [67, 202] width 55 height 14
click at [40, 195] on select "Select Service Product Membership Package Voucher Prepaid Gift Card" at bounding box center [67, 202] width 55 height 14
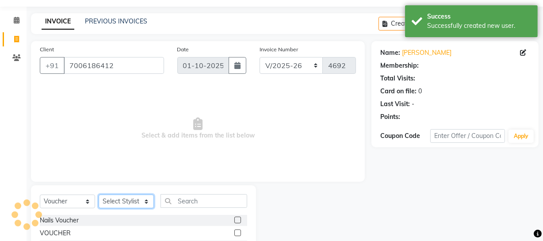
click at [118, 195] on select "Select Stylist Abhishek Kohli Adhamya Bamotra Amit Anita Kumari Arun Sain Aviji…" at bounding box center [126, 202] width 55 height 14
click at [99, 195] on select "Select Stylist Abhishek Kohli Adhamya Bamotra Amit Anita Kumari Arun Sain Aviji…" at bounding box center [126, 202] width 55 height 14
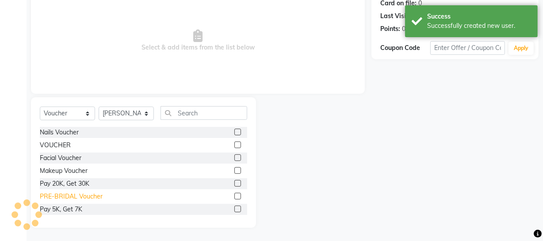
click at [54, 196] on div "PRE-BRIDAL Voucher" at bounding box center [71, 196] width 63 height 9
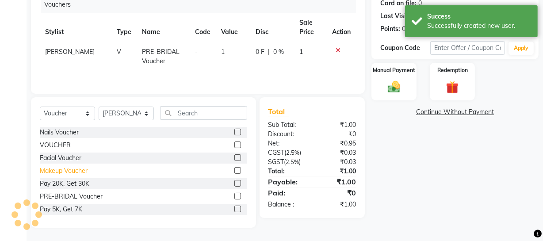
click at [66, 170] on div "Makeup Voucher" at bounding box center [64, 170] width 48 height 9
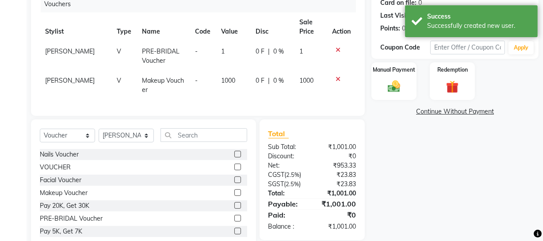
click at [231, 81] on td "1000" at bounding box center [233, 85] width 35 height 29
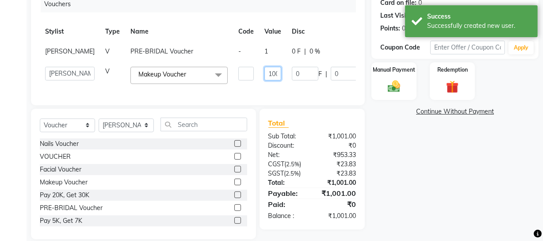
click at [265, 81] on input "1000" at bounding box center [273, 74] width 17 height 14
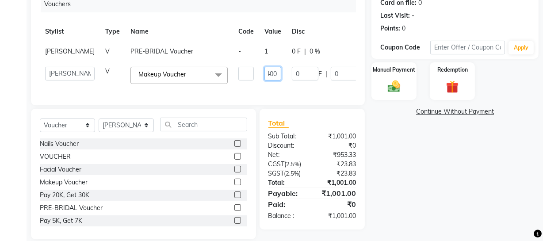
scroll to position [0, 9]
click at [485, 118] on div "Name: Raghavi Membership: No Active Membership Total Visits: Card on file: 0 La…" at bounding box center [459, 96] width 174 height 287
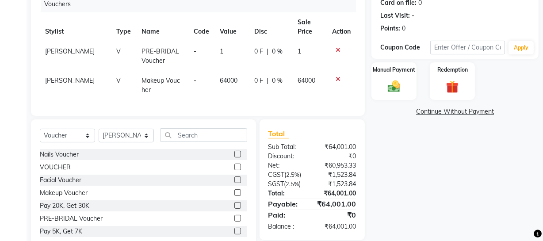
click at [232, 50] on td "1" at bounding box center [232, 56] width 35 height 29
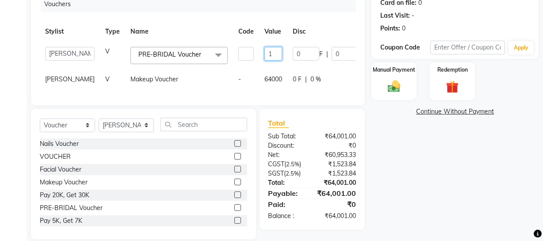
drag, startPoint x: 249, startPoint y: 54, endPoint x: 238, endPoint y: 55, distance: 11.5
click at [265, 55] on input "1" at bounding box center [274, 54] width 18 height 14
click at [464, 133] on div "Name: Raghavi Membership: No Active Membership Total Visits: Card on file: 0 La…" at bounding box center [459, 96] width 174 height 287
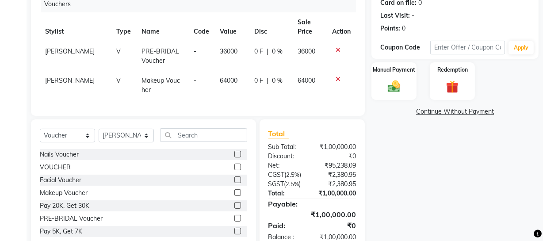
click at [284, 56] on td "0 F | 0 %" at bounding box center [270, 56] width 43 height 29
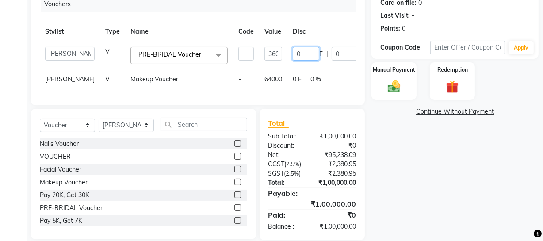
drag, startPoint x: 285, startPoint y: 53, endPoint x: 168, endPoint y: 67, distance: 117.7
click at [192, 65] on tr "Abhishek Kohli Adhamya Bamotra Amit Anita Kumari Arun Sain Avijit Das Bhabesh D…" at bounding box center [233, 56] width 387 height 28
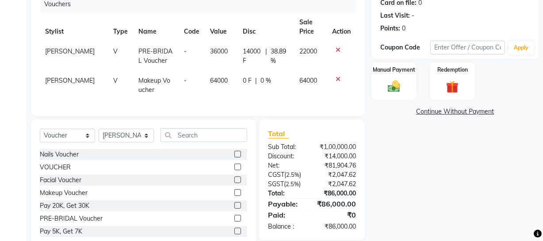
drag, startPoint x: 440, startPoint y: 201, endPoint x: 364, endPoint y: 127, distance: 106.1
click at [446, 200] on div "Name: Raghavi Membership: No Active Membership Total Visits: Card on file: 0 La…" at bounding box center [459, 101] width 174 height 297
click at [273, 87] on td "0 F | 0 %" at bounding box center [266, 85] width 57 height 29
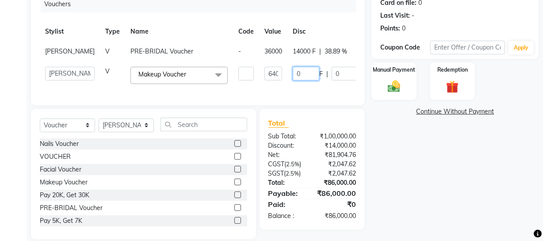
drag, startPoint x: 274, startPoint y: 83, endPoint x: 240, endPoint y: 77, distance: 35.0
click at [254, 85] on tr "Abhishek Kohli Adhamya Bamotra Amit Anita Kumari Arun Sain Avijit Das Bhabesh D…" at bounding box center [233, 76] width 387 height 28
click at [512, 219] on div "Name: Raghavi Membership: No Active Membership Total Visits: Card on file: 0 La…" at bounding box center [459, 96] width 174 height 287
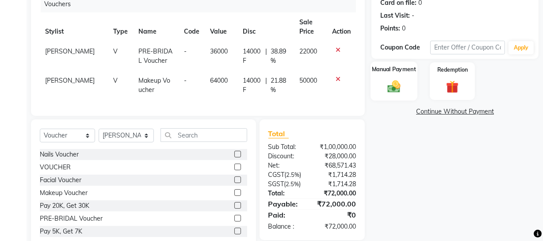
scroll to position [142, 0]
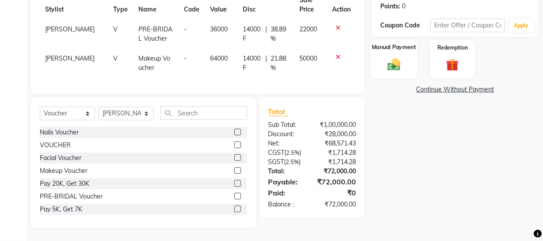
click at [386, 57] on img at bounding box center [394, 64] width 21 height 15
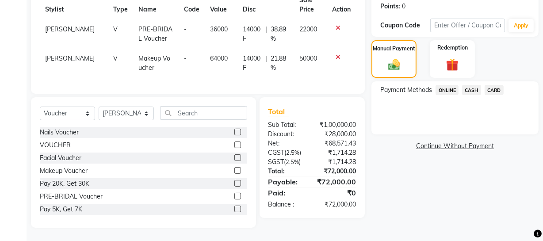
click at [447, 85] on span "ONLINE" at bounding box center [447, 90] width 23 height 10
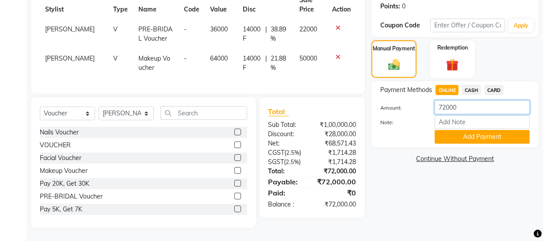
drag, startPoint x: 469, startPoint y: 97, endPoint x: 403, endPoint y: 103, distance: 66.7
click at [419, 100] on div "Amount: 72000" at bounding box center [455, 107] width 163 height 15
click at [513, 130] on button "Add Payment" at bounding box center [482, 137] width 95 height 14
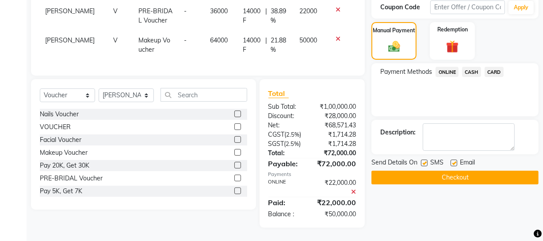
scroll to position [160, 0]
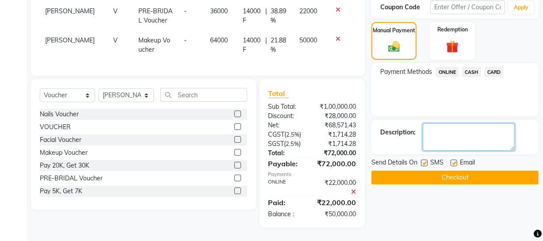
click at [444, 127] on textarea at bounding box center [469, 136] width 92 height 27
click at [448, 126] on textarea at bounding box center [469, 136] width 92 height 27
click at [449, 126] on textarea at bounding box center [469, 136] width 92 height 27
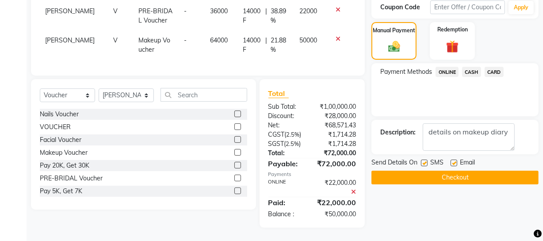
click at [426, 171] on button "Checkout" at bounding box center [455, 178] width 167 height 14
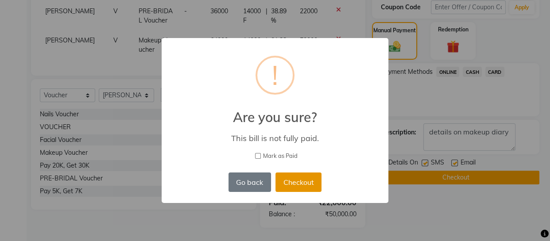
click at [291, 180] on button "Checkout" at bounding box center [298, 182] width 46 height 19
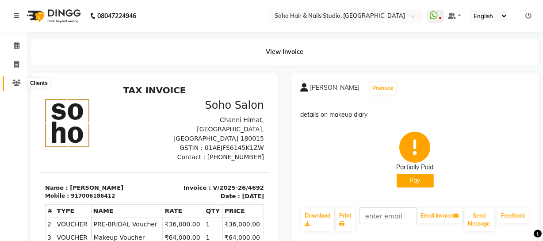
click at [12, 84] on span at bounding box center [16, 83] width 15 height 10
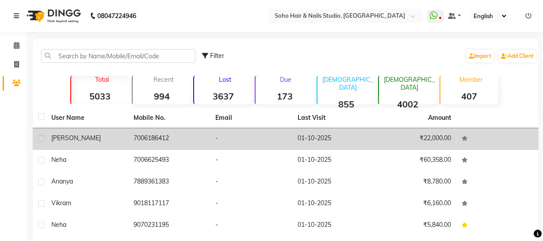
click at [114, 146] on td "Raghavi" at bounding box center [87, 139] width 82 height 22
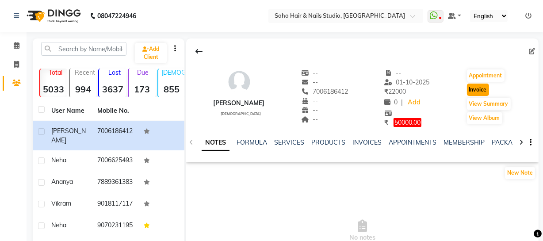
click at [478, 87] on button "Invoice" at bounding box center [478, 90] width 22 height 12
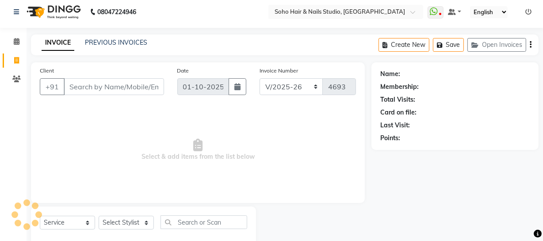
scroll to position [25, 0]
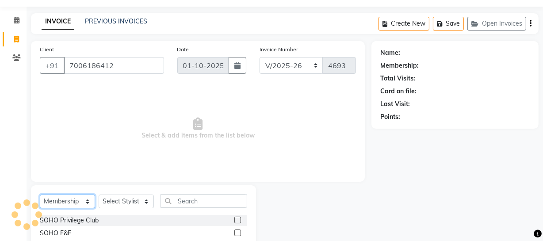
click at [57, 204] on select "Select Service Product Membership Package Voucher Prepaid Gift Card" at bounding box center [67, 202] width 55 height 14
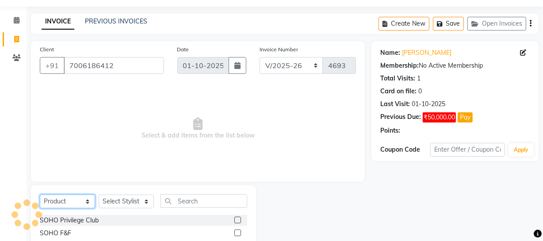
click at [40, 195] on select "Select Service Product Membership Package Voucher Prepaid Gift Card" at bounding box center [67, 202] width 55 height 14
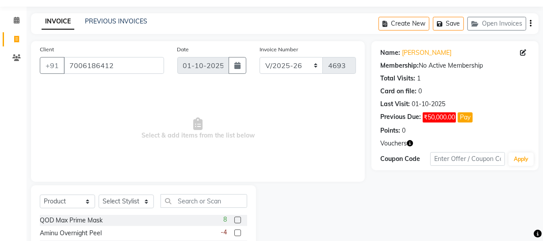
click at [62, 211] on div "Select Service Product Membership Package Voucher Prepaid Gift Card Select Styl…" at bounding box center [144, 204] width 208 height 21
drag, startPoint x: 66, startPoint y: 204, endPoint x: 67, endPoint y: 196, distance: 7.6
click at [66, 204] on select "Select Service Product Membership Package Voucher Prepaid Gift Card" at bounding box center [67, 202] width 55 height 14
click at [40, 195] on select "Select Service Product Membership Package Voucher Prepaid Gift Card" at bounding box center [67, 202] width 55 height 14
drag, startPoint x: 115, startPoint y: 204, endPoint x: 119, endPoint y: 195, distance: 9.7
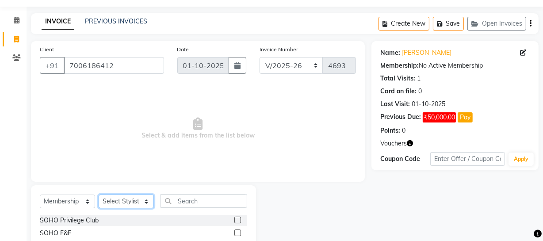
click at [115, 204] on select "Select Stylist Abhishek Kohli Adhamya Bamotra Amit Anita Kumari Arun Sain Aviji…" at bounding box center [126, 202] width 55 height 14
click at [99, 195] on select "Select Stylist Abhishek Kohli Adhamya Bamotra Amit Anita Kumari Arun Sain Aviji…" at bounding box center [126, 202] width 55 height 14
click at [94, 221] on div "SOHO Privilege Club" at bounding box center [69, 220] width 59 height 9
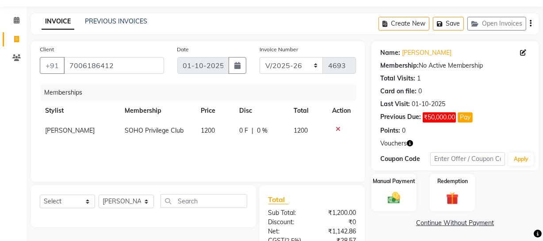
click at [250, 139] on td "0 F | 0 %" at bounding box center [261, 131] width 55 height 20
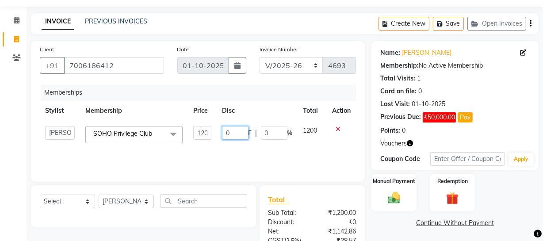
drag, startPoint x: 238, startPoint y: 134, endPoint x: 51, endPoint y: 129, distance: 187.2
click at [122, 140] on tr "Abhishek Kohli Adhamya Bamotra Amit Anita Kumari Arun Sain Avijit Das Bhabesh D…" at bounding box center [198, 135] width 316 height 28
click at [515, 96] on div "Card on file: 0" at bounding box center [456, 91] width 150 height 9
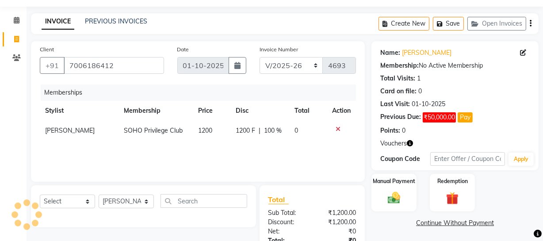
scroll to position [85, 0]
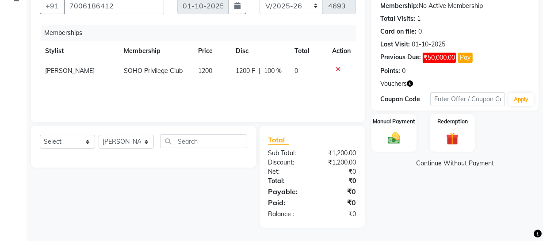
click at [426, 159] on link "Continue Without Payment" at bounding box center [455, 163] width 164 height 9
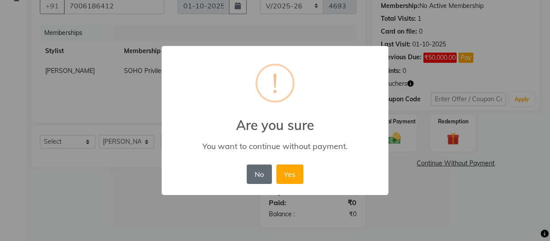
click at [261, 169] on button "No" at bounding box center [258, 174] width 25 height 19
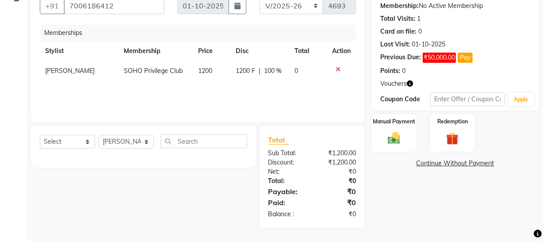
click at [453, 165] on link "Continue Without Payment" at bounding box center [455, 163] width 164 height 9
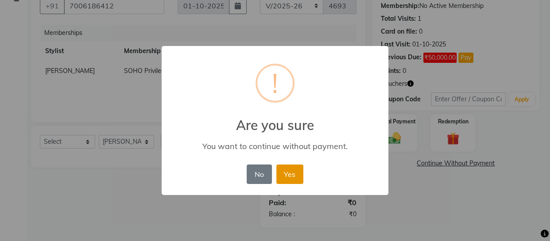
click at [302, 179] on button "Yes" at bounding box center [289, 174] width 27 height 19
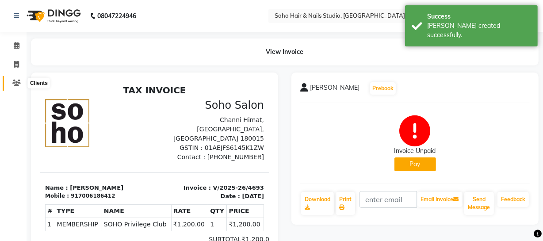
click at [12, 83] on icon at bounding box center [16, 83] width 8 height 7
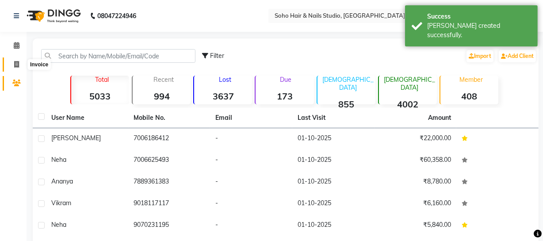
click at [16, 68] on span at bounding box center [16, 65] width 15 height 10
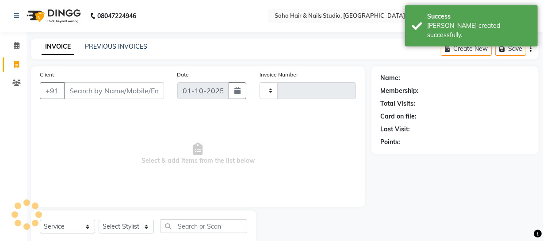
scroll to position [25, 0]
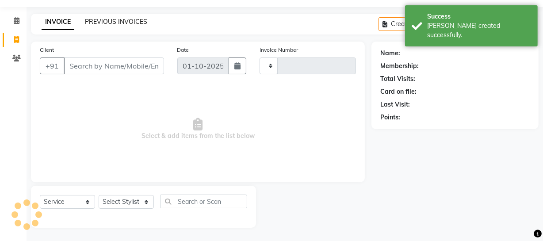
click at [142, 22] on link "PREVIOUS INVOICES" at bounding box center [116, 22] width 62 height 8
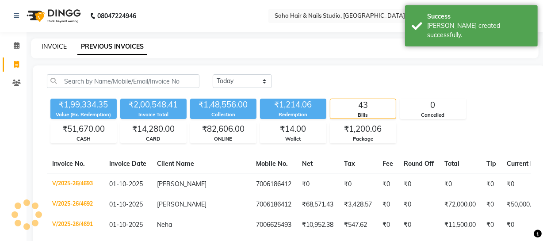
click at [54, 46] on link "INVOICE" at bounding box center [54, 46] width 25 height 8
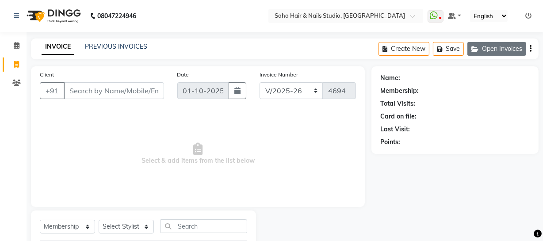
click at [507, 51] on button "Open Invoices" at bounding box center [497, 49] width 59 height 14
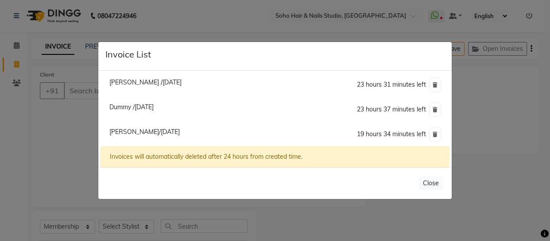
click at [154, 133] on span "Bhavna Kaushal/01 October 2025" at bounding box center [144, 132] width 70 height 8
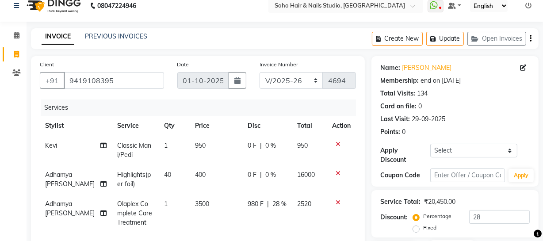
scroll to position [171, 0]
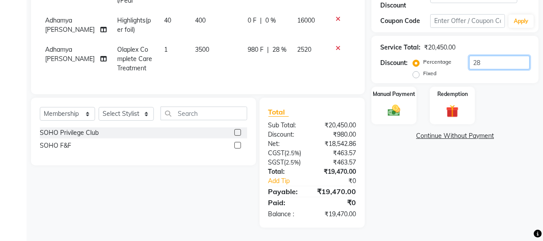
drag, startPoint x: 487, startPoint y: 55, endPoint x: 380, endPoint y: 62, distance: 106.8
click at [389, 62] on div "Discount: Percentage Fixed 28" at bounding box center [456, 68] width 150 height 24
click at [395, 107] on img at bounding box center [394, 110] width 21 height 15
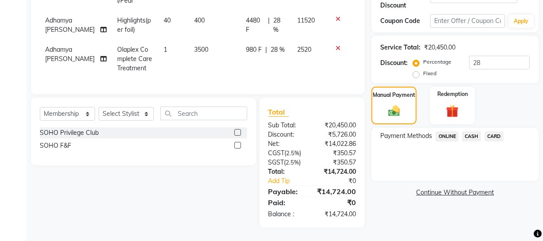
click at [439, 132] on span "ONLINE" at bounding box center [447, 136] width 23 height 10
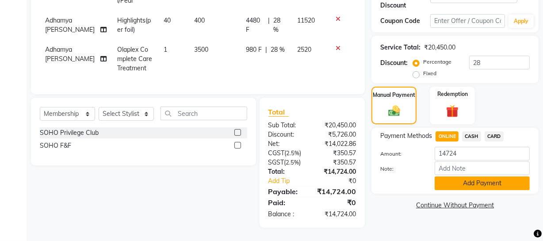
click at [449, 177] on button "Add Payment" at bounding box center [482, 184] width 95 height 14
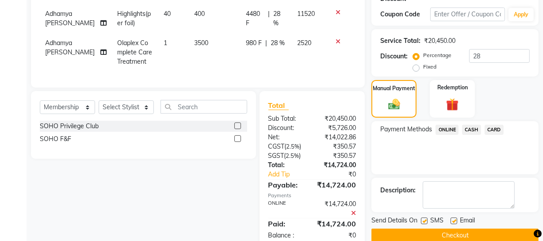
scroll to position [199, 0]
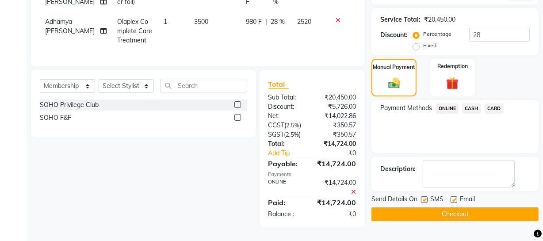
click at [402, 208] on button "Checkout" at bounding box center [455, 215] width 167 height 14
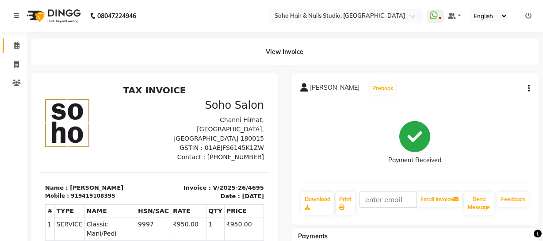
click at [23, 40] on link "Calendar" at bounding box center [13, 45] width 21 height 15
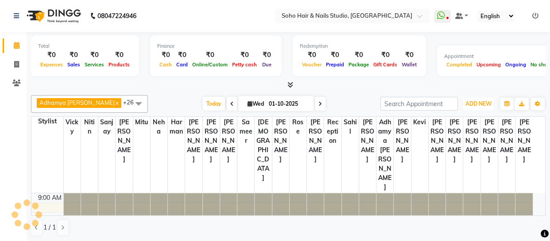
click at [471, 106] on span "ADD NEW" at bounding box center [478, 103] width 26 height 7
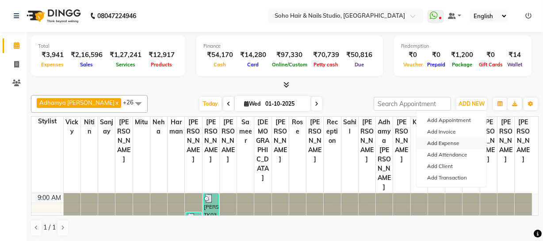
click at [447, 142] on link "Add Expense" at bounding box center [452, 144] width 70 height 12
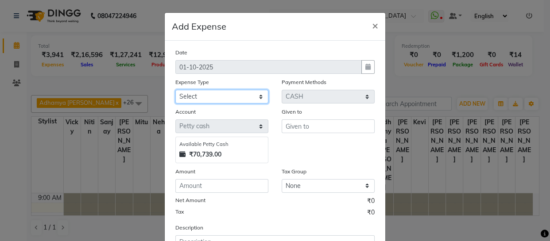
click at [203, 93] on select "Select Cash transfer to bank Client Snacks Fuel Govt fee Incentive Maintenance …" at bounding box center [221, 97] width 93 height 14
click at [175, 90] on select "Select Cash transfer to bank Client Snacks Fuel Govt fee Incentive Maintenance …" at bounding box center [221, 97] width 93 height 14
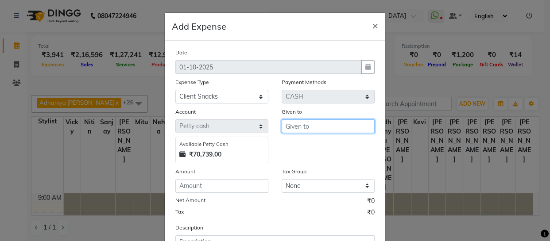
click at [291, 133] on input "text" at bounding box center [327, 126] width 93 height 14
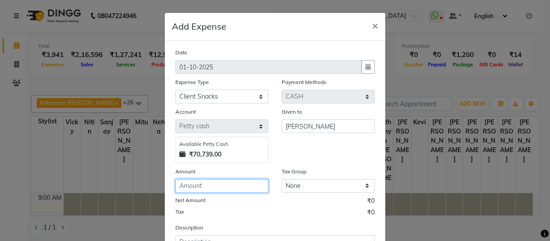
click at [215, 190] on input "number" at bounding box center [221, 186] width 93 height 14
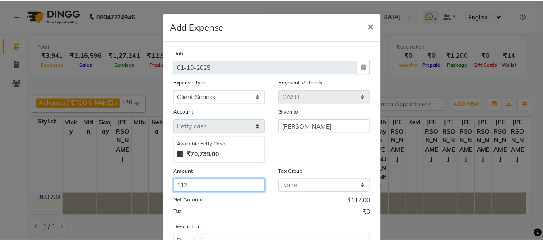
scroll to position [77, 0]
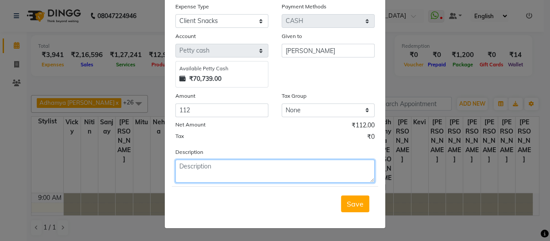
click at [205, 168] on textarea at bounding box center [274, 171] width 199 height 23
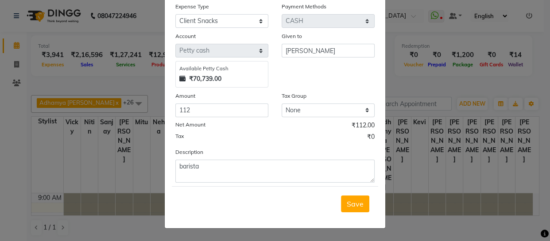
click at [344, 201] on button "Save" at bounding box center [355, 204] width 28 height 17
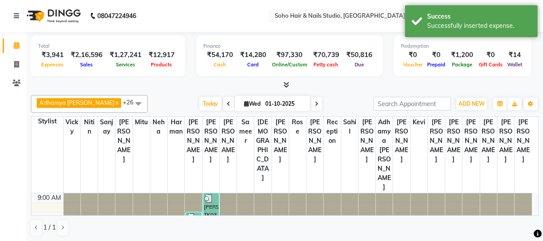
drag, startPoint x: 21, startPoint y: 63, endPoint x: 27, endPoint y: 63, distance: 5.8
click at [28, 63] on div "Total ₹3,941 Expenses ₹2,16,596 Sales ₹1,27,241 Services ₹12,917 Products Finan…" at bounding box center [285, 137] width 517 height 210
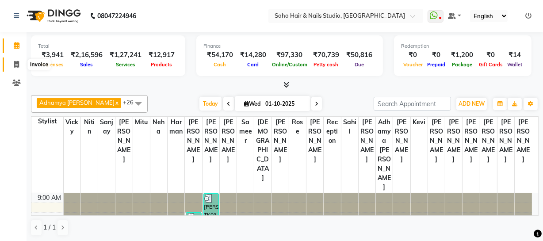
click at [13, 65] on span at bounding box center [16, 65] width 15 height 10
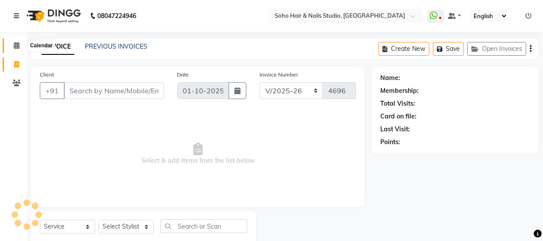
click at [18, 46] on icon at bounding box center [17, 45] width 6 height 7
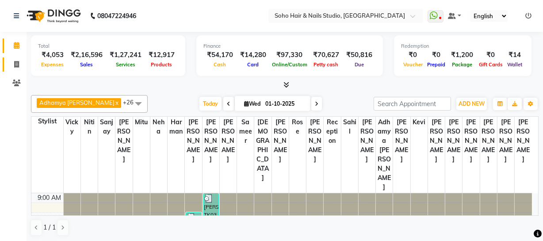
click at [5, 62] on link "Invoice" at bounding box center [13, 65] width 21 height 15
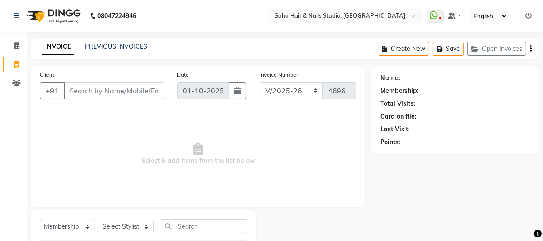
click at [481, 40] on div "Create New Save Open Invoices" at bounding box center [459, 48] width 160 height 21
click at [481, 48] on icon "button" at bounding box center [477, 49] width 11 height 6
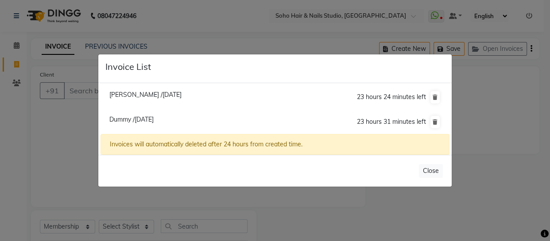
click at [133, 95] on span "Sohail /01 October 2025" at bounding box center [145, 95] width 72 height 8
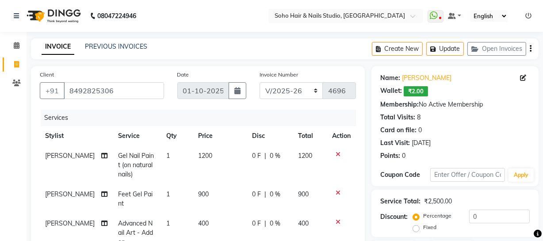
scroll to position [120, 0]
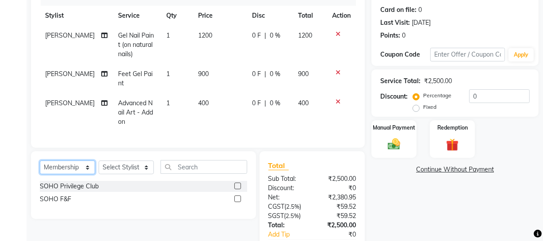
click at [75, 172] on select "Select Service Product Membership Package Voucher Prepaid Gift Card" at bounding box center [67, 168] width 55 height 14
click at [40, 166] on select "Select Service Product Membership Package Voucher Prepaid Gift Card" at bounding box center [67, 168] width 55 height 14
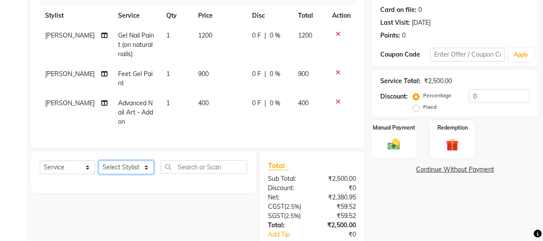
click at [112, 171] on select "Select Stylist Abhishek Kohli Adhamya Bamotra Amit Anita Kumari Arun Sain Aviji…" at bounding box center [126, 168] width 55 height 14
click at [99, 166] on select "Select Stylist Abhishek Kohli Adhamya Bamotra Amit Anita Kumari Arun Sain Aviji…" at bounding box center [126, 168] width 55 height 14
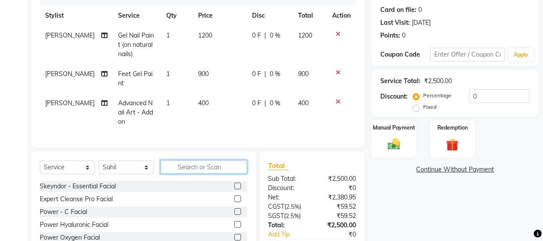
click at [170, 168] on input "text" at bounding box center [204, 167] width 87 height 14
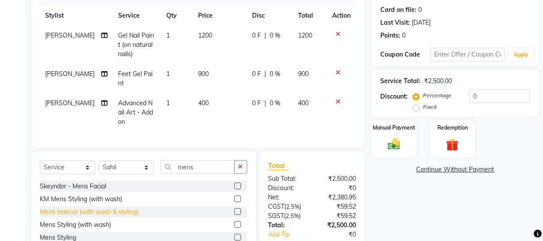
click at [122, 216] on div "Mens Haircut (with wash & styling)" at bounding box center [89, 212] width 99 height 9
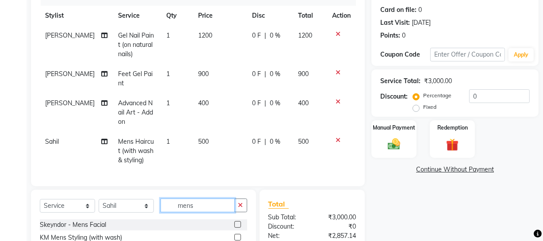
drag, startPoint x: 200, startPoint y: 206, endPoint x: 152, endPoint y: 214, distance: 48.4
click at [154, 214] on div "Select Service Product Membership Package Voucher Prepaid Gift Card Select Styl…" at bounding box center [144, 209] width 208 height 21
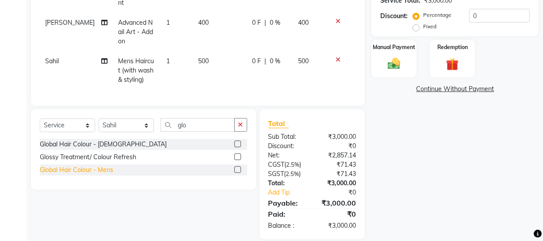
click at [88, 174] on div "Global Hair Colour - Mens" at bounding box center [76, 169] width 73 height 9
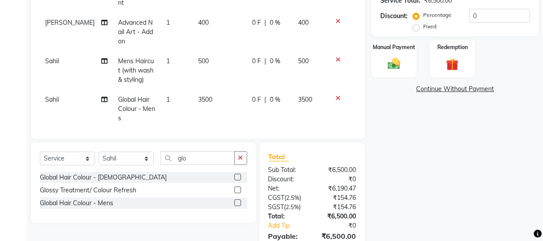
drag, startPoint x: 205, startPoint y: 111, endPoint x: 208, endPoint y: 103, distance: 8.7
click at [205, 111] on td "3500" at bounding box center [220, 109] width 54 height 38
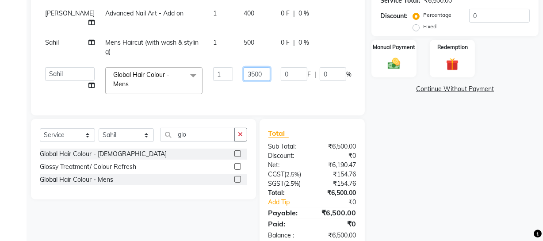
drag, startPoint x: 237, startPoint y: 75, endPoint x: 135, endPoint y: 78, distance: 102.3
click at [177, 74] on tr "Abhishek Kohli Adhamya Bamotra Amit Anita Kumari Arun Sain Avijit Das Bhabesh D…" at bounding box center [226, 81] width 372 height 38
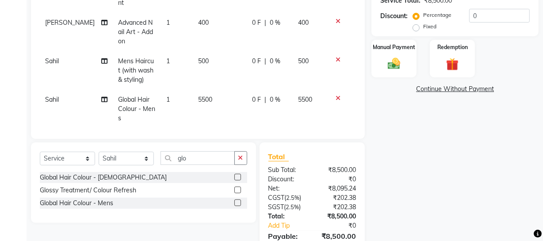
click at [477, 174] on div "Name: Sohail Wallet: ₹2.00 Membership: No Active Membership Total Visits: 8 Car…" at bounding box center [459, 68] width 174 height 407
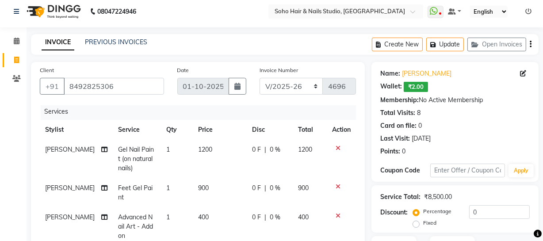
scroll to position [125, 0]
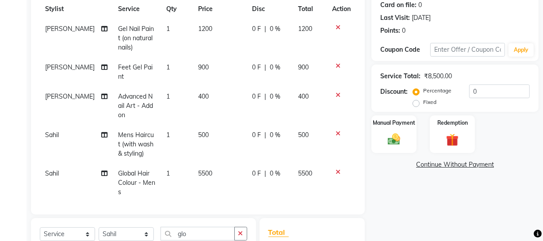
click at [336, 132] on icon at bounding box center [338, 134] width 5 height 6
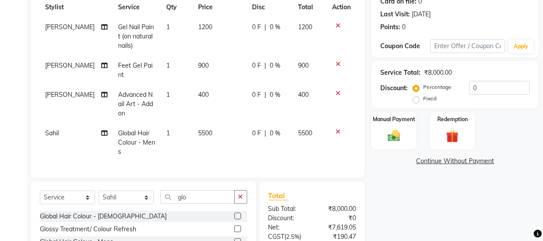
scroll to position [209, 0]
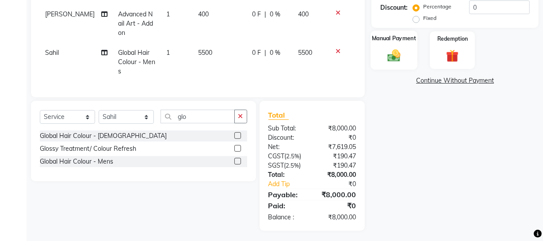
click at [393, 50] on img at bounding box center [394, 55] width 21 height 15
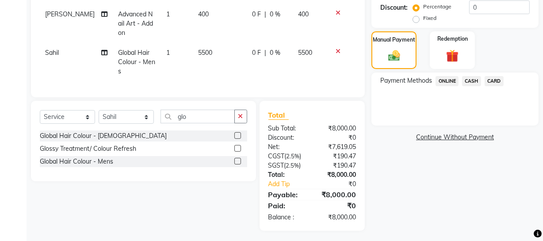
click at [493, 83] on span "CARD" at bounding box center [494, 81] width 19 height 10
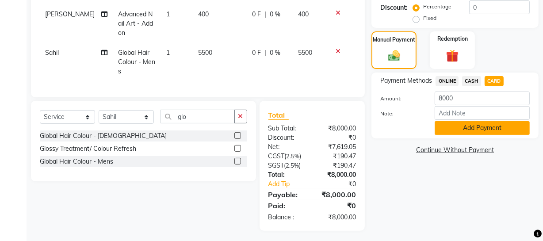
click at [473, 127] on button "Add Payment" at bounding box center [482, 128] width 95 height 14
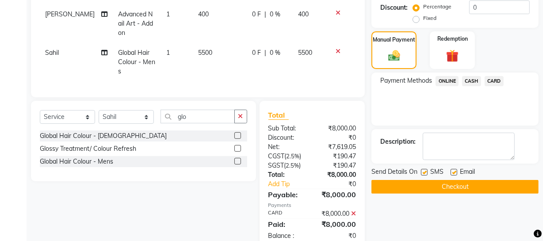
scroll to position [228, 0]
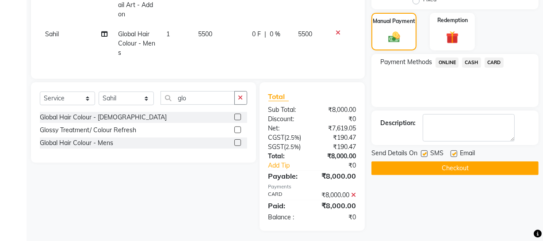
click at [441, 165] on button "Checkout" at bounding box center [455, 169] width 167 height 14
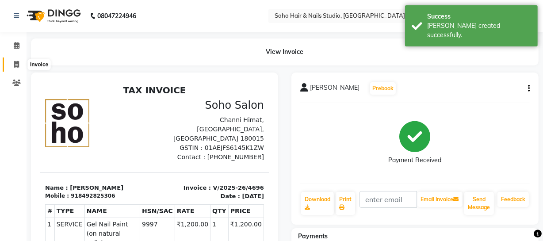
click at [18, 62] on icon at bounding box center [16, 64] width 5 height 7
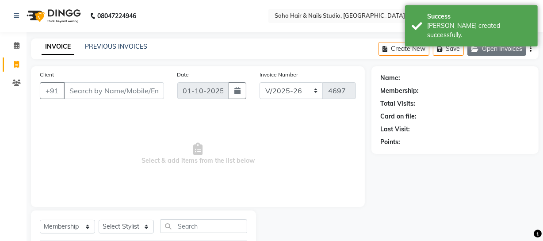
click at [504, 50] on button "Open Invoices" at bounding box center [497, 49] width 59 height 14
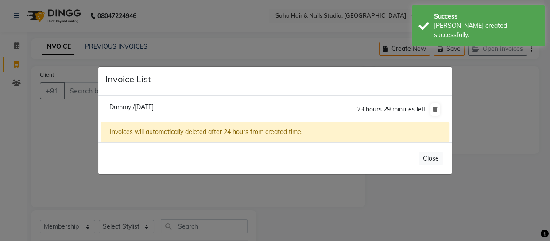
click at [131, 108] on span "Dummy /01 October 2025" at bounding box center [131, 107] width 44 height 8
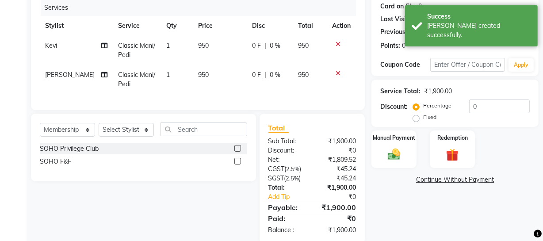
scroll to position [52, 0]
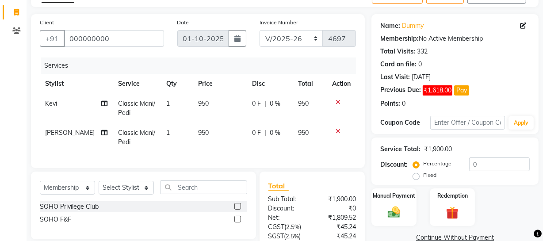
drag, startPoint x: 344, startPoint y: 102, endPoint x: 339, endPoint y: 100, distance: 5.3
click at [342, 101] on div at bounding box center [341, 102] width 19 height 6
click at [339, 101] on icon at bounding box center [338, 102] width 5 height 6
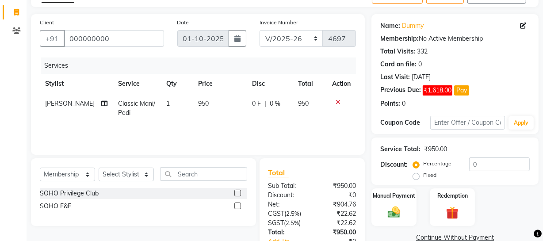
click at [336, 104] on icon at bounding box center [338, 102] width 5 height 6
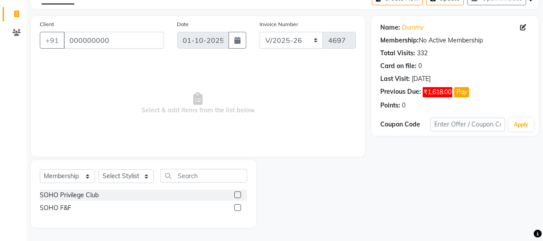
click at [14, 19] on link "Invoice" at bounding box center [13, 14] width 21 height 15
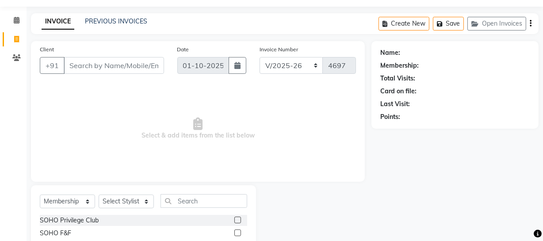
scroll to position [50, 0]
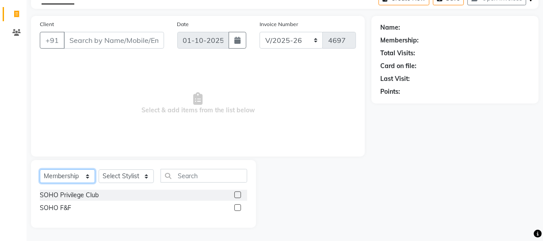
click at [86, 181] on select "Select Service Product Membership Package Voucher Prepaid Gift Card" at bounding box center [67, 176] width 55 height 14
click at [40, 183] on select "Select Service Product Membership Package Voucher Prepaid Gift Card" at bounding box center [67, 176] width 55 height 14
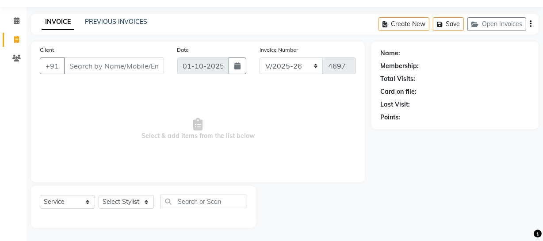
drag, startPoint x: 138, startPoint y: 191, endPoint x: 138, endPoint y: 196, distance: 5.3
click at [138, 196] on div "Select Service Product Membership Package Voucher Prepaid Gift Card Select Styl…" at bounding box center [143, 207] width 225 height 42
click at [135, 202] on select "Select Stylist Abhishek Kohli Adhamya Bamotra Amit Anita Kumari Arun Sain Aviji…" at bounding box center [126, 202] width 55 height 14
click at [99, 195] on select "Select Stylist Abhishek Kohli Adhamya Bamotra Amit Anita Kumari Arun Sain Aviji…" at bounding box center [126, 202] width 55 height 14
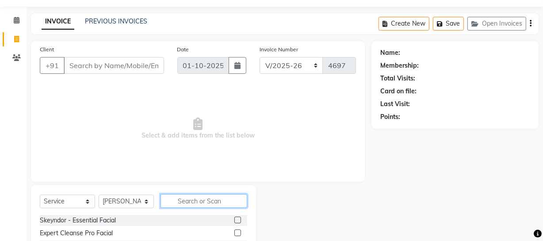
click at [176, 199] on input "text" at bounding box center [204, 201] width 87 height 14
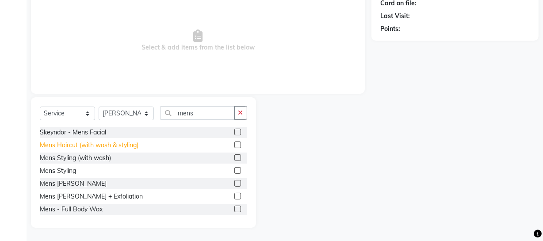
click at [121, 146] on div "Mens Haircut (with wash & styling)" at bounding box center [89, 145] width 99 height 9
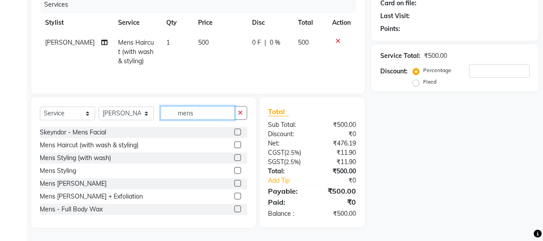
drag, startPoint x: 199, startPoint y: 116, endPoint x: 134, endPoint y: 110, distance: 65.4
click at [134, 110] on div "Select Service Product Membership Package Voucher Prepaid Gift Card Select Styl…" at bounding box center [144, 116] width 208 height 21
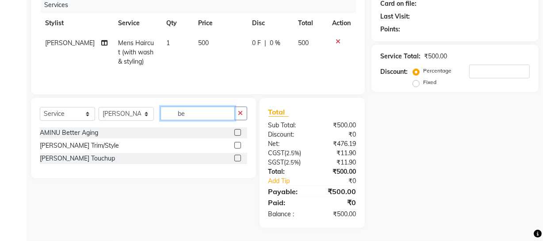
scroll to position [113, 0]
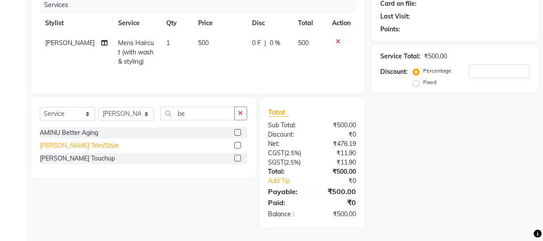
click at [65, 145] on div "Beard Trim/Style" at bounding box center [79, 145] width 79 height 9
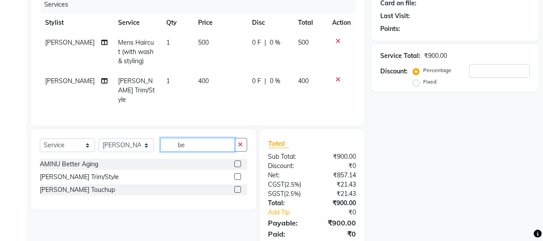
drag, startPoint x: 208, startPoint y: 142, endPoint x: 128, endPoint y: 140, distance: 80.1
click at [132, 140] on div "Select Service Product Membership Package Voucher Prepaid Gift Card Select Styl…" at bounding box center [144, 148] width 208 height 21
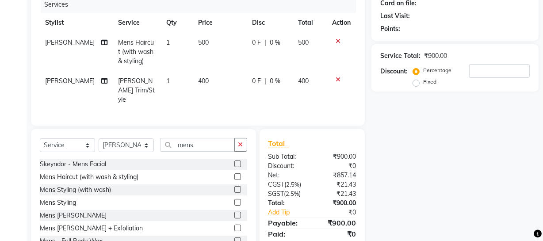
drag, startPoint x: 119, startPoint y: 159, endPoint x: 121, endPoint y: 167, distance: 7.6
click at [119, 161] on div "Skeyndor - Mens Facial" at bounding box center [144, 164] width 208 height 11
drag, startPoint x: 122, startPoint y: 172, endPoint x: 167, endPoint y: 159, distance: 47.3
click at [123, 173] on div "Mens Haircut (with wash & styling)" at bounding box center [89, 177] width 99 height 9
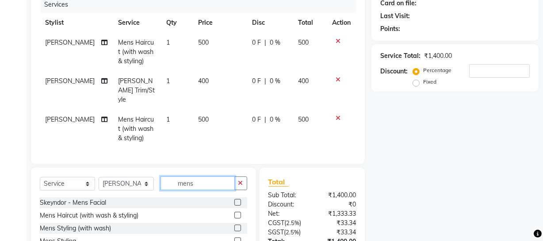
drag, startPoint x: 203, startPoint y: 176, endPoint x: 148, endPoint y: 175, distance: 54.4
click at [154, 177] on div "Select Service Product Membership Package Voucher Prepaid Gift Card Select Styl…" at bounding box center [144, 187] width 208 height 21
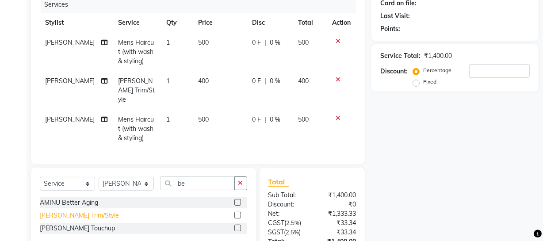
click at [84, 211] on div "Beard Trim/Style" at bounding box center [79, 215] width 79 height 9
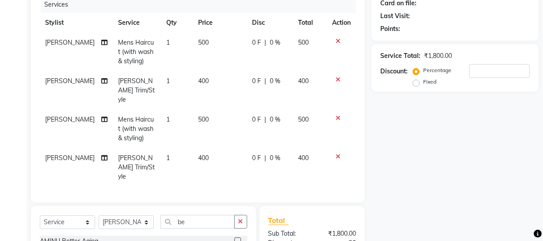
scroll to position [0, 0]
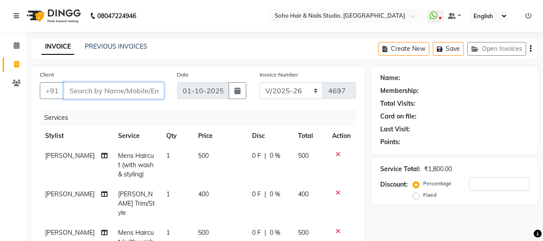
click at [150, 95] on input "Client" at bounding box center [114, 90] width 100 height 17
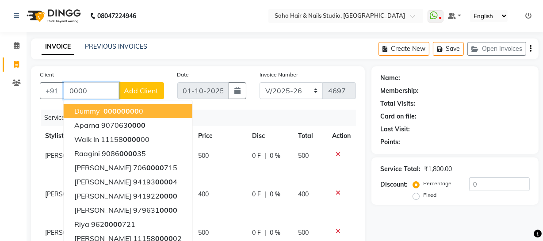
click at [121, 109] on span "0000" at bounding box center [130, 111] width 18 height 9
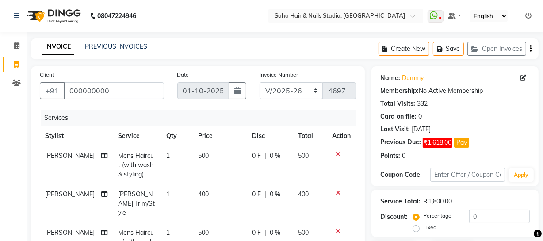
scroll to position [201, 0]
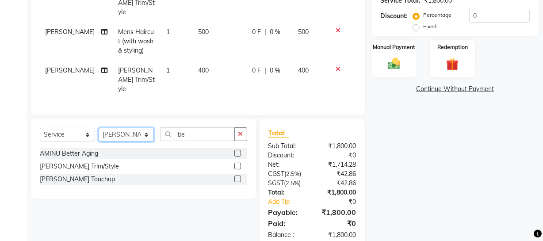
click at [137, 128] on select "Select Stylist Abhishek Kohli Adhamya Bamotra Amit Anita Kumari Arun Sain Aviji…" at bounding box center [126, 135] width 55 height 14
click at [99, 128] on select "Select Stylist Abhishek Kohli Adhamya Bamotra Amit Anita Kumari Arun Sain Aviji…" at bounding box center [126, 135] width 55 height 14
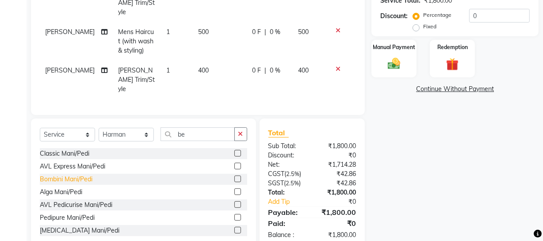
click at [75, 175] on div "Bombini Mani/Pedi" at bounding box center [66, 179] width 53 height 9
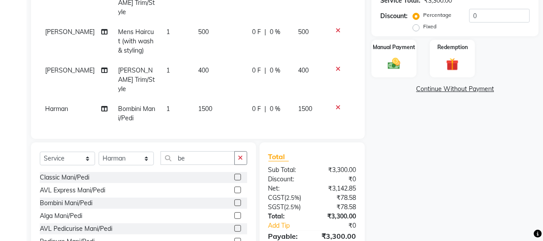
scroll to position [40, 0]
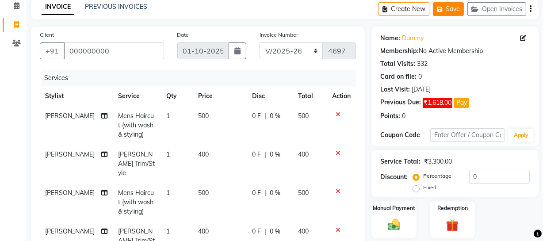
click at [450, 8] on button "Save" at bounding box center [448, 9] width 31 height 14
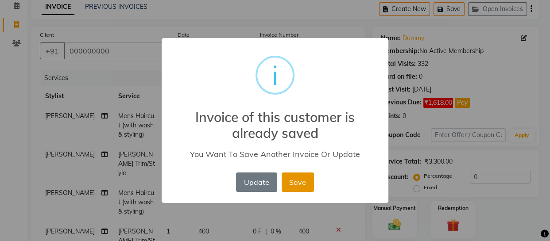
click at [295, 183] on button "Save" at bounding box center [297, 182] width 32 height 19
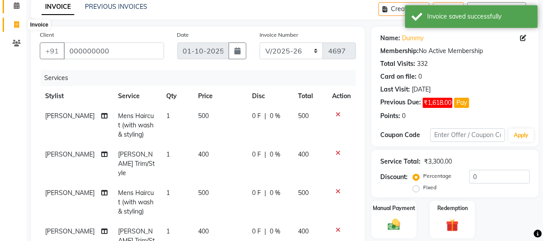
click at [15, 25] on icon at bounding box center [16, 24] width 5 height 7
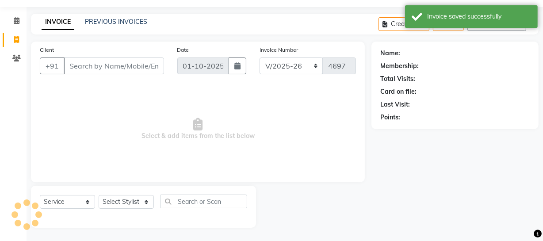
scroll to position [0, 0]
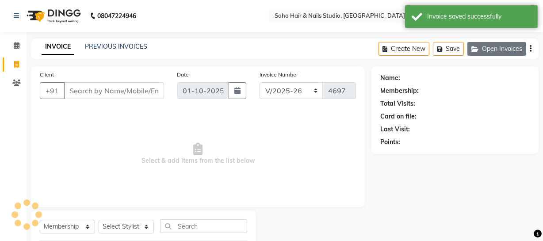
click at [485, 48] on button "Open Invoices" at bounding box center [497, 49] width 59 height 14
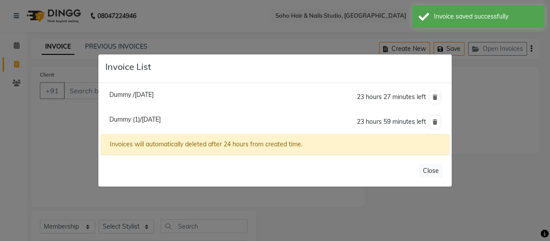
click at [115, 96] on span "Dummy /01 October 2025" at bounding box center [131, 95] width 44 height 8
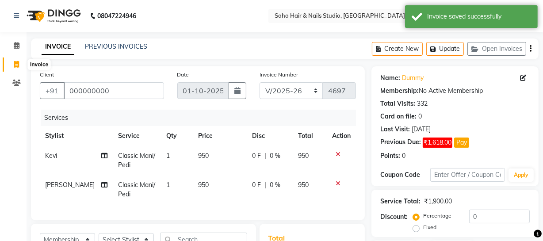
click at [14, 63] on icon at bounding box center [16, 64] width 5 height 7
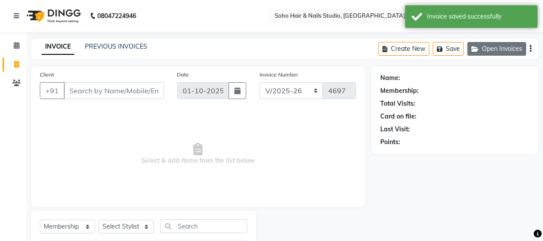
click at [505, 53] on button "Open Invoices" at bounding box center [497, 49] width 59 height 14
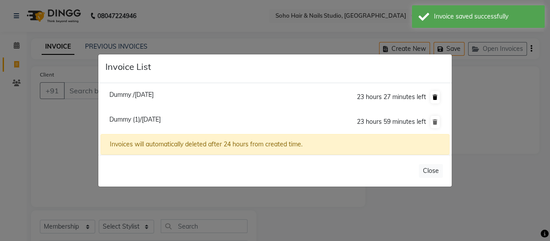
click at [436, 99] on icon at bounding box center [434, 97] width 5 height 5
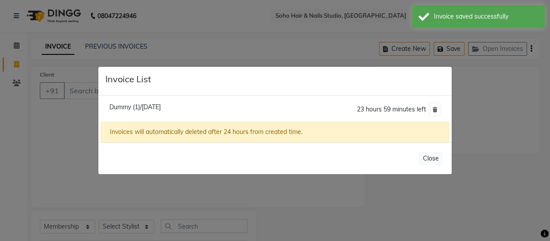
click at [528, 103] on ngb-modal-window "Invoice List Dummy (1)/01 October 2025 23 hours 59 minutes left Invoices will a…" at bounding box center [275, 120] width 550 height 241
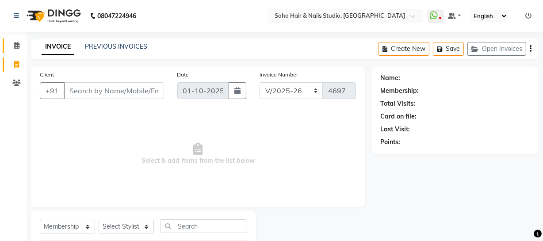
click at [6, 49] on link "Calendar" at bounding box center [13, 45] width 21 height 15
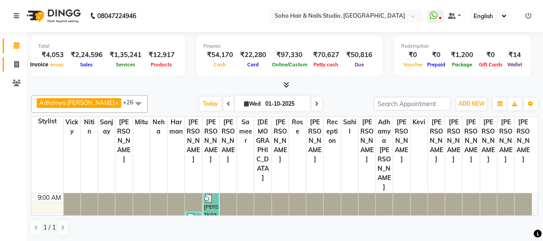
click at [14, 65] on icon at bounding box center [16, 64] width 5 height 7
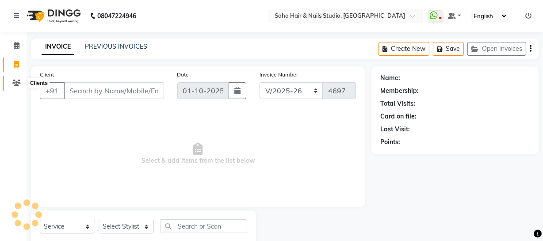
click at [15, 80] on icon at bounding box center [16, 83] width 8 height 7
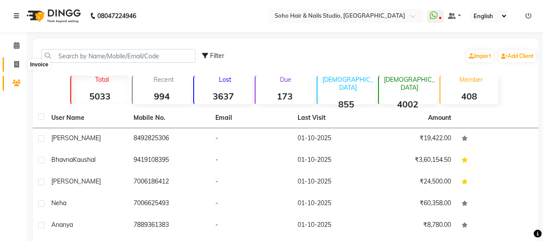
click at [12, 65] on span at bounding box center [16, 65] width 15 height 10
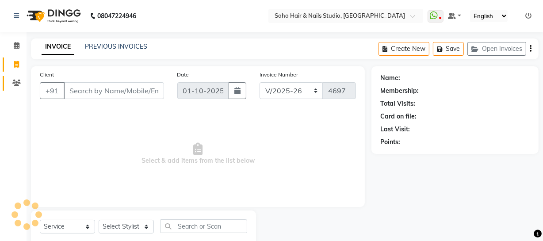
scroll to position [25, 0]
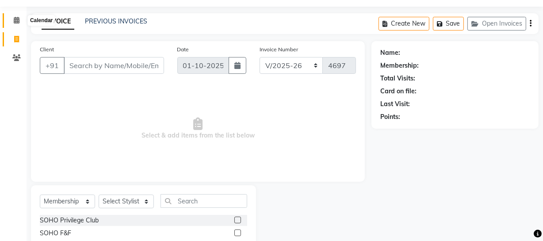
click at [18, 22] on icon at bounding box center [17, 20] width 6 height 7
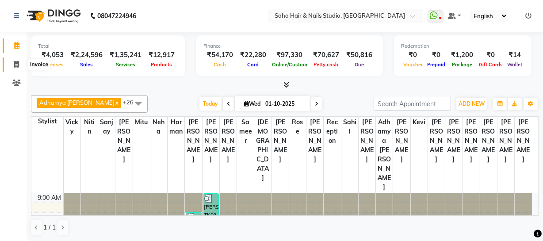
click at [13, 62] on span at bounding box center [16, 65] width 15 height 10
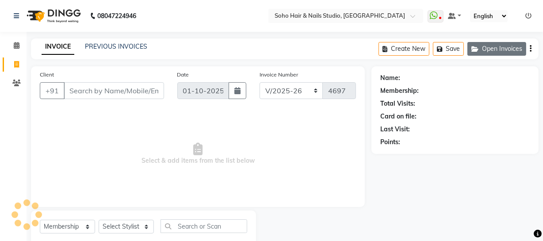
click at [501, 46] on button "Open Invoices" at bounding box center [497, 49] width 59 height 14
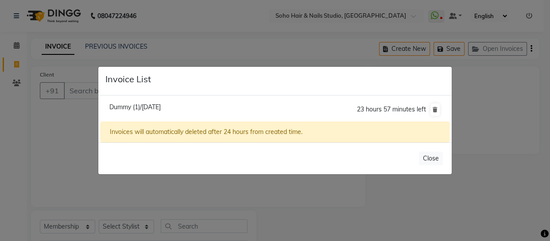
click at [128, 108] on span "Dummy (1)/01 October 2025" at bounding box center [134, 107] width 51 height 8
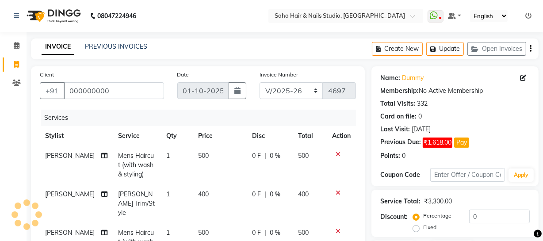
scroll to position [161, 0]
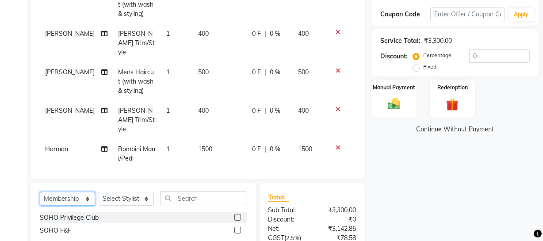
drag, startPoint x: 56, startPoint y: 191, endPoint x: 64, endPoint y: 194, distance: 9.0
click at [64, 194] on select "Select Service Product Membership Package Voucher Prepaid Gift Card" at bounding box center [67, 199] width 55 height 14
click at [57, 196] on select "Select Service Product Membership Package Voucher Prepaid Gift Card" at bounding box center [67, 199] width 55 height 14
click at [40, 192] on select "Select Service Product Membership Package Voucher Prepaid Gift Card" at bounding box center [67, 199] width 55 height 14
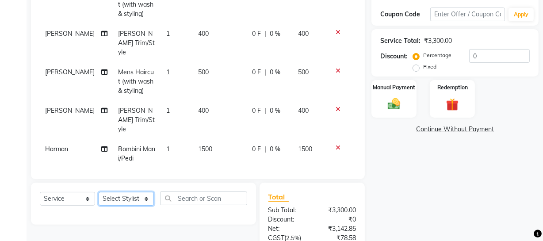
click at [124, 192] on select "Select Stylist Abhishek Kohli Adhamya Bamotra Amit Anita Kumari Arun Sain Aviji…" at bounding box center [126, 199] width 55 height 14
click at [99, 192] on select "Select Stylist Abhishek Kohli Adhamya Bamotra Amit Anita Kumari Arun Sain Aviji…" at bounding box center [126, 199] width 55 height 14
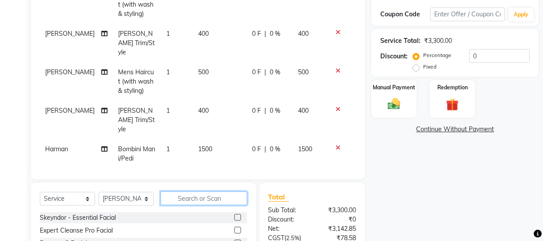
click at [212, 192] on input "text" at bounding box center [204, 199] width 87 height 14
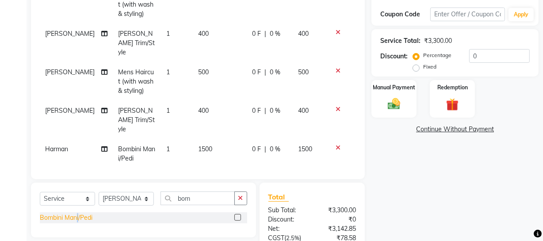
click at [79, 213] on div "Bombini Mani/Pedi" at bounding box center [66, 217] width 53 height 9
click at [78, 213] on div "Bombini Mani/Pedi" at bounding box center [66, 217] width 53 height 9
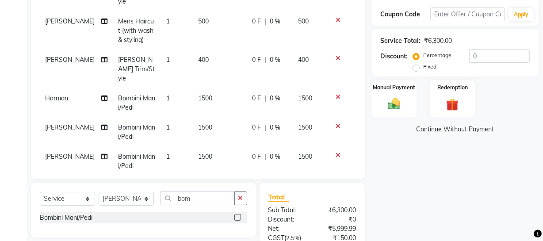
click at [58, 147] on td "Nicky" at bounding box center [76, 161] width 73 height 29
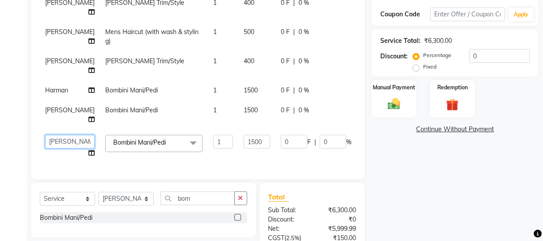
click at [58, 138] on select "Abhishek Kohli Adhamya Bamotra Amit Anita Kumari Arun Sain Avijit Das Bhabesh D…" at bounding box center [70, 142] width 50 height 14
click at [213, 138] on input "1" at bounding box center [223, 142] width 20 height 14
click at [493, 178] on div "Name: Dummy Membership: No Active Membership Total Visits: 332 Card on file: 0 …" at bounding box center [459, 109] width 174 height 407
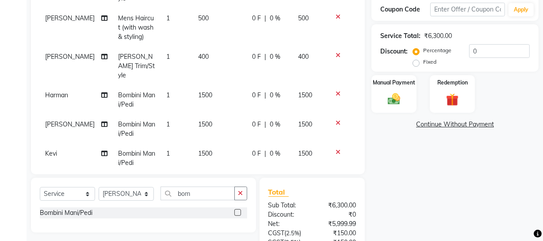
scroll to position [51, 0]
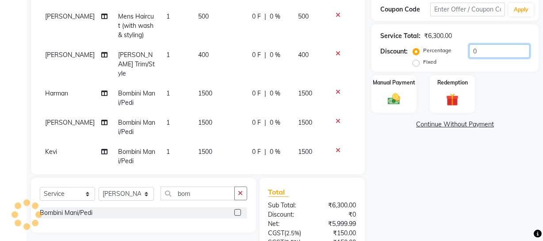
drag, startPoint x: 504, startPoint y: 51, endPoint x: 281, endPoint y: 48, distance: 223.0
click at [334, 67] on div "Client +91 000000000 Date 01-10-2025 Invoice Number Red/2025-26 V/2025 V/2025-2…" at bounding box center [284, 104] width 521 height 407
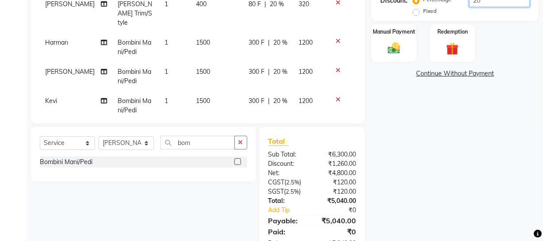
scroll to position [246, 0]
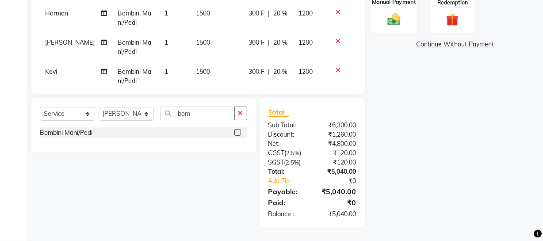
click at [415, 28] on div "Manual Payment" at bounding box center [394, 13] width 47 height 39
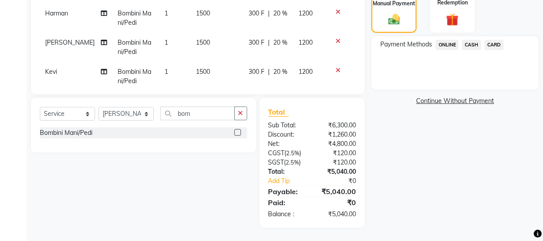
click at [473, 46] on span "CASH" at bounding box center [471, 45] width 19 height 10
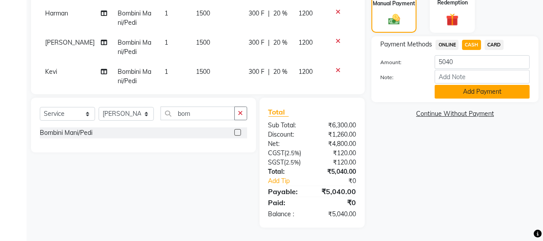
click at [463, 88] on button "Add Payment" at bounding box center [482, 92] width 95 height 14
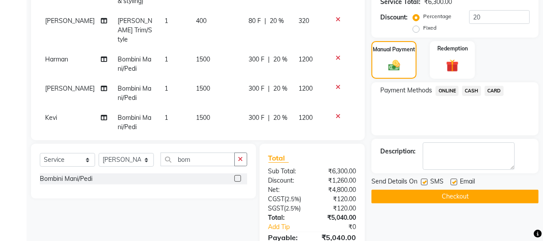
scroll to position [85, 0]
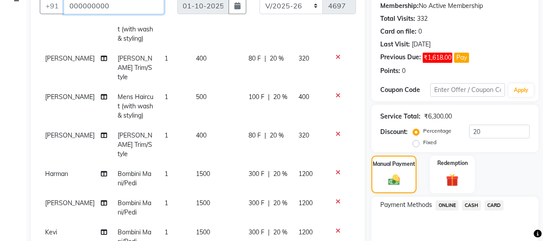
drag, startPoint x: 120, startPoint y: 10, endPoint x: 0, endPoint y: 19, distance: 120.7
click at [0, 17] on app-home "08047224946 Select Location × Soho Hair & Nails Studio, Jammu WhatsApp Status ✕…" at bounding box center [271, 174] width 543 height 518
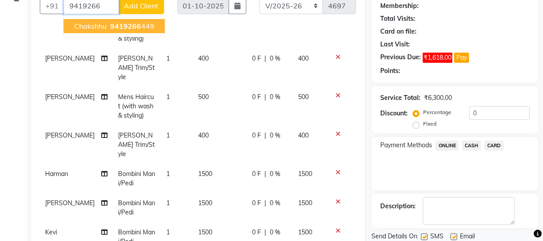
click at [80, 23] on span "Chakshhu" at bounding box center [90, 26] width 32 height 9
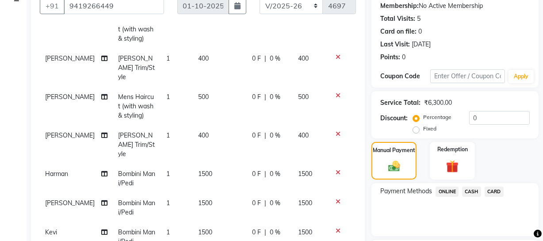
scroll to position [277, 0]
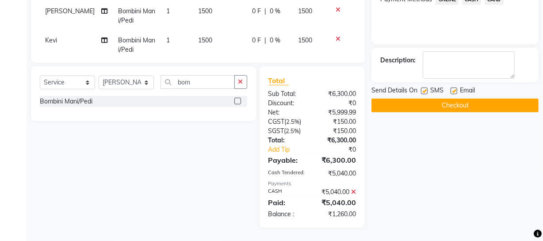
click at [354, 190] on icon at bounding box center [353, 192] width 5 height 6
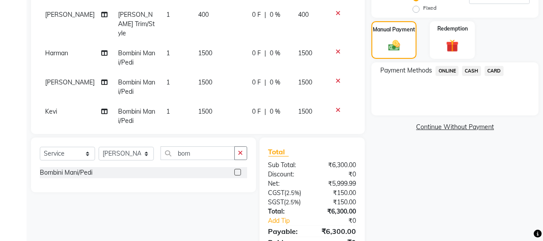
scroll to position [125, 0]
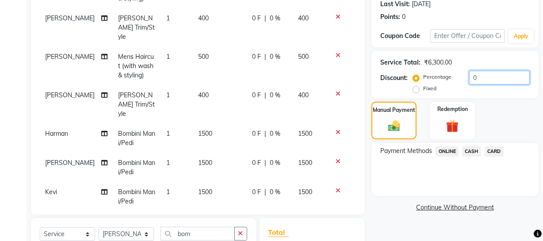
drag, startPoint x: 491, startPoint y: 78, endPoint x: 178, endPoint y: 35, distance: 315.8
click at [363, 73] on div "Client +91 9419266449 Date 01-10-2025 Invoice Number Red/2025-26 V/2025 V/2025-…" at bounding box center [284, 144] width 521 height 407
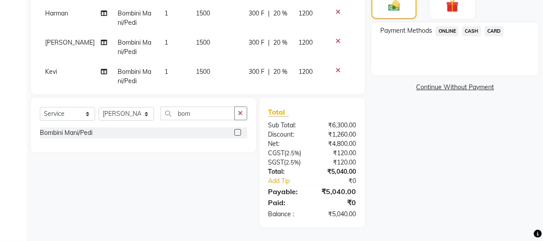
click at [467, 31] on span "CASH" at bounding box center [471, 31] width 19 height 10
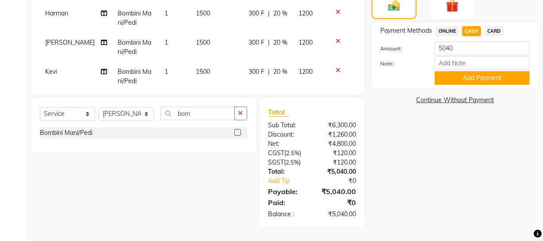
click at [457, 76] on button "Add Payment" at bounding box center [482, 78] width 95 height 14
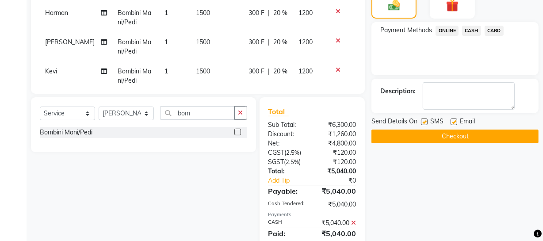
click at [426, 137] on button "Checkout" at bounding box center [455, 137] width 167 height 14
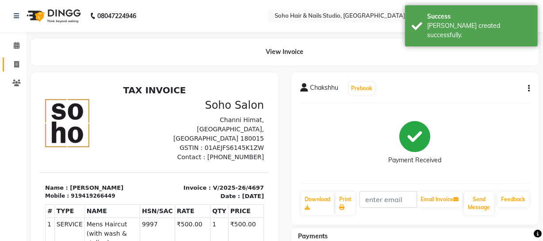
drag, startPoint x: 12, startPoint y: 61, endPoint x: 14, endPoint y: 67, distance: 6.3
click at [12, 61] on span at bounding box center [16, 65] width 15 height 10
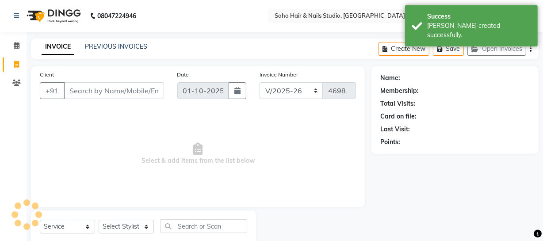
scroll to position [25, 0]
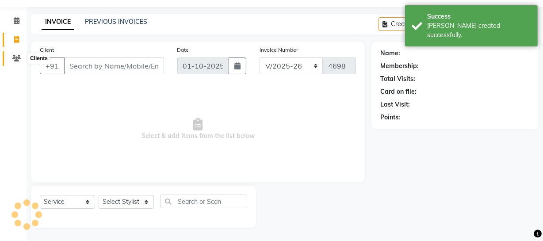
click at [15, 59] on icon at bounding box center [16, 58] width 8 height 7
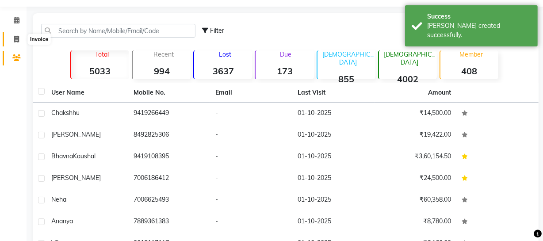
click at [16, 40] on icon at bounding box center [16, 39] width 5 height 7
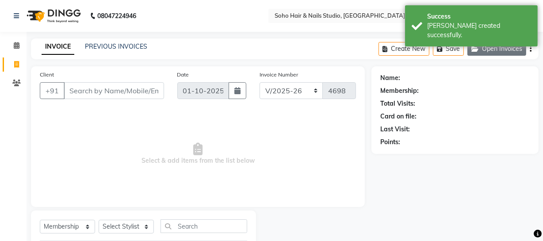
click at [490, 53] on button "Open Invoices" at bounding box center [497, 49] width 59 height 14
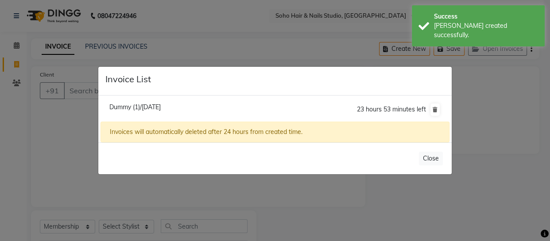
click at [465, 161] on ngb-modal-window "Invoice List Dummy (1)/01 October 2025 23 hours 53 minutes left Invoices will a…" at bounding box center [275, 120] width 550 height 241
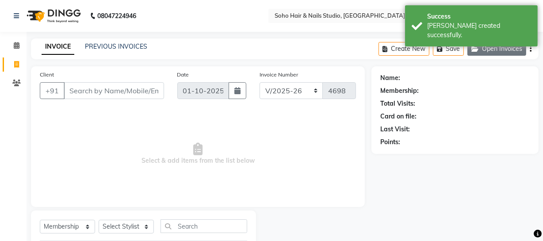
click at [502, 46] on button "Open Invoices" at bounding box center [497, 49] width 59 height 14
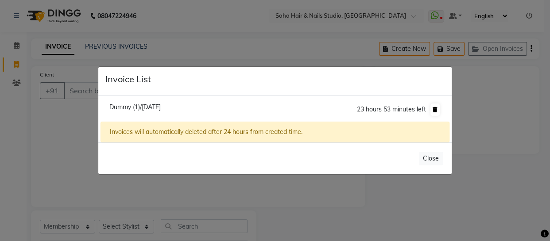
click at [436, 111] on icon at bounding box center [434, 109] width 5 height 5
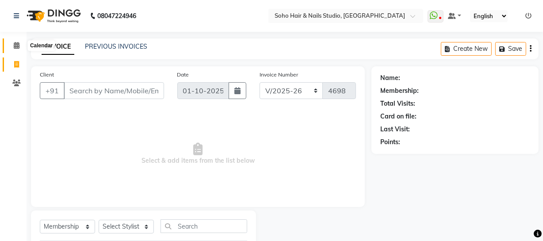
click at [9, 43] on span at bounding box center [16, 46] width 15 height 10
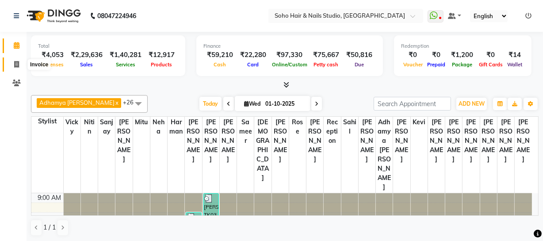
click at [12, 61] on span at bounding box center [16, 65] width 15 height 10
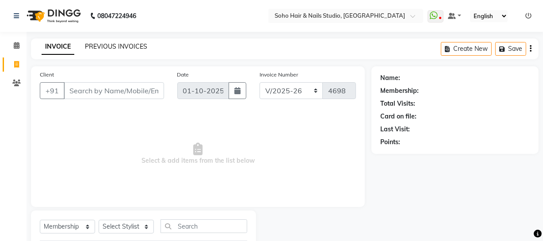
click at [108, 45] on link "PREVIOUS INVOICES" at bounding box center [116, 46] width 62 height 8
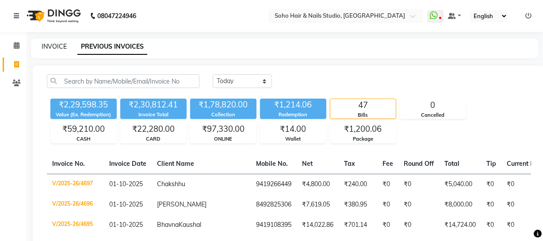
click at [60, 45] on link "INVOICE" at bounding box center [54, 46] width 25 height 8
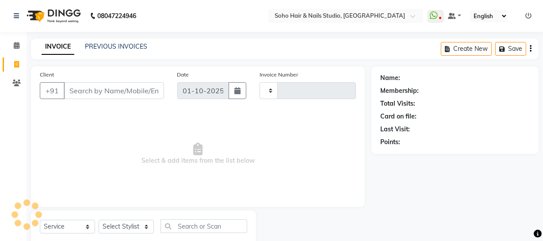
scroll to position [25, 0]
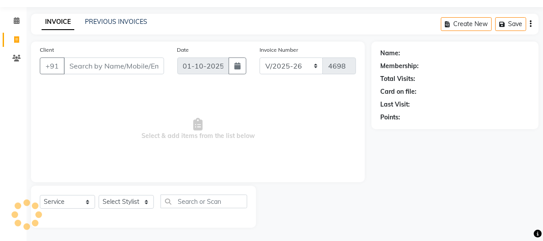
click at [93, 25] on div "PREVIOUS INVOICES" at bounding box center [116, 21] width 62 height 9
click at [96, 22] on link "PREVIOUS INVOICES" at bounding box center [116, 22] width 62 height 8
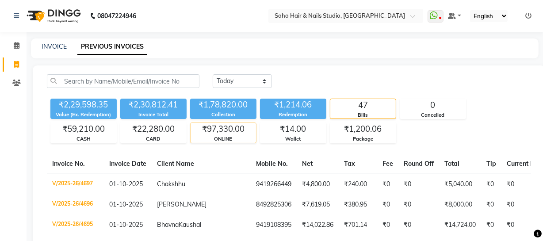
click at [237, 134] on div "₹97,330.00" at bounding box center [223, 129] width 65 height 12
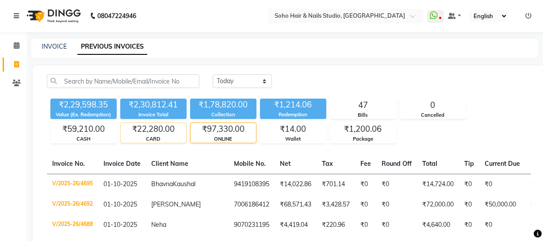
click at [137, 134] on div "₹22,280.00" at bounding box center [153, 129] width 65 height 12
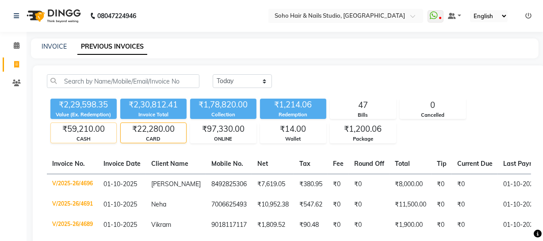
click at [108, 133] on div "₹59,210.00" at bounding box center [83, 129] width 65 height 12
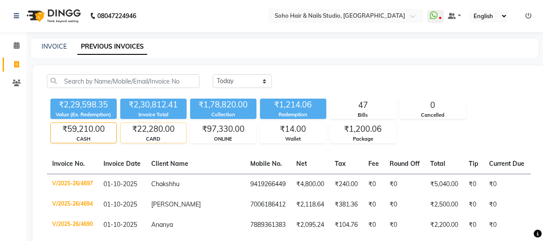
click at [150, 139] on div "CARD" at bounding box center [153, 139] width 65 height 8
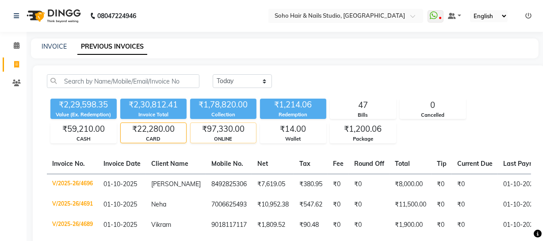
click at [219, 137] on div "ONLINE" at bounding box center [223, 139] width 65 height 8
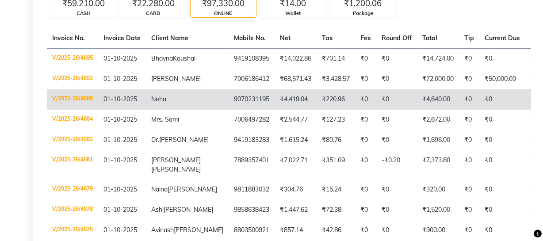
scroll to position [161, 0]
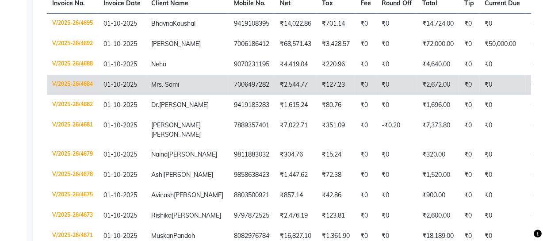
click at [377, 95] on td "₹0" at bounding box center [397, 85] width 41 height 20
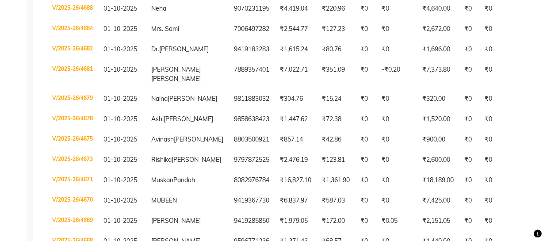
scroll to position [0, 0]
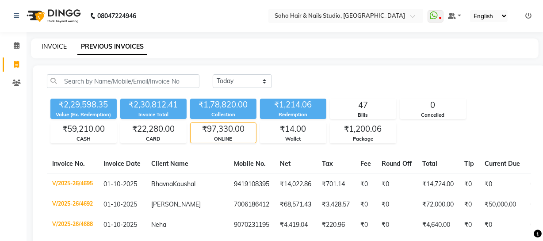
click at [59, 46] on link "INVOICE" at bounding box center [54, 46] width 25 height 8
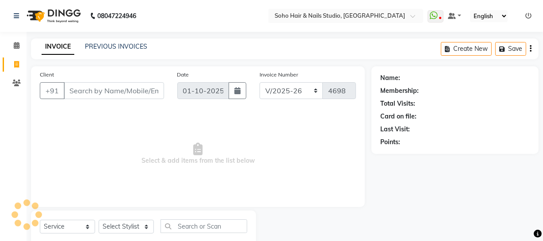
scroll to position [25, 0]
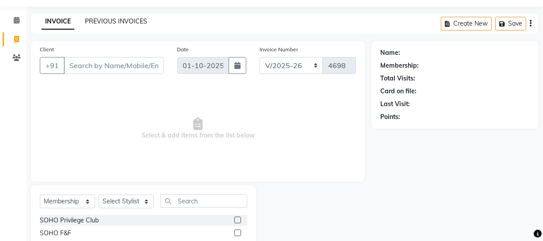
click at [112, 20] on link "PREVIOUS INVOICES" at bounding box center [116, 21] width 62 height 8
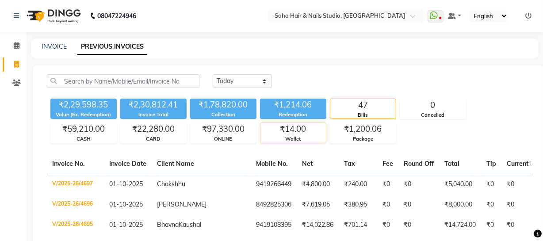
click at [287, 137] on div "Wallet" at bounding box center [293, 139] width 65 height 8
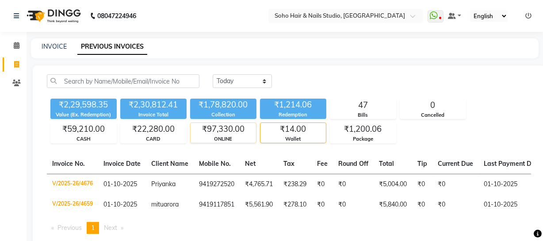
click at [242, 138] on div "ONLINE" at bounding box center [223, 139] width 65 height 8
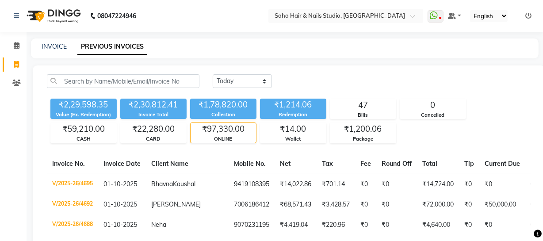
scroll to position [80, 0]
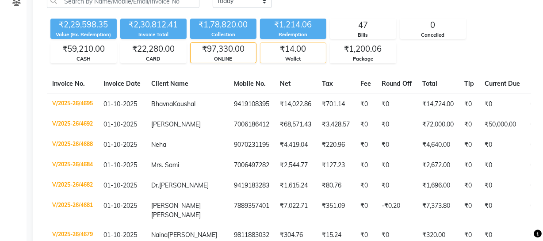
click at [302, 55] on div "Wallet" at bounding box center [293, 59] width 65 height 8
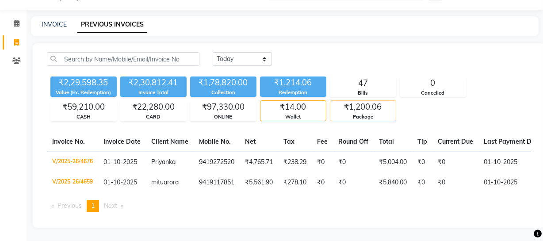
click at [367, 104] on div "₹1,200.06" at bounding box center [363, 107] width 65 height 12
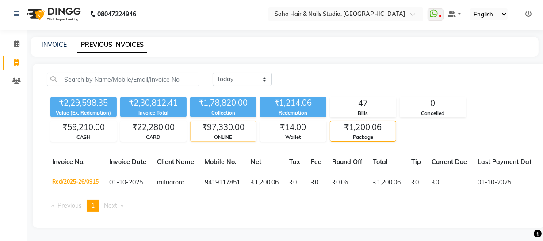
click at [228, 122] on div "₹97,330.00" at bounding box center [223, 127] width 65 height 12
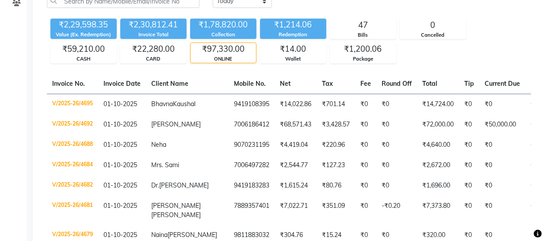
scroll to position [0, 0]
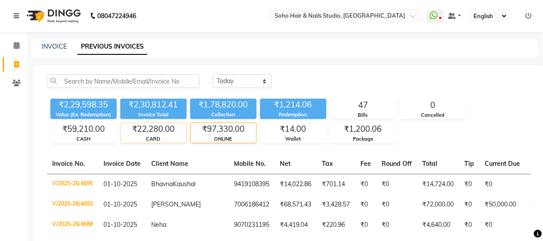
click at [163, 140] on div "CARD" at bounding box center [153, 139] width 65 height 8
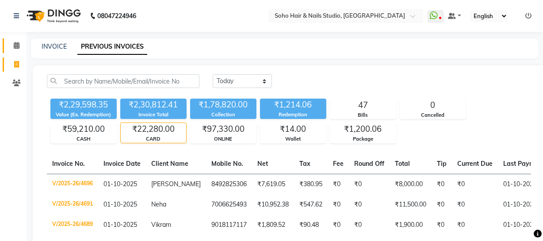
click at [17, 41] on span at bounding box center [16, 46] width 15 height 10
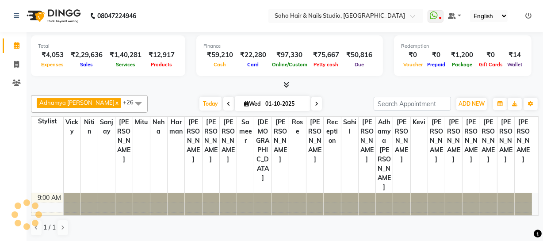
scroll to position [291, 0]
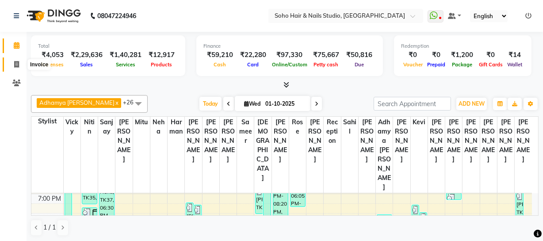
drag, startPoint x: 12, startPoint y: 63, endPoint x: 34, endPoint y: 59, distance: 23.0
click at [12, 63] on span at bounding box center [16, 65] width 15 height 10
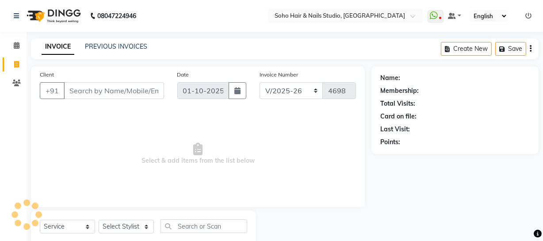
click at [114, 53] on div "INVOICE PREVIOUS INVOICES Create New Save" at bounding box center [285, 48] width 508 height 21
click at [115, 48] on link "PREVIOUS INVOICES" at bounding box center [116, 46] width 62 height 8
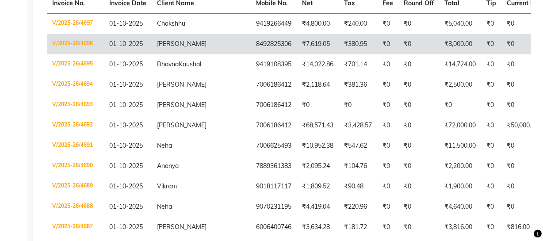
scroll to position [120, 0]
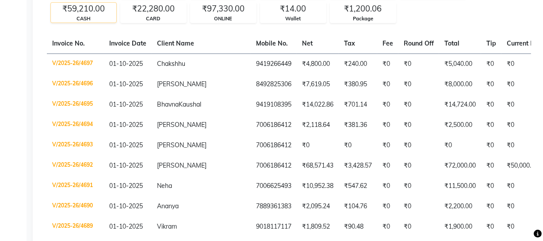
click at [99, 18] on div "CASH" at bounding box center [83, 19] width 65 height 8
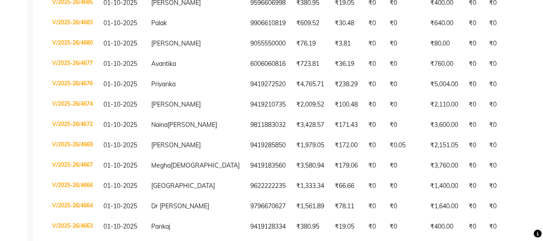
scroll to position [122, 0]
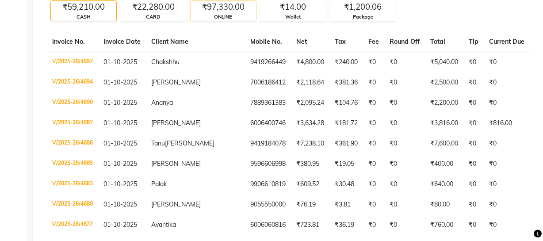
click at [236, 20] on div "ONLINE" at bounding box center [223, 17] width 65 height 8
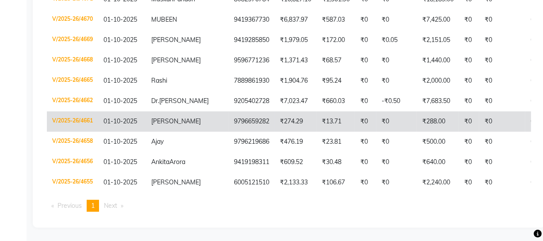
scroll to position [404, 0]
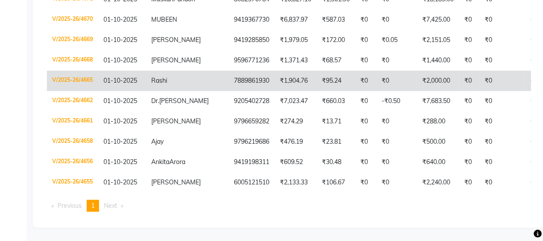
click at [377, 91] on td "₹0" at bounding box center [397, 81] width 41 height 20
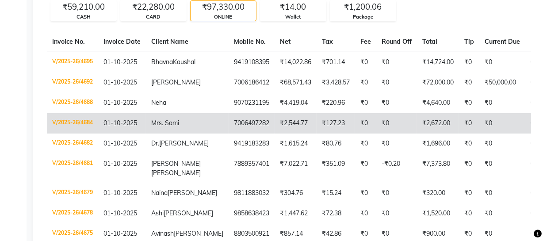
scroll to position [162, 0]
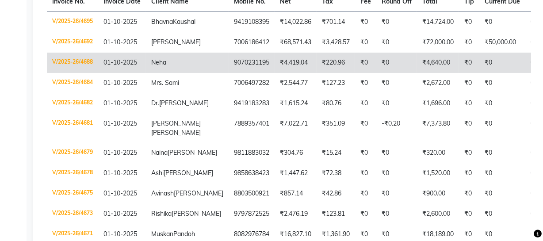
click at [275, 72] on td "₹4,419.04" at bounding box center [296, 63] width 42 height 20
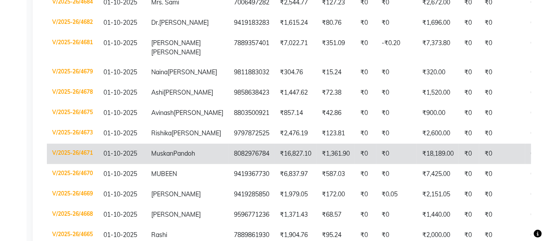
scroll to position [283, 0]
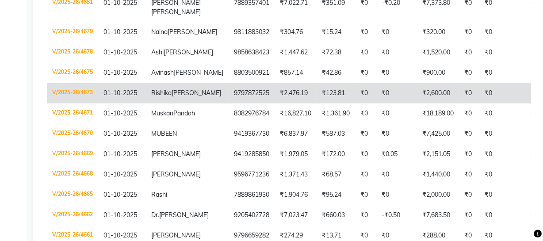
click at [275, 104] on td "₹2,476.19" at bounding box center [296, 93] width 42 height 20
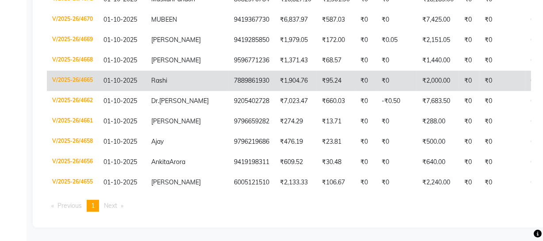
scroll to position [444, 0]
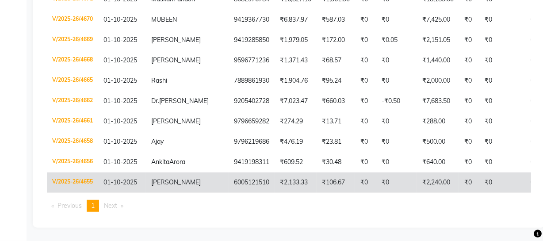
click at [380, 183] on td "₹0" at bounding box center [397, 183] width 41 height 20
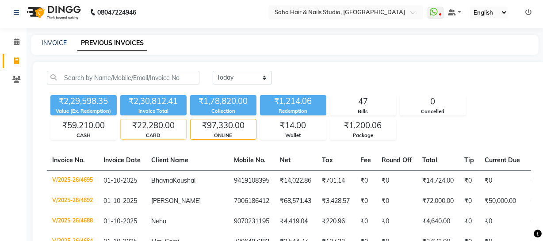
scroll to position [0, 0]
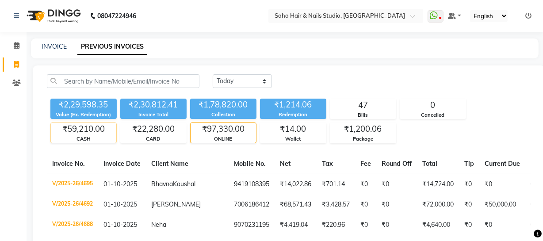
click at [79, 137] on div "CASH" at bounding box center [83, 139] width 65 height 8
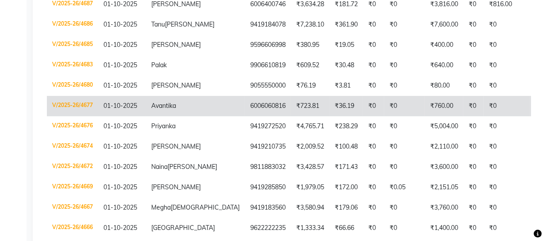
scroll to position [322, 0]
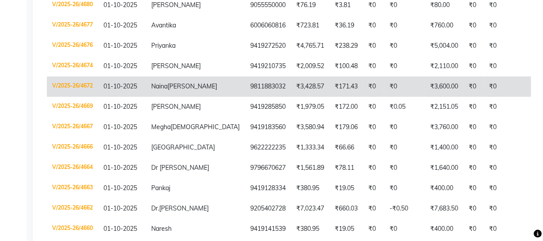
click at [291, 97] on td "₹3,428.57" at bounding box center [310, 87] width 38 height 20
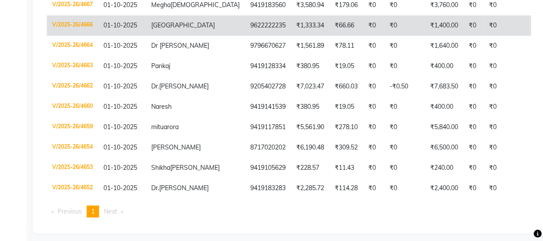
scroll to position [363, 0]
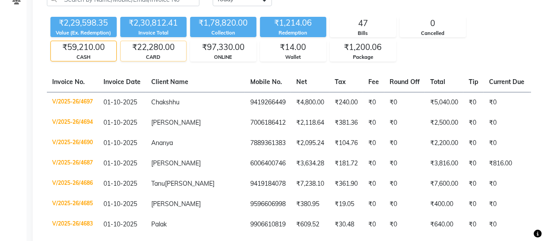
click at [138, 54] on div "CARD" at bounding box center [153, 58] width 65 height 8
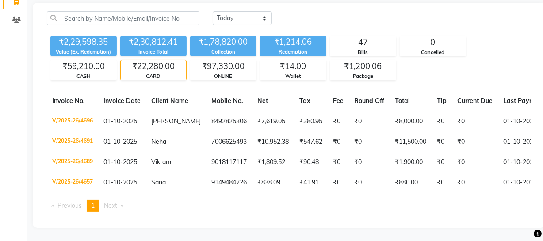
scroll to position [69, 0]
click at [96, 66] on div "₹59,210.00" at bounding box center [83, 66] width 65 height 12
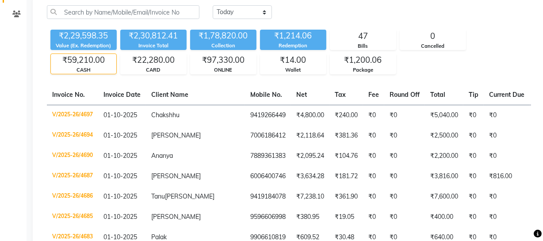
scroll to position [82, 0]
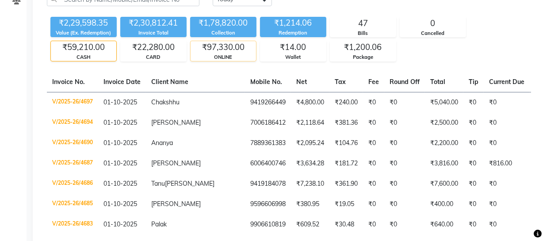
click at [223, 51] on div "₹97,330.00" at bounding box center [223, 47] width 65 height 12
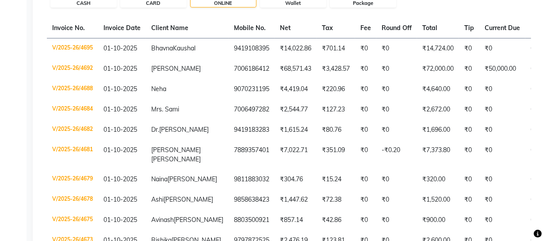
scroll to position [0, 0]
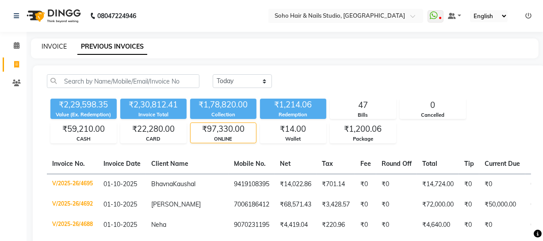
click at [55, 48] on link "INVOICE" at bounding box center [54, 46] width 25 height 8
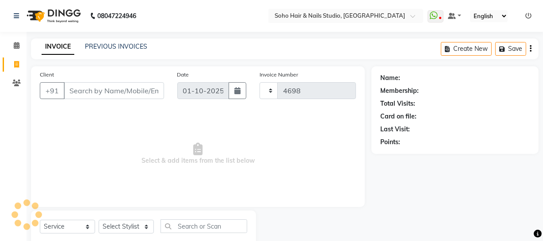
scroll to position [25, 0]
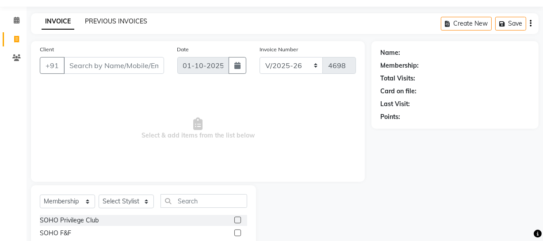
click at [125, 20] on link "PREVIOUS INVOICES" at bounding box center [116, 21] width 62 height 8
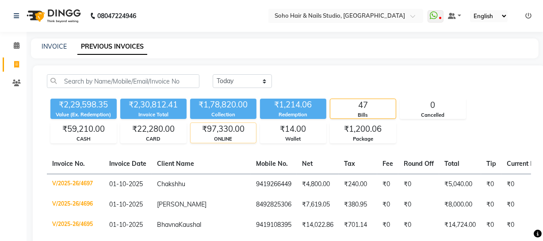
click at [224, 130] on div "₹97,330.00" at bounding box center [223, 129] width 65 height 12
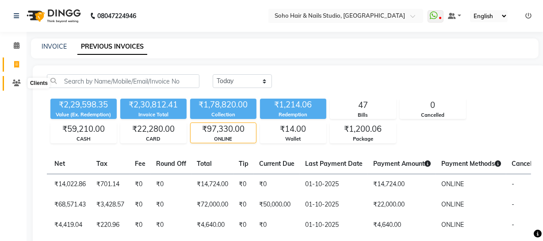
click at [14, 84] on icon at bounding box center [16, 83] width 8 height 7
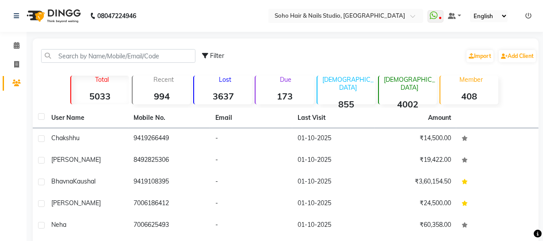
click at [110, 54] on div "Filter Import Add Client" at bounding box center [286, 56] width 503 height 28
click at [110, 54] on input "text" at bounding box center [118, 56] width 154 height 14
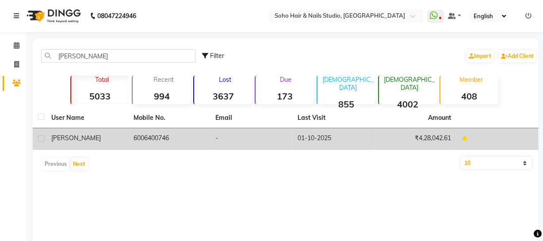
click at [196, 137] on td "6006400746" at bounding box center [169, 139] width 82 height 22
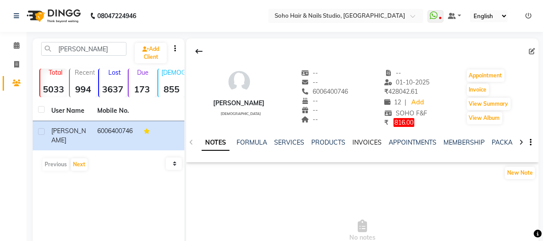
click at [364, 142] on link "INVOICES" at bounding box center [367, 142] width 29 height 8
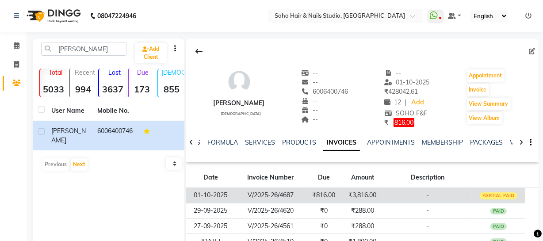
click at [452, 190] on td "-" at bounding box center [428, 195] width 88 height 15
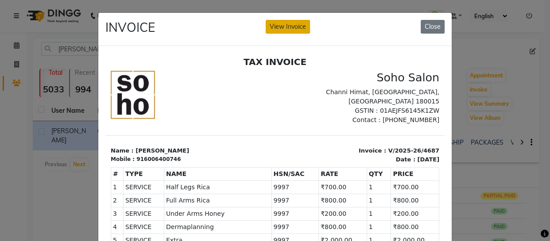
click at [283, 28] on button "View Invoice" at bounding box center [287, 27] width 44 height 14
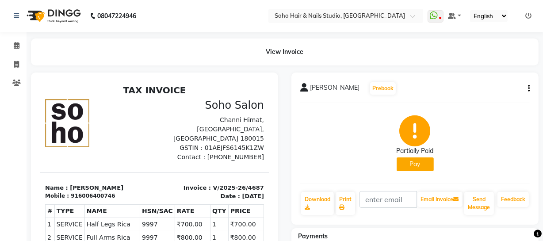
click at [529, 13] on icon at bounding box center [529, 16] width 6 height 6
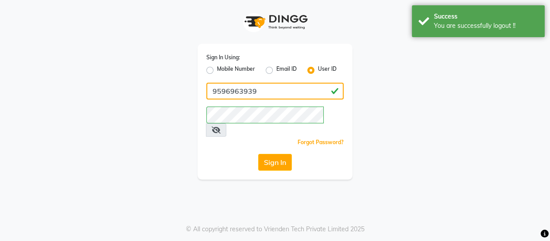
click at [299, 98] on input "9596963939" at bounding box center [274, 91] width 137 height 17
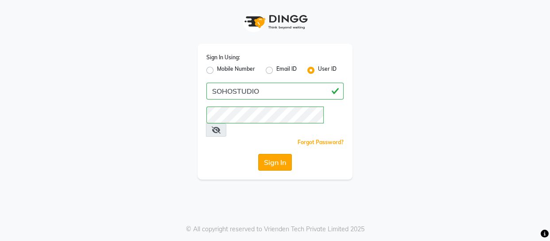
click at [279, 154] on button "Sign In" at bounding box center [275, 162] width 34 height 17
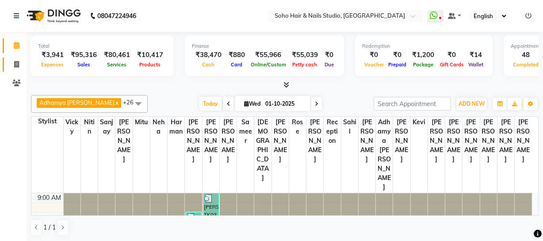
click at [18, 69] on link "Invoice" at bounding box center [13, 65] width 21 height 15
select select "735"
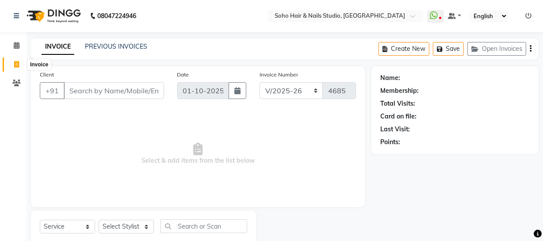
select select "membership"
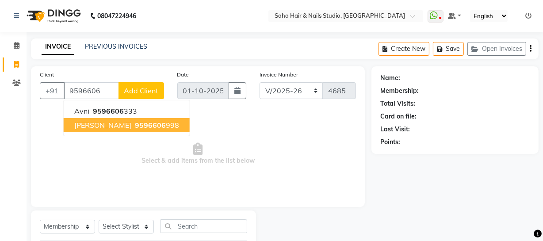
click at [91, 127] on span "Mahima" at bounding box center [102, 125] width 57 height 9
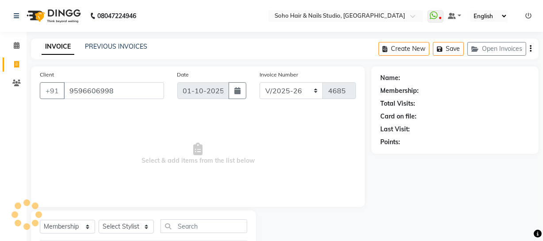
type input "9596606998"
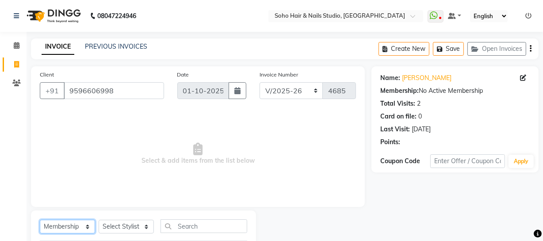
click at [82, 228] on select "Select Service Product Membership Package Voucher Prepaid Gift Card" at bounding box center [67, 227] width 55 height 14
select select "service"
click at [40, 220] on select "Select Service Product Membership Package Voucher Prepaid Gift Card" at bounding box center [67, 227] width 55 height 14
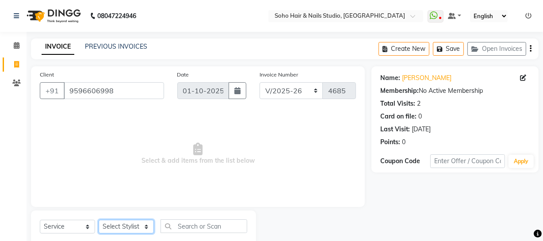
drag, startPoint x: 124, startPoint y: 226, endPoint x: 123, endPoint y: 217, distance: 8.9
click at [123, 217] on div "Select Service Product Membership Package Voucher Prepaid Gift Card Select Styl…" at bounding box center [143, 232] width 225 height 42
select select "85858"
click at [99, 220] on select "Select Stylist Abhishek Kohli Adhamya Bamotra Amit Anita Kumari Arun Sain Aviji…" at bounding box center [126, 227] width 55 height 14
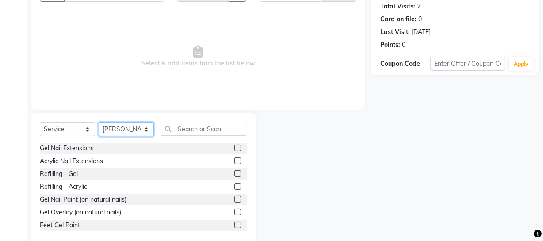
scroll to position [114, 0]
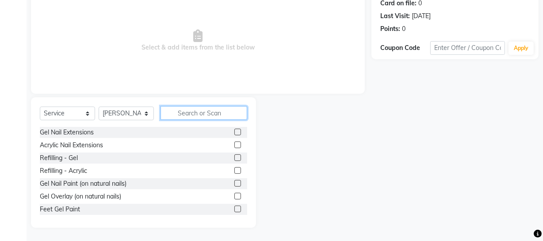
click at [201, 112] on input "text" at bounding box center [204, 113] width 87 height 14
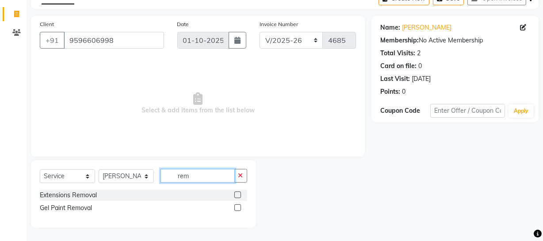
scroll to position [50, 0]
type input "rem"
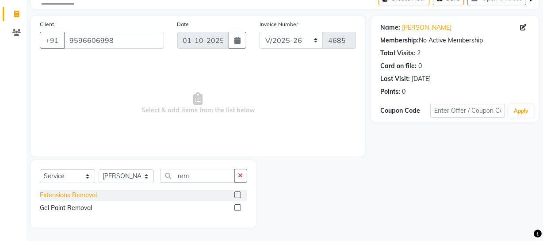
click at [74, 197] on div "Extensions Removal" at bounding box center [68, 195] width 57 height 9
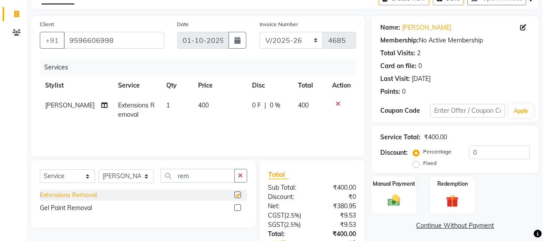
checkbox input "false"
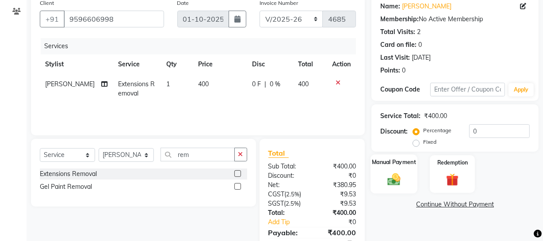
scroll to position [113, 0]
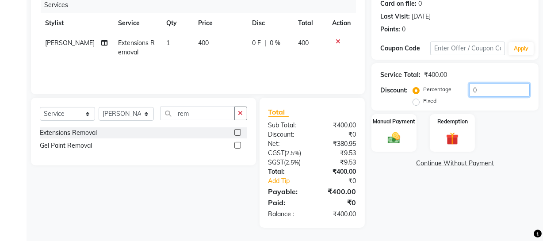
drag, startPoint x: 487, startPoint y: 90, endPoint x: 462, endPoint y: 93, distance: 25.0
click at [462, 93] on div "Percentage Fixed 0" at bounding box center [472, 95] width 115 height 24
click at [489, 67] on div "Service Total: ₹400.00 Discount: Percentage Fixed 0" at bounding box center [456, 87] width 150 height 40
click at [402, 146] on div "Manual Payment" at bounding box center [394, 132] width 47 height 39
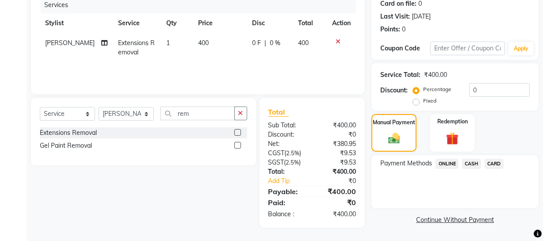
drag, startPoint x: 469, startPoint y: 164, endPoint x: 469, endPoint y: 169, distance: 5.8
click at [469, 165] on span "CASH" at bounding box center [471, 164] width 19 height 10
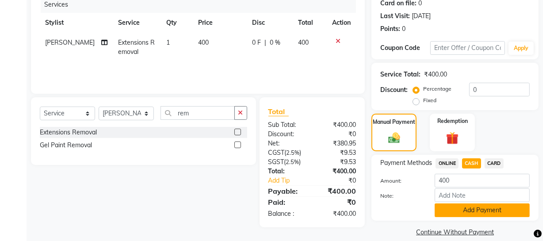
click at [450, 209] on button "Add Payment" at bounding box center [482, 211] width 95 height 14
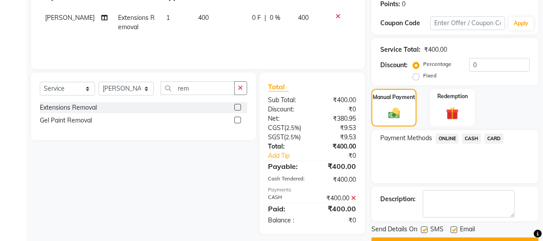
scroll to position [161, 0]
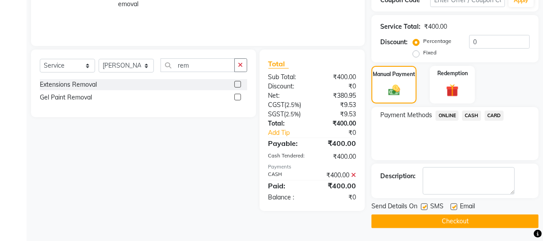
click at [415, 219] on button "Checkout" at bounding box center [455, 222] width 167 height 14
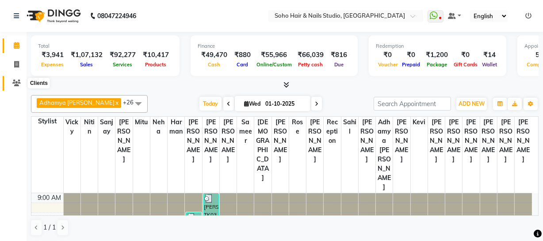
click at [12, 82] on icon at bounding box center [16, 83] width 8 height 7
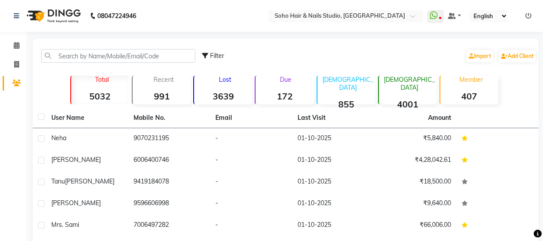
drag, startPoint x: 12, startPoint y: 82, endPoint x: 81, endPoint y: 48, distance: 76.2
click at [81, 48] on div "Filter Import Add Client" at bounding box center [286, 56] width 503 height 28
click at [84, 55] on input "text" at bounding box center [118, 56] width 154 height 14
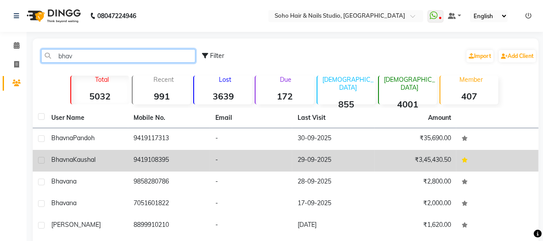
type input "bhav"
click at [188, 154] on td "9419108395" at bounding box center [169, 161] width 82 height 22
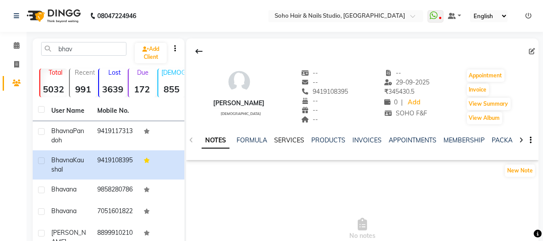
click at [282, 140] on link "SERVICES" at bounding box center [289, 140] width 30 height 8
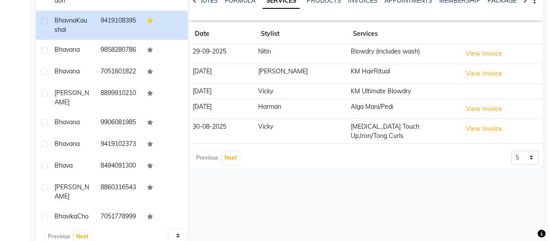
scroll to position [159, 0]
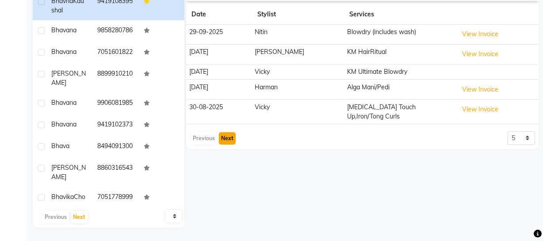
click at [227, 132] on button "Next" at bounding box center [227, 138] width 17 height 12
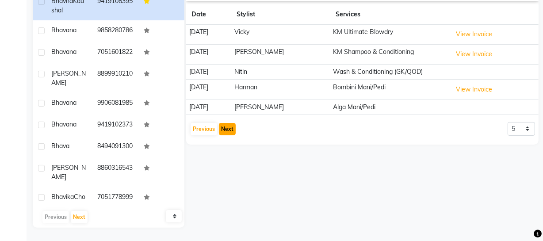
click at [227, 132] on button "Next" at bounding box center [227, 129] width 17 height 12
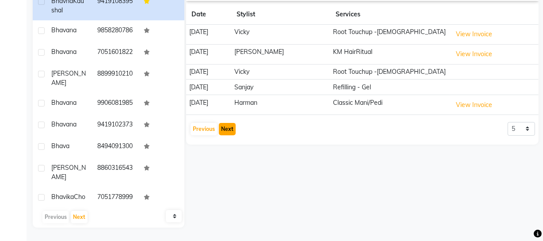
click at [227, 132] on button "Next" at bounding box center [227, 129] width 17 height 12
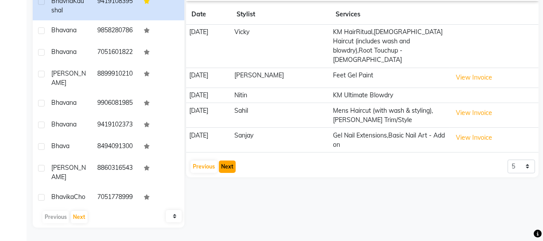
click at [227, 161] on button "Next" at bounding box center [227, 167] width 17 height 12
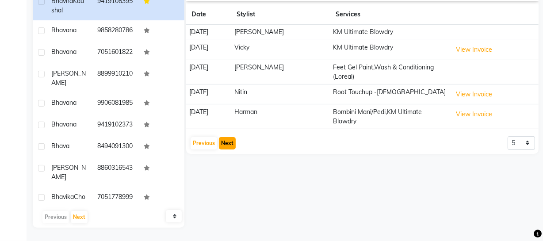
click at [223, 142] on button "Next" at bounding box center [227, 143] width 17 height 12
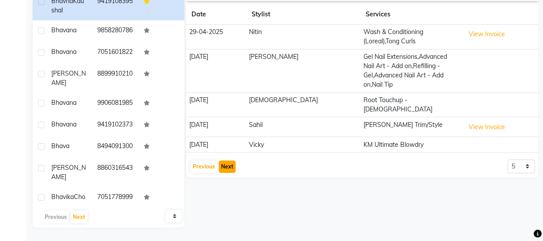
click at [230, 161] on button "Next" at bounding box center [227, 167] width 17 height 12
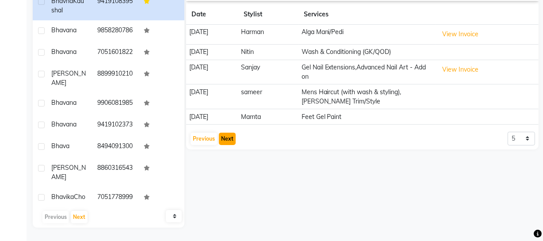
drag, startPoint x: 229, startPoint y: 132, endPoint x: 233, endPoint y: 131, distance: 4.6
click at [230, 133] on button "Next" at bounding box center [227, 139] width 17 height 12
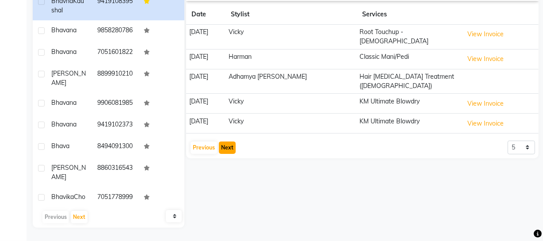
click at [233, 142] on button "Next" at bounding box center [227, 148] width 17 height 12
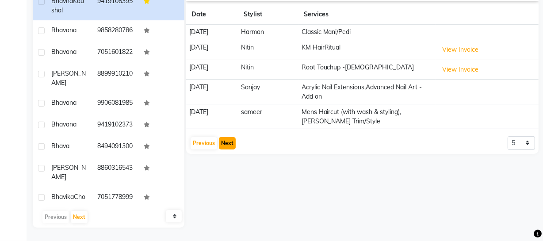
click at [229, 143] on button "Next" at bounding box center [227, 143] width 17 height 12
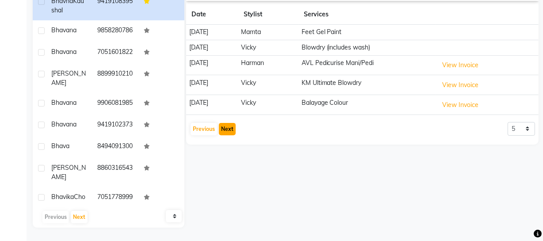
click at [231, 130] on button "Next" at bounding box center [227, 129] width 17 height 12
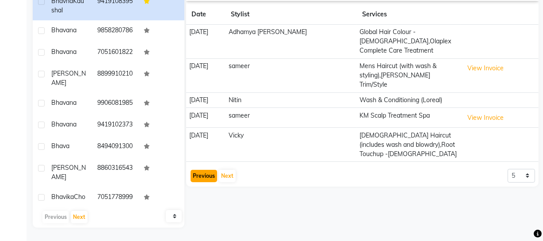
click at [204, 170] on button "Previous" at bounding box center [204, 176] width 27 height 12
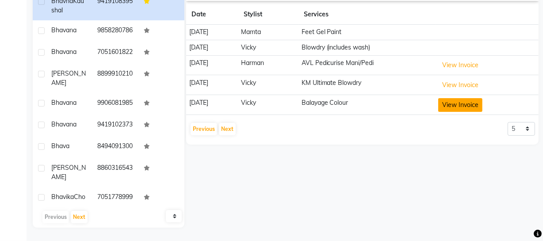
click at [460, 100] on button "View Invoice" at bounding box center [461, 105] width 44 height 14
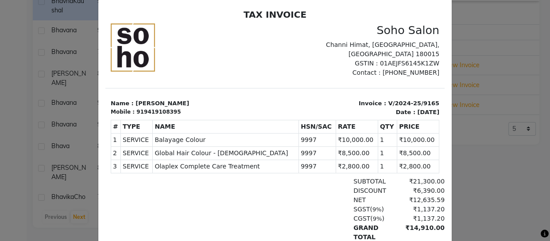
scroll to position [0, 0]
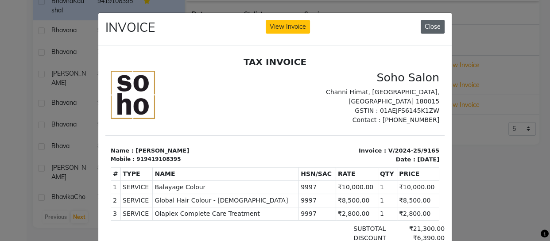
click at [435, 31] on button "Close" at bounding box center [432, 27] width 24 height 14
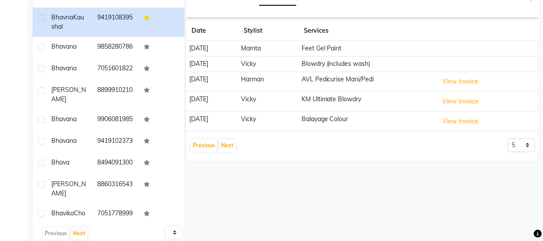
scroll to position [38, 0]
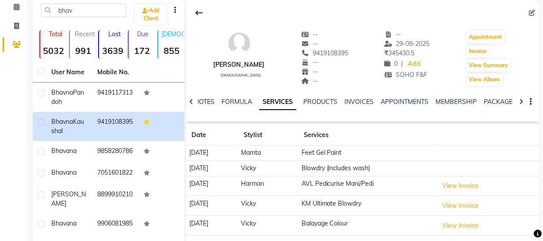
click at [18, 40] on span at bounding box center [16, 45] width 15 height 10
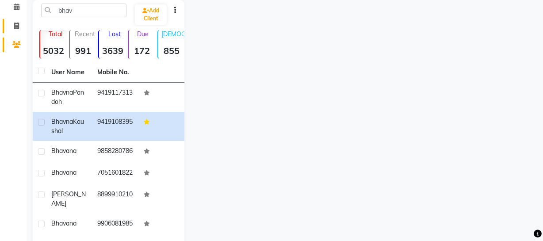
click at [21, 25] on span at bounding box center [16, 26] width 15 height 10
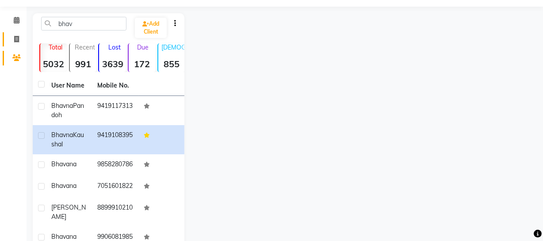
select select "735"
select select "service"
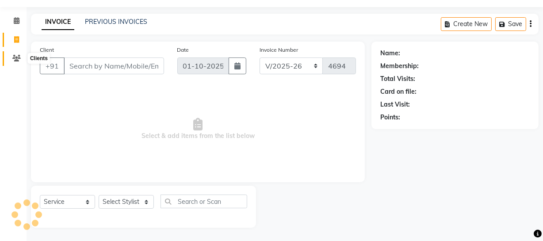
click at [10, 54] on span at bounding box center [16, 59] width 15 height 10
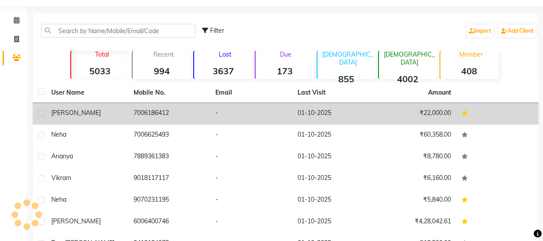
click at [126, 119] on td "Raghavi" at bounding box center [87, 114] width 82 height 22
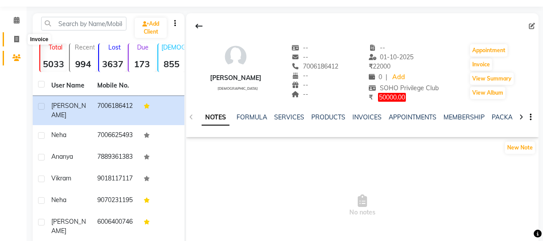
click at [19, 39] on span at bounding box center [16, 40] width 15 height 10
select select "service"
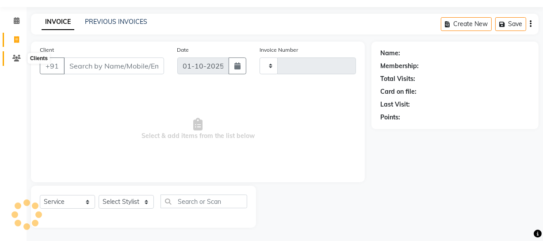
type input "4694"
select select "735"
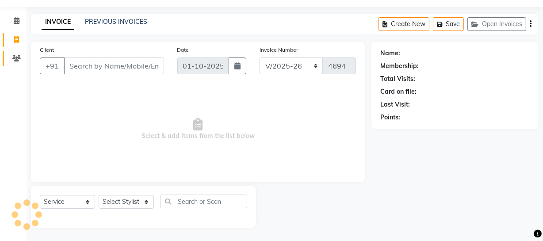
click at [13, 52] on link "Clients" at bounding box center [13, 58] width 21 height 15
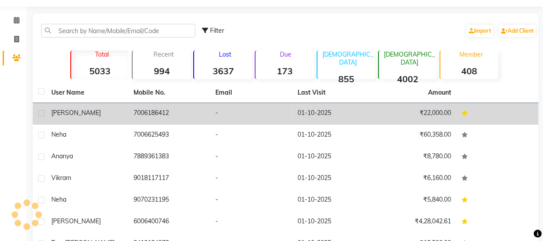
click at [91, 114] on div "Raghavi" at bounding box center [87, 112] width 72 height 9
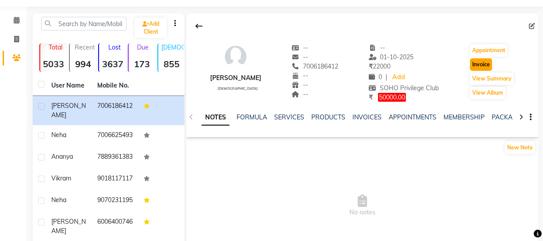
click at [480, 65] on button "Invoice" at bounding box center [481, 64] width 22 height 12
select select "735"
select select "service"
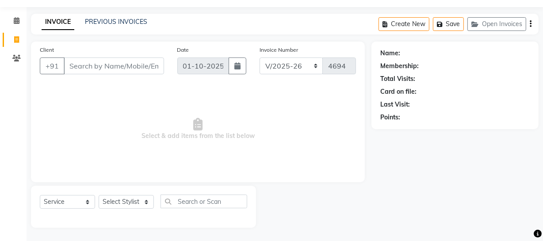
type input "7006186412"
select select "membership"
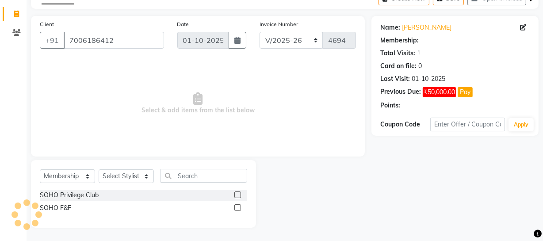
select select "1: Object"
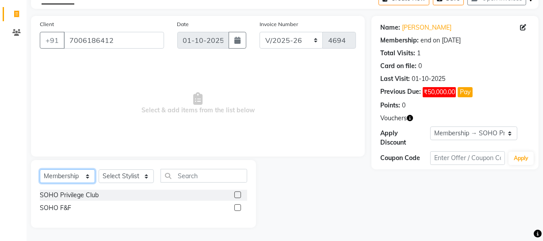
click at [73, 177] on select "Select Service Product Membership Package Voucher Prepaid Gift Card" at bounding box center [67, 176] width 55 height 14
select select "product"
click at [40, 169] on select "Select Service Product Membership Package Voucher Prepaid Gift Card" at bounding box center [67, 176] width 55 height 14
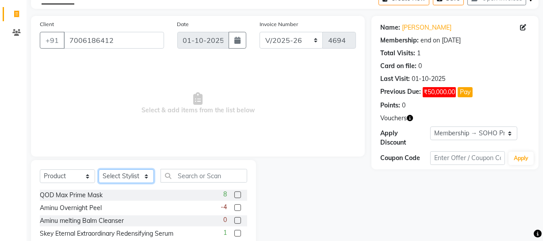
drag, startPoint x: 115, startPoint y: 181, endPoint x: 115, endPoint y: 173, distance: 8.8
click at [115, 181] on select "Select Stylist Abhishek Kohli Adhamya Bamotra Amit Anita Kumari Arun Sain Aviji…" at bounding box center [126, 176] width 55 height 14
select select "22783"
click at [99, 169] on select "Select Stylist Abhishek Kohli Adhamya Bamotra Amit Anita Kumari Arun Sain Aviji…" at bounding box center [126, 176] width 55 height 14
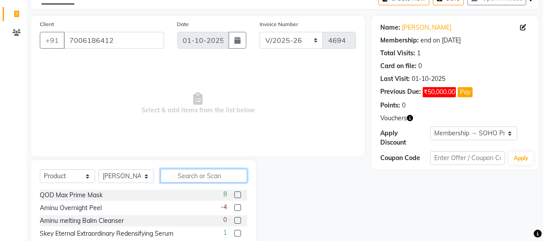
click at [181, 175] on input "text" at bounding box center [204, 176] width 87 height 14
type input "r"
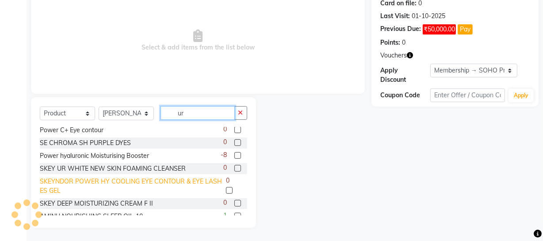
scroll to position [120, 0]
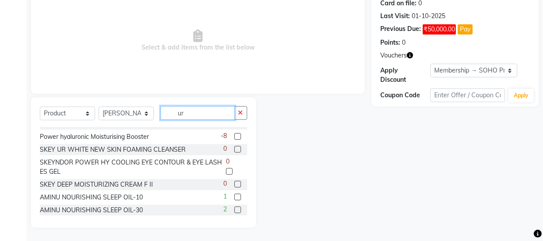
drag, startPoint x: 205, startPoint y: 112, endPoint x: 130, endPoint y: 114, distance: 74.8
click at [133, 114] on div "Select Service Product Membership Package Voucher Prepaid Gift Card Select Styl…" at bounding box center [144, 116] width 208 height 21
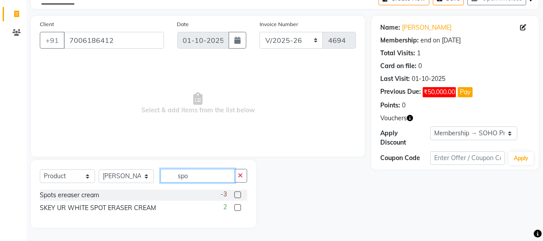
scroll to position [50, 0]
type input "spo"
click at [100, 195] on div "Spots ereaser cream -3" at bounding box center [144, 195] width 208 height 11
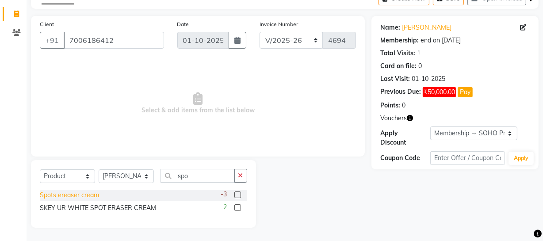
click at [92, 195] on div "Spots ereaser cream" at bounding box center [69, 195] width 59 height 9
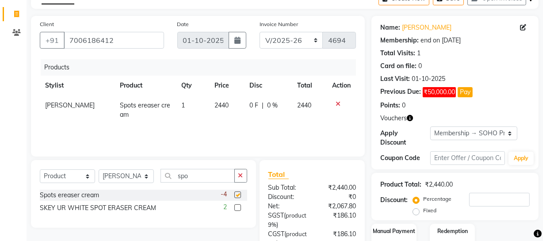
checkbox input "false"
click at [337, 106] on icon at bounding box center [338, 104] width 5 height 6
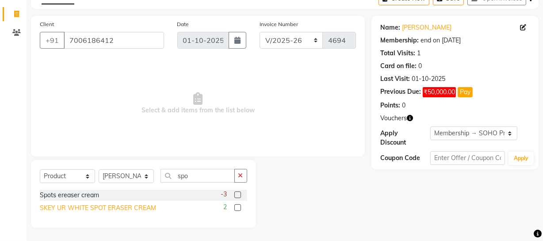
click at [110, 207] on div "SKEY UR WHITE SPOT ERASER CREAM" at bounding box center [98, 208] width 116 height 9
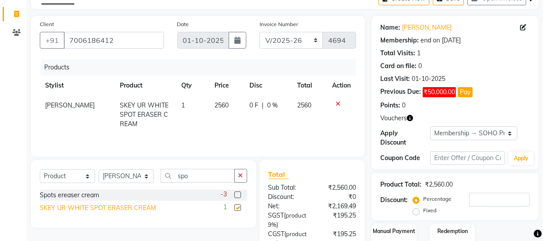
checkbox input "false"
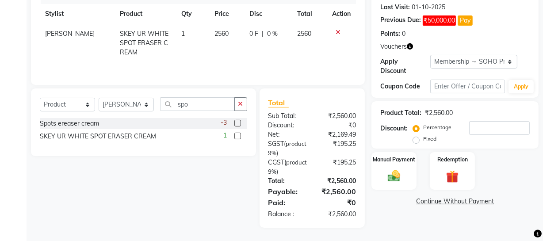
scroll to position [123, 0]
click at [428, 137] on label "Fixed" at bounding box center [429, 139] width 13 height 8
click at [421, 137] on input "Fixed" at bounding box center [418, 139] width 6 height 6
radio input "true"
drag, startPoint x: 479, startPoint y: 129, endPoint x: 466, endPoint y: 121, distance: 15.1
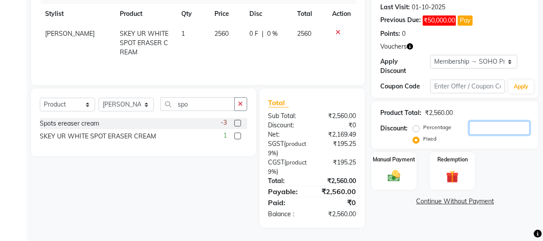
click at [462, 125] on div "Percentage Fixed" at bounding box center [472, 133] width 115 height 24
type input "60"
click at [385, 176] on img at bounding box center [394, 176] width 21 height 15
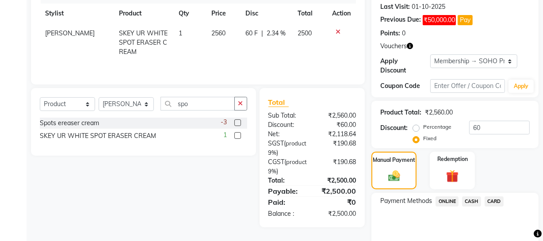
click at [466, 203] on span "CASH" at bounding box center [471, 201] width 19 height 10
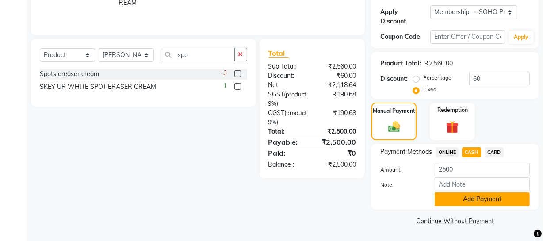
click at [465, 202] on button "Add Payment" at bounding box center [482, 199] width 95 height 14
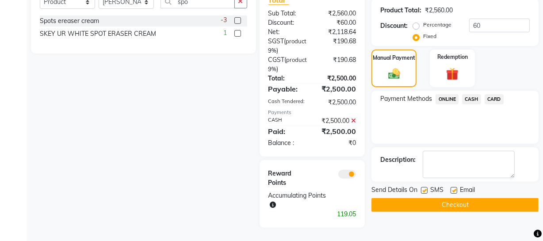
scroll to position [225, 0]
click at [425, 190] on label at bounding box center [424, 190] width 7 height 7
click at [425, 190] on input "checkbox" at bounding box center [424, 191] width 6 height 6
checkbox input "false"
click at [433, 204] on button "Checkout" at bounding box center [455, 205] width 167 height 14
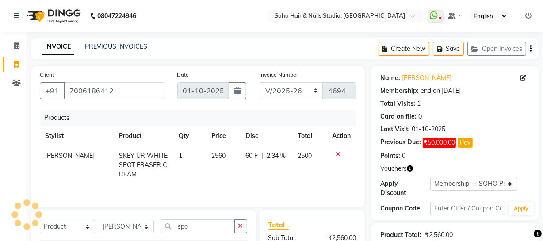
scroll to position [0, 0]
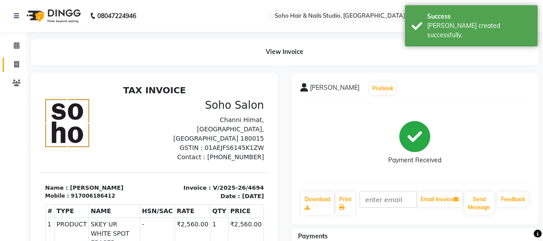
click at [15, 69] on link "Invoice" at bounding box center [13, 65] width 21 height 15
select select "service"
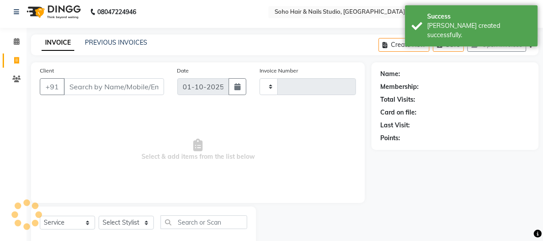
scroll to position [25, 0]
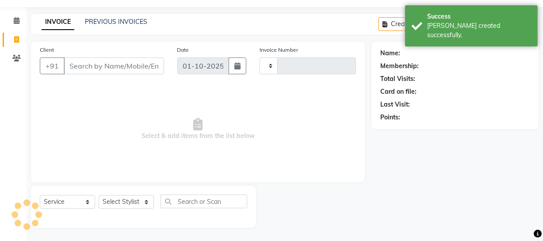
type input "4695"
select select "735"
select select "membership"
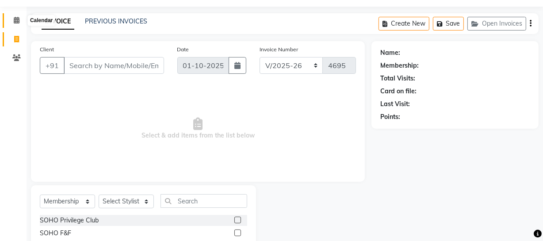
click at [19, 21] on span at bounding box center [16, 20] width 15 height 10
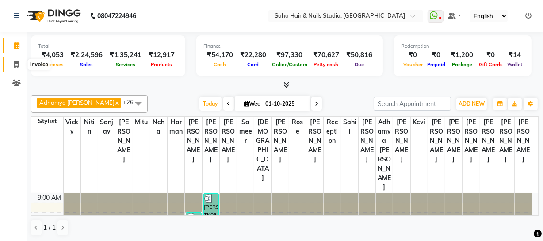
click at [19, 62] on icon at bounding box center [16, 64] width 5 height 7
select select "service"
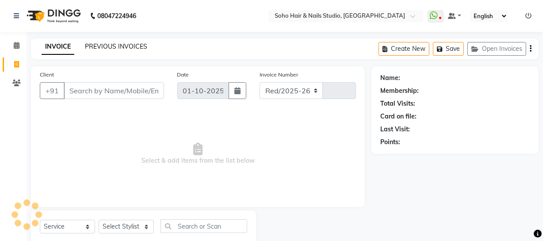
select select "735"
type input "4697"
click at [98, 44] on link "PREVIOUS INVOICES" at bounding box center [116, 46] width 62 height 8
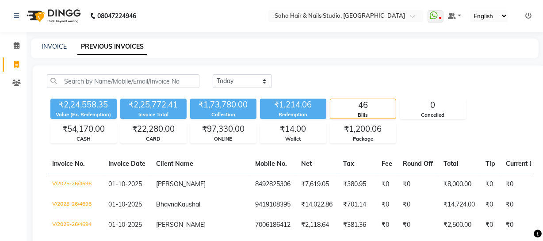
click at [25, 53] on li "Calendar" at bounding box center [13, 45] width 27 height 19
click at [8, 46] on link "Calendar" at bounding box center [13, 45] width 21 height 15
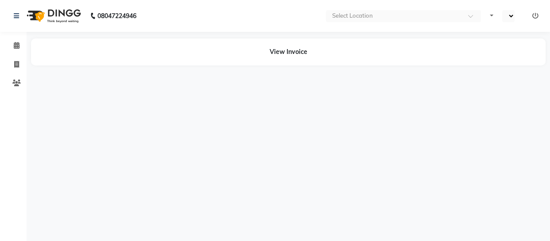
select select "en"
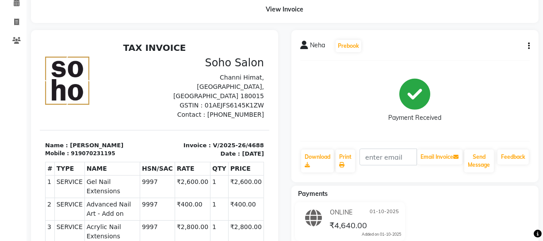
scroll to position [40, 0]
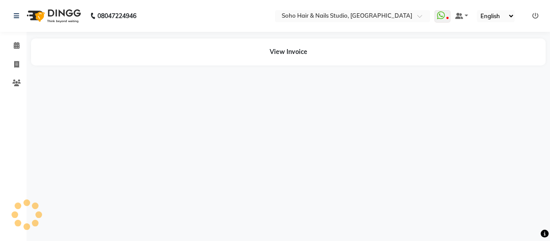
select select "en"
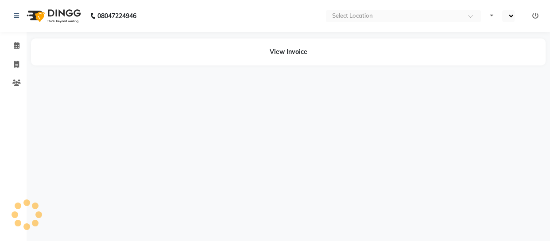
select select "en"
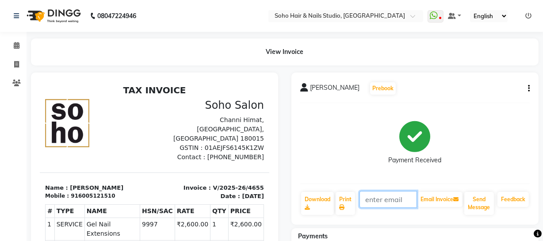
drag, startPoint x: 342, startPoint y: 91, endPoint x: 315, endPoint y: -13, distance: 107.5
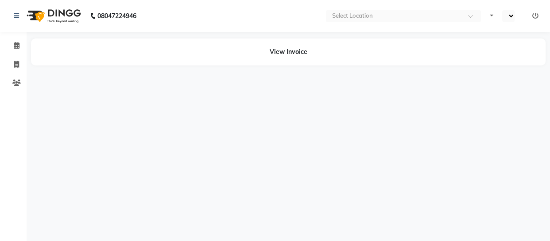
select select "en"
